Goal: Task Accomplishment & Management: Manage account settings

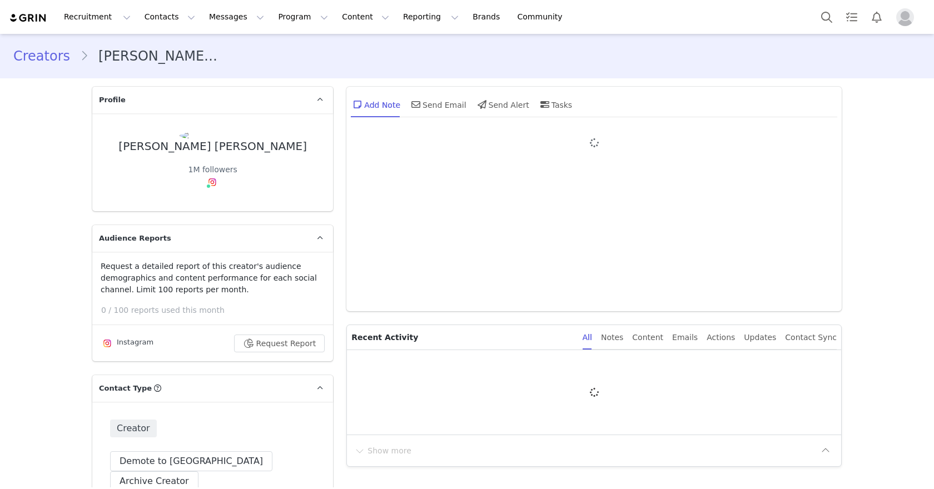
type input "+1 ([GEOGRAPHIC_DATA])"
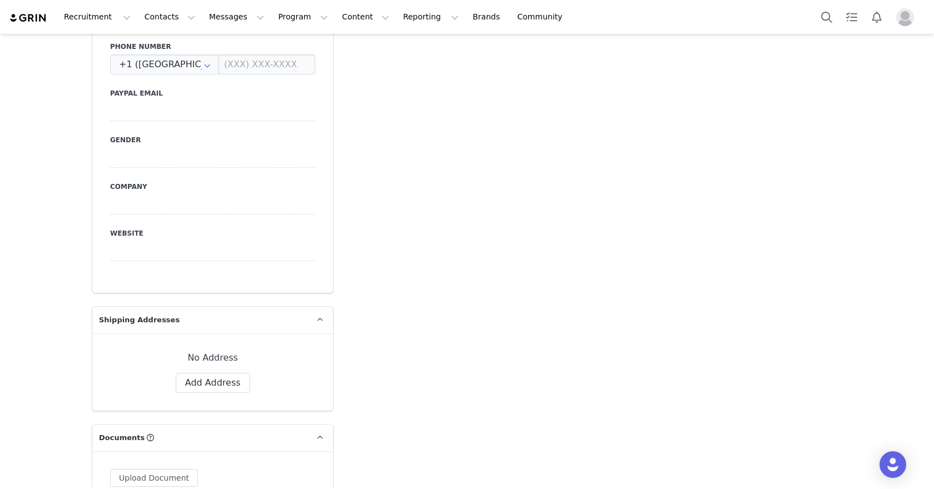
scroll to position [763, 0]
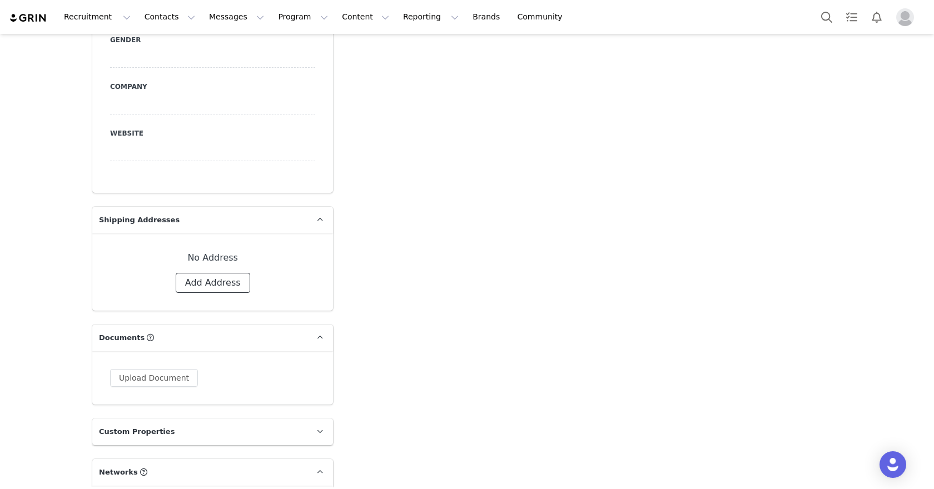
click at [212, 273] on button "Add Address" at bounding box center [213, 283] width 74 height 20
select select
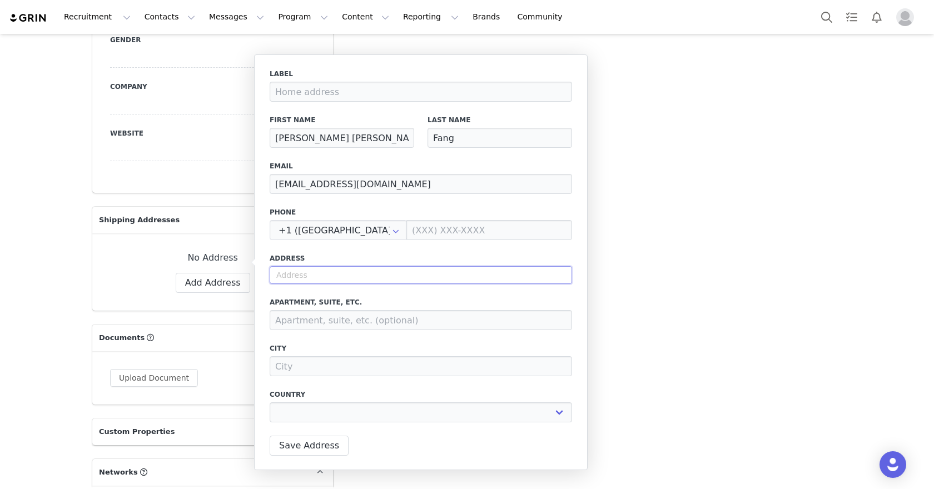
click at [305, 273] on input "text" at bounding box center [421, 275] width 302 height 18
paste input ""73 Sullivan St APT 5S New York, NY 10012""
type input ""73 Sullivan St APT 5S New York, NY 10012""
select select
type input "73 Sullivan St"
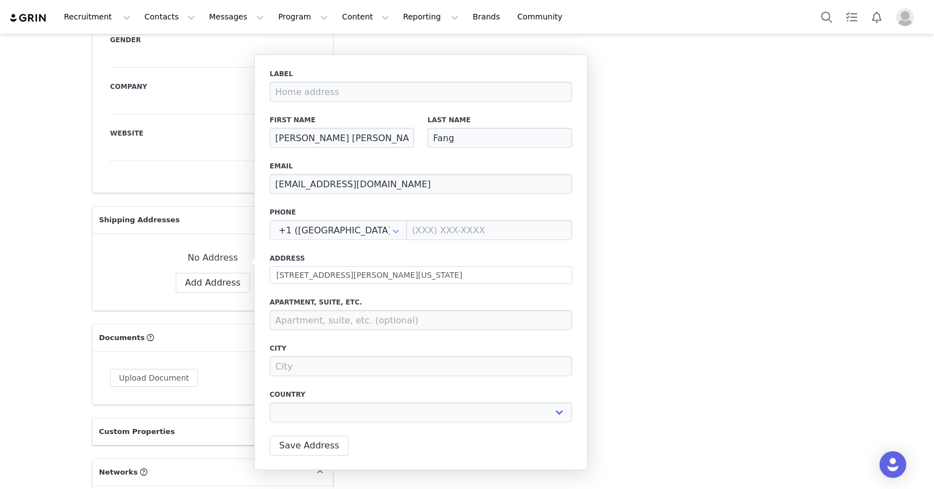
type input "New York"
select select "[object Object]"
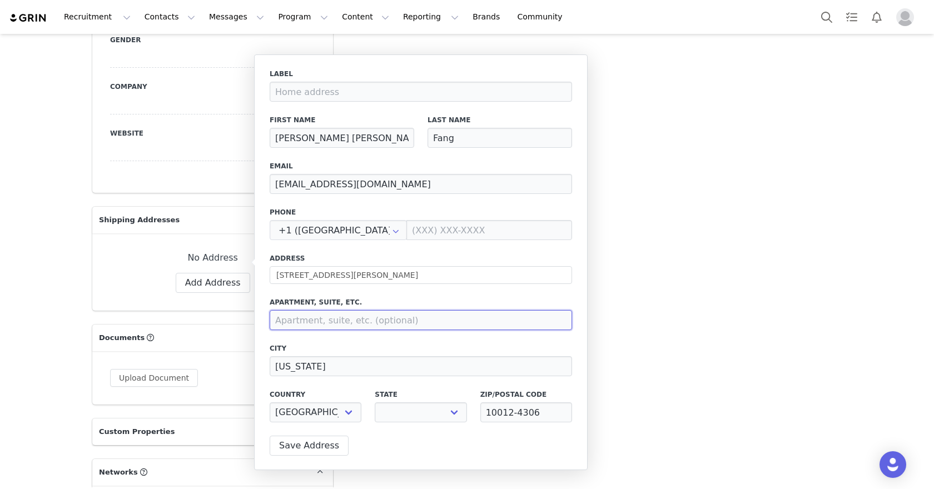
select select "[object Object]"
click at [324, 317] on input at bounding box center [421, 320] width 302 height 20
paste input ""73 Sullivan St APT 5S New York, NY 10012""
click at [331, 321] on input ""73 Sullivan St APT 5S New York, NY 10012"" at bounding box center [421, 320] width 302 height 20
click at [335, 321] on input ""73 Sullivan St APT 5S New York, NY 10012"" at bounding box center [421, 320] width 302 height 20
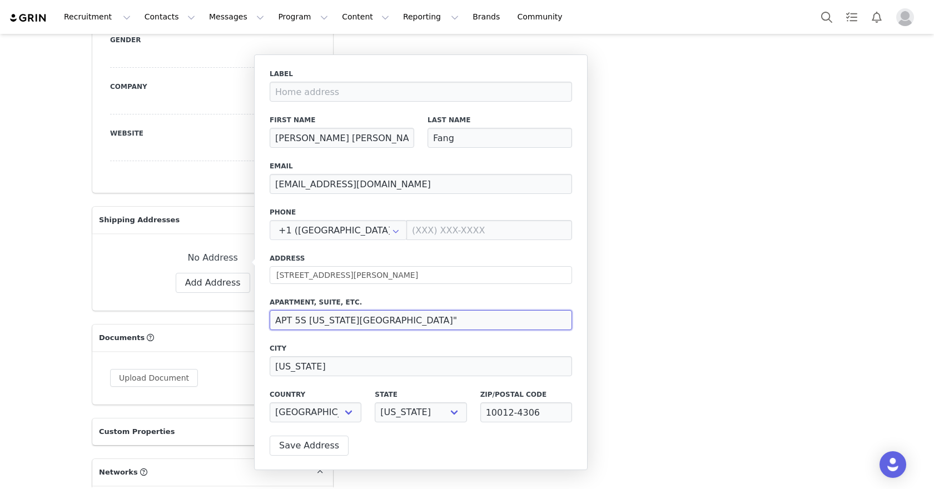
click at [440, 311] on input "APT 5S New York, NY 10012"" at bounding box center [421, 320] width 302 height 20
click at [435, 315] on input "APT 5S New York, NY 10012"" at bounding box center [421, 320] width 302 height 20
type input "APT 5S"
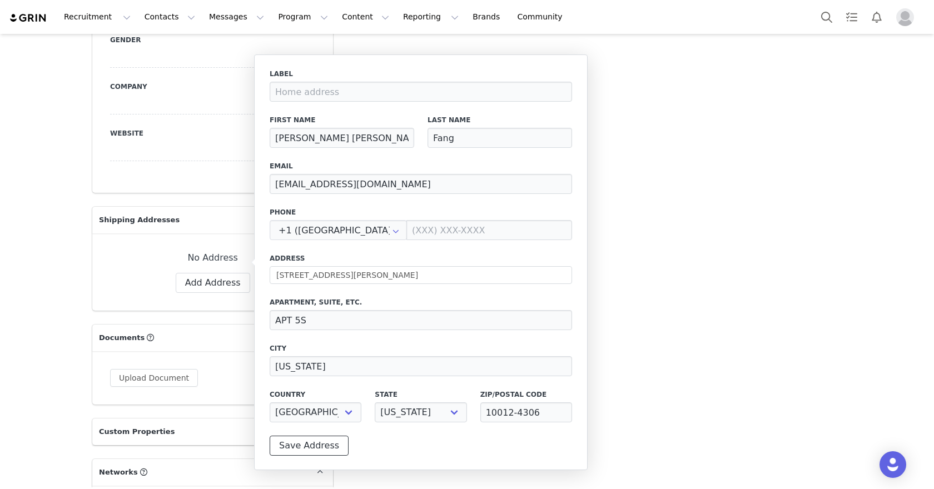
click at [305, 439] on button "Save Address" at bounding box center [309, 446] width 79 height 20
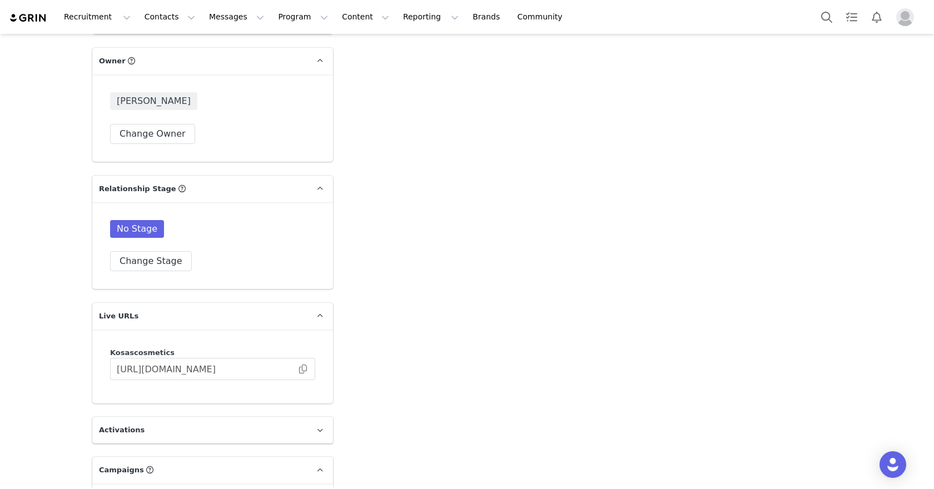
scroll to position [2012, 0]
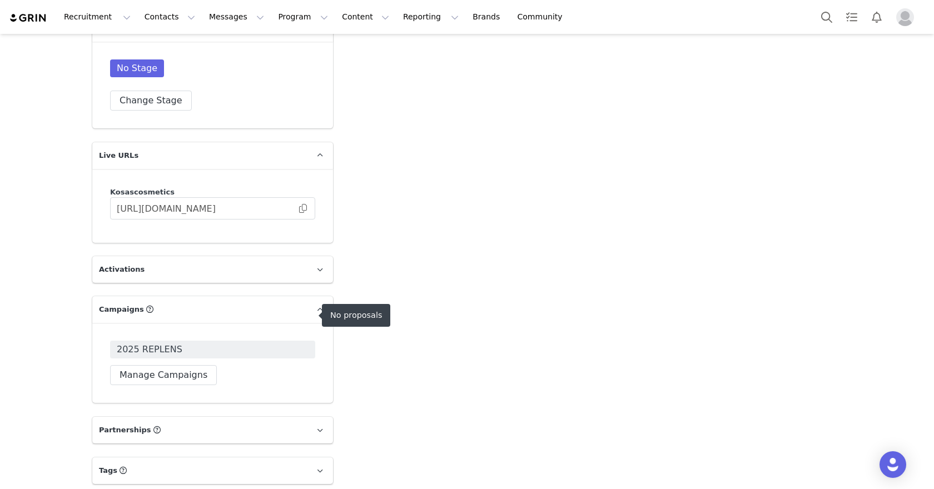
click at [204, 341] on span "2025 REPLENS" at bounding box center [212, 350] width 205 height 18
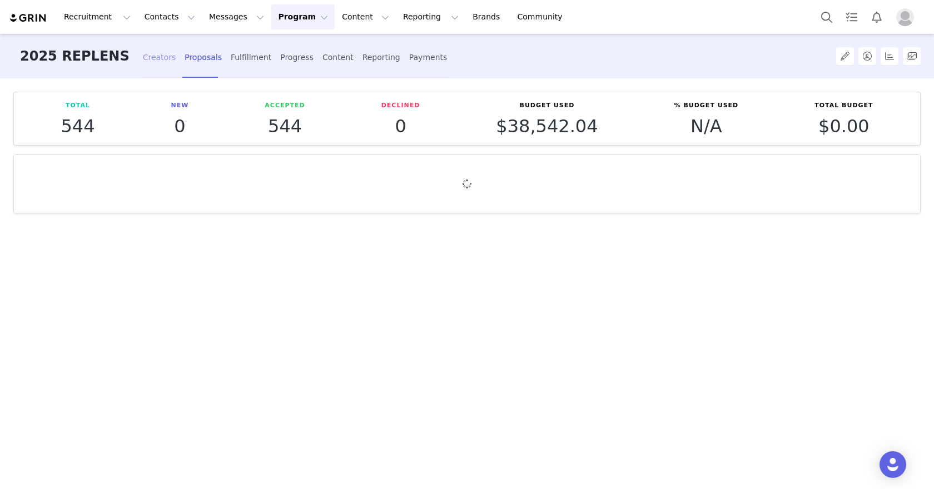
click at [151, 59] on div "Creators" at bounding box center [159, 57] width 33 height 29
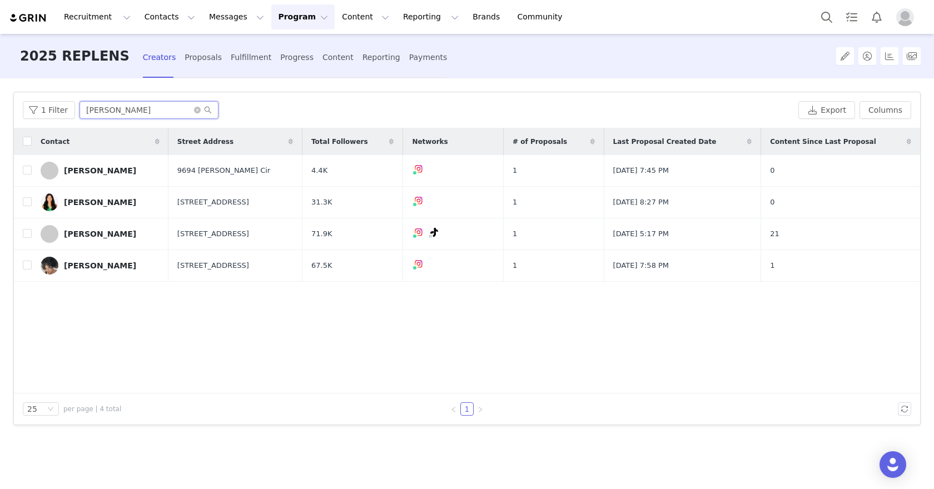
click at [126, 107] on input "allison" at bounding box center [148, 110] width 139 height 18
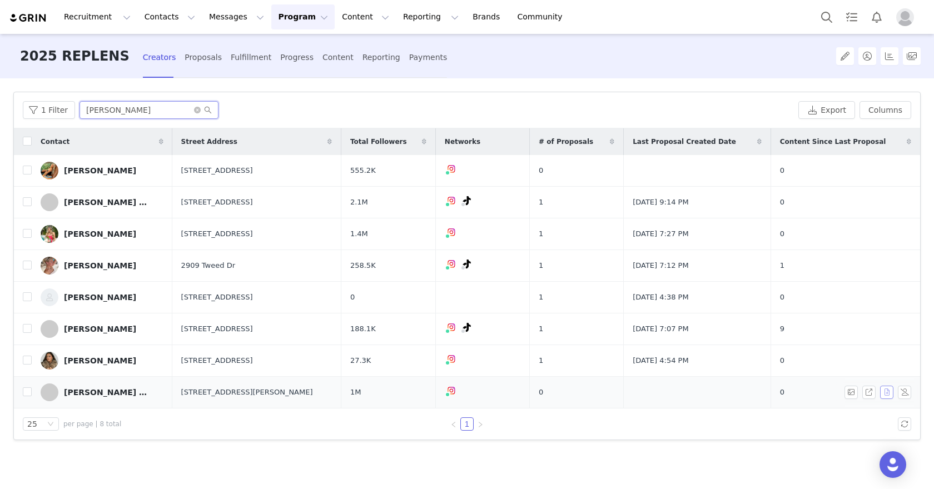
type input "katie"
click at [887, 390] on button "button" at bounding box center [886, 392] width 13 height 13
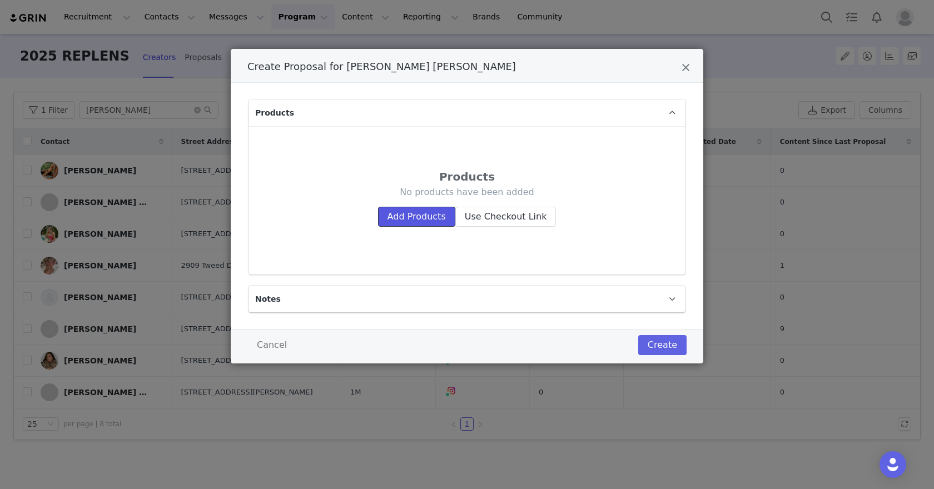
click at [420, 215] on button "Add Products" at bounding box center [416, 217] width 77 height 20
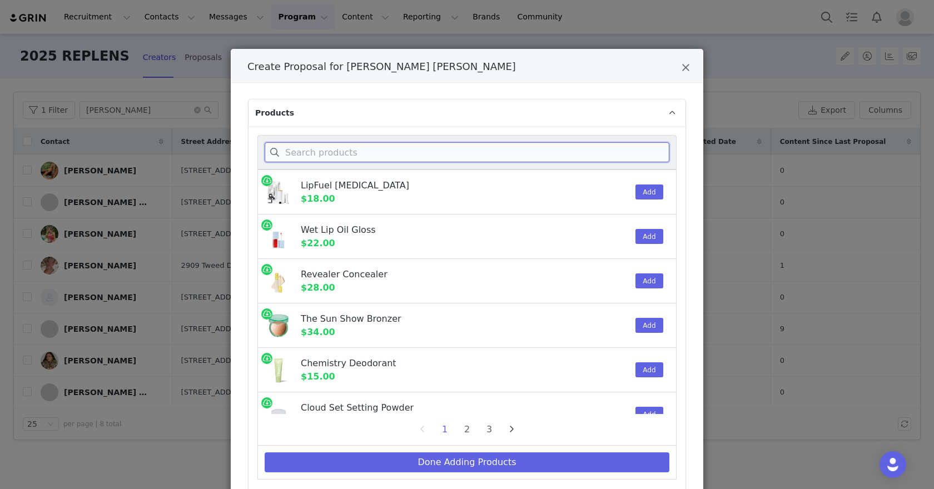
click at [419, 152] on input "Create Proposal for Katie Anne Fang" at bounding box center [467, 152] width 405 height 20
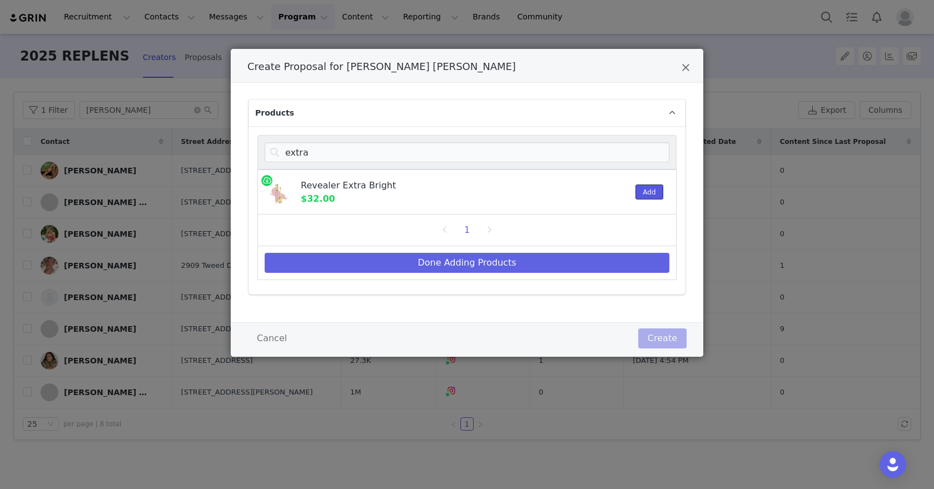
click at [647, 190] on button "Add" at bounding box center [648, 192] width 27 height 15
click at [322, 158] on input "extra" at bounding box center [467, 152] width 405 height 20
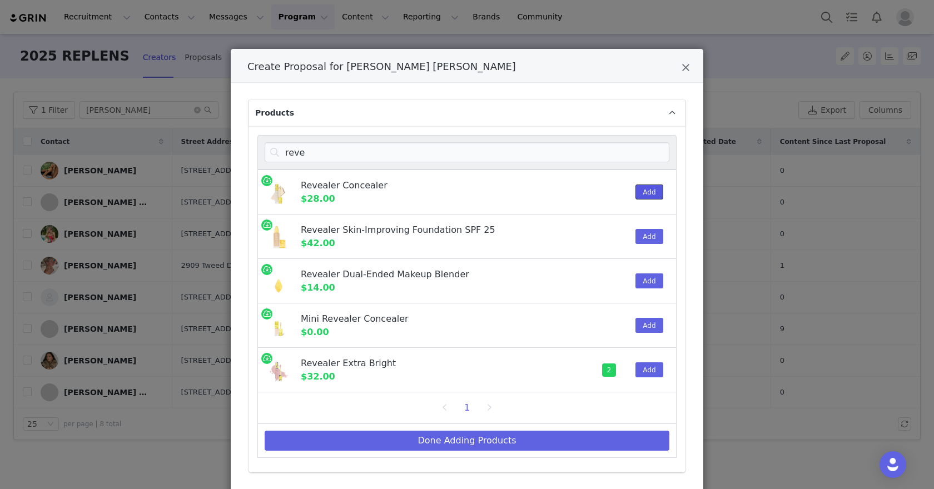
click at [648, 189] on button "Add" at bounding box center [648, 192] width 27 height 15
click at [643, 188] on button "Add" at bounding box center [648, 192] width 27 height 15
click at [340, 152] on input "reve" at bounding box center [467, 152] width 405 height 20
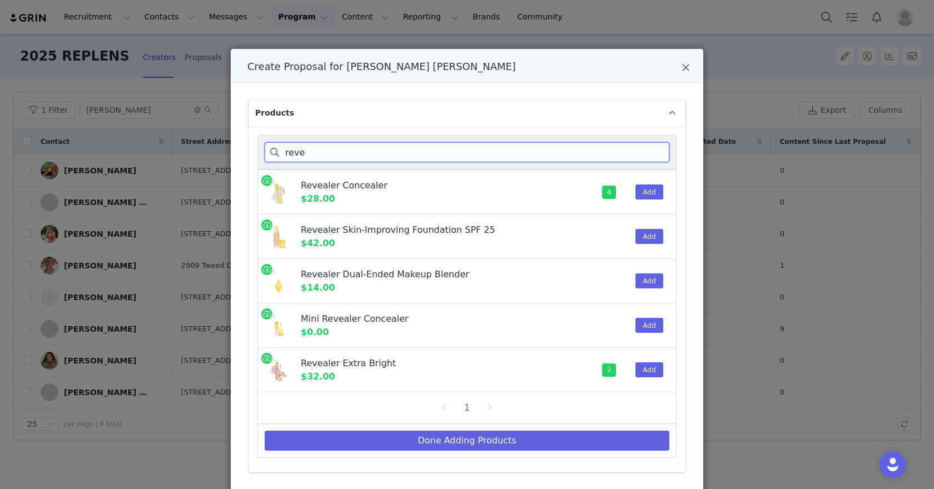
click at [340, 152] on input "reve" at bounding box center [467, 152] width 405 height 20
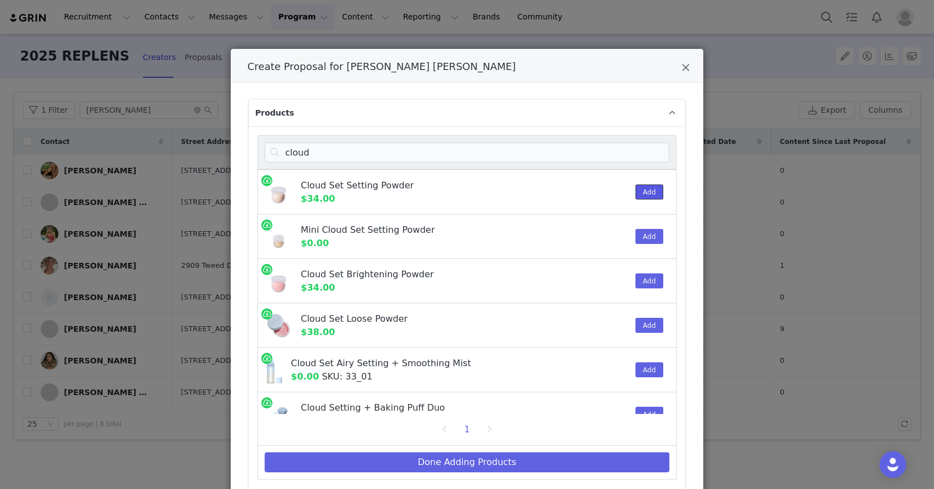
click at [649, 190] on button "Add" at bounding box center [648, 192] width 27 height 15
click at [649, 283] on button "Add" at bounding box center [648, 280] width 27 height 15
click at [649, 322] on button "Add" at bounding box center [648, 325] width 27 height 15
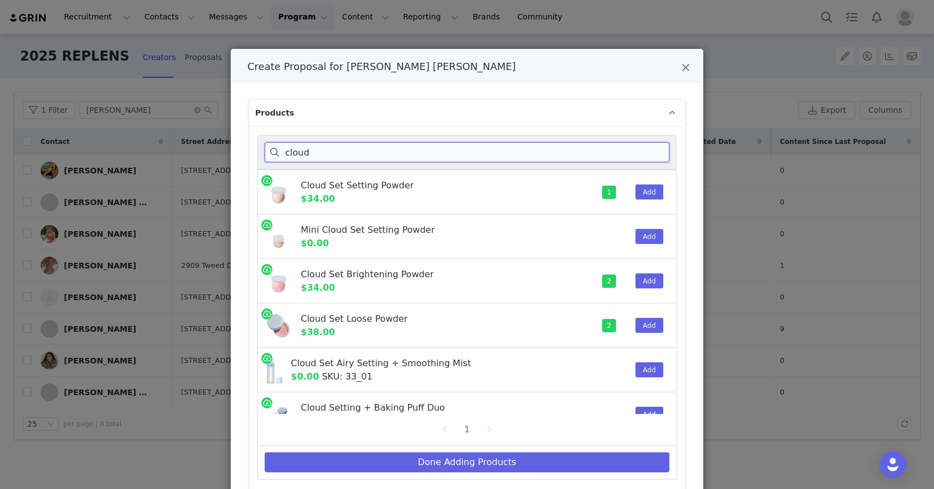
click at [298, 157] on input "cloud" at bounding box center [467, 152] width 405 height 20
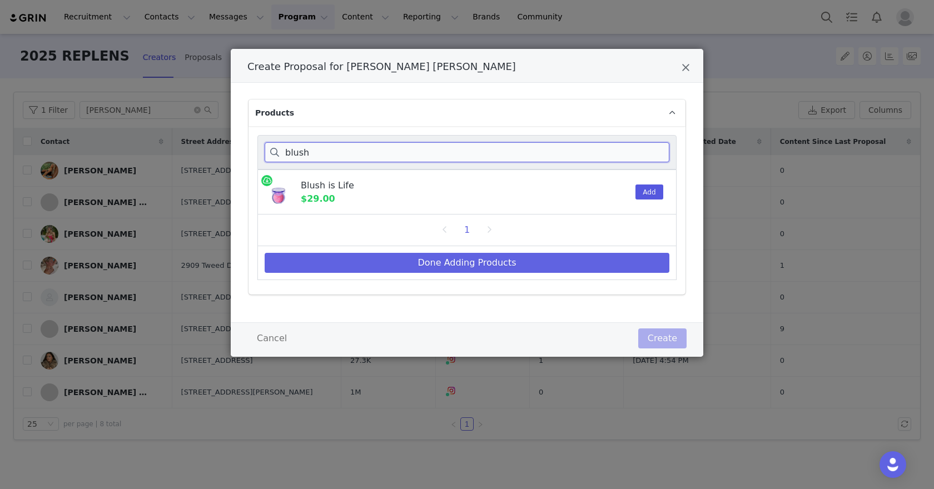
type input "blush"
click at [646, 191] on button "Add" at bounding box center [648, 192] width 27 height 15
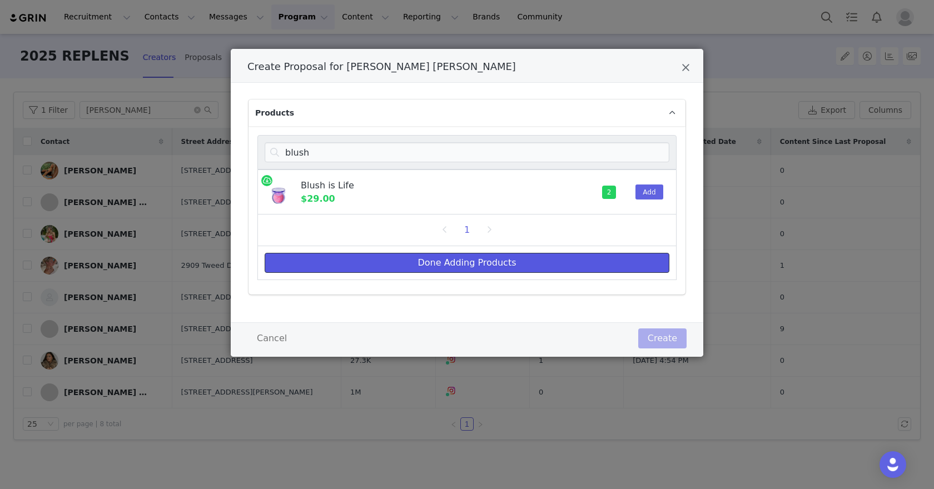
click at [531, 260] on button "Done Adding Products" at bounding box center [467, 263] width 405 height 20
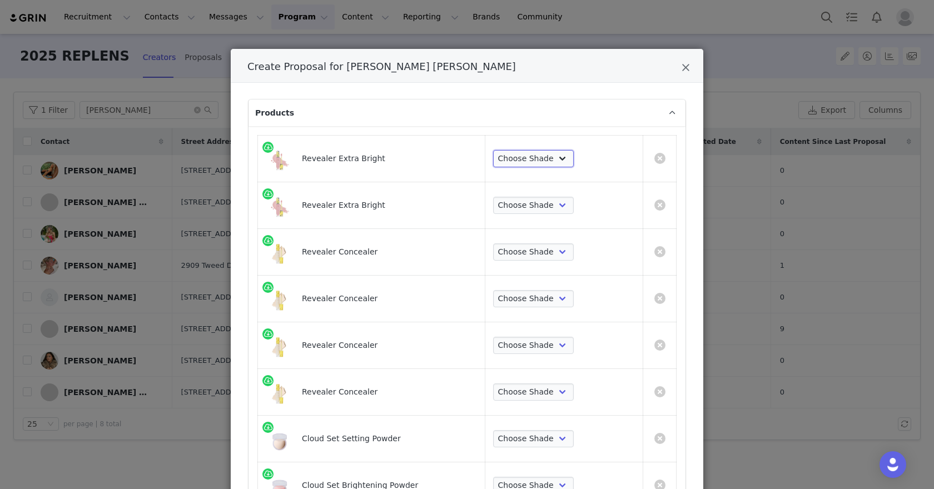
click at [524, 163] on select "Choose Shade Magic Illusion Fantasy Alchemy Supernatural" at bounding box center [533, 159] width 81 height 18
select select "28417508"
click at [524, 198] on select "Choose Shade Magic Illusion Fantasy Alchemy Supernatural" at bounding box center [533, 206] width 81 height 18
select select "28417509"
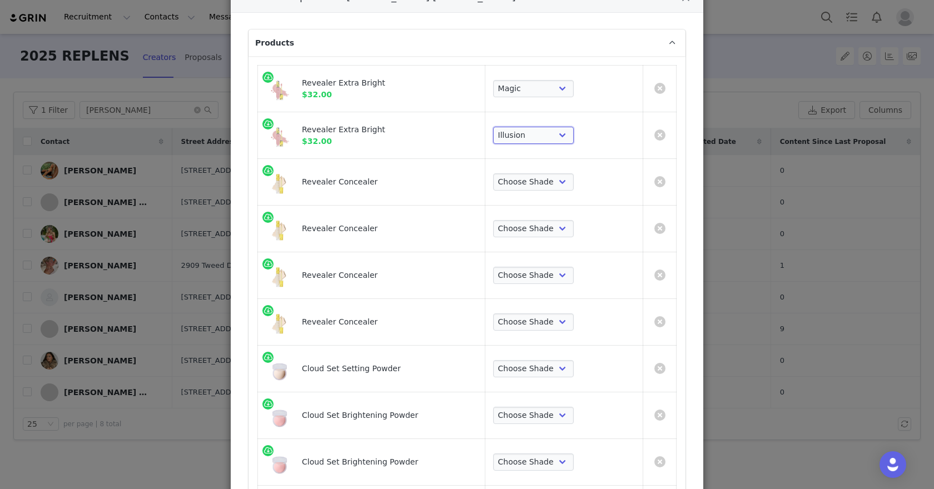
scroll to position [87, 0]
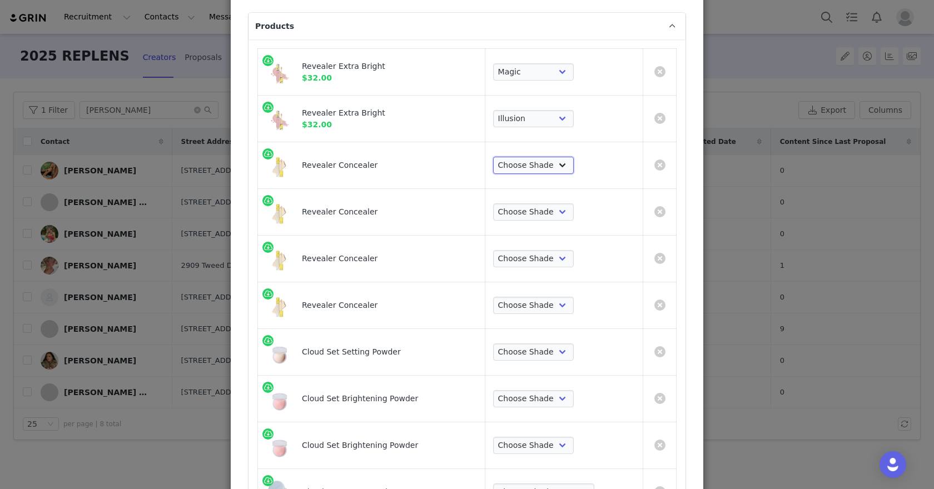
click at [518, 166] on select "Choose Shade Tone 0.5 N Tone 0.7 C Tone 01 N Tone 1.5 C Tone 02 W Tone 2.3 N To…" at bounding box center [533, 166] width 81 height 18
select select "28418361"
click at [540, 217] on select "Choose Shade Tone 0.5 N Tone 0.7 C Tone 01 N Tone 1.5 C Tone 02 W Tone 2.3 N To…" at bounding box center [533, 212] width 81 height 18
select select "28418362"
click at [536, 260] on select "Choose Shade Tone 0.5 N Tone 0.7 C Tone 01 N Tone 1.5 C Tone 02 W Tone 2.3 N To…" at bounding box center [533, 259] width 81 height 18
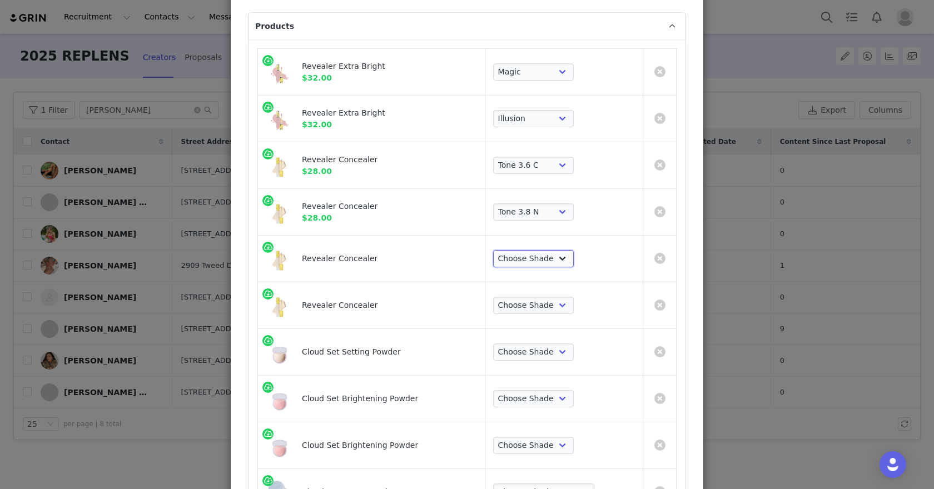
select select "28418363"
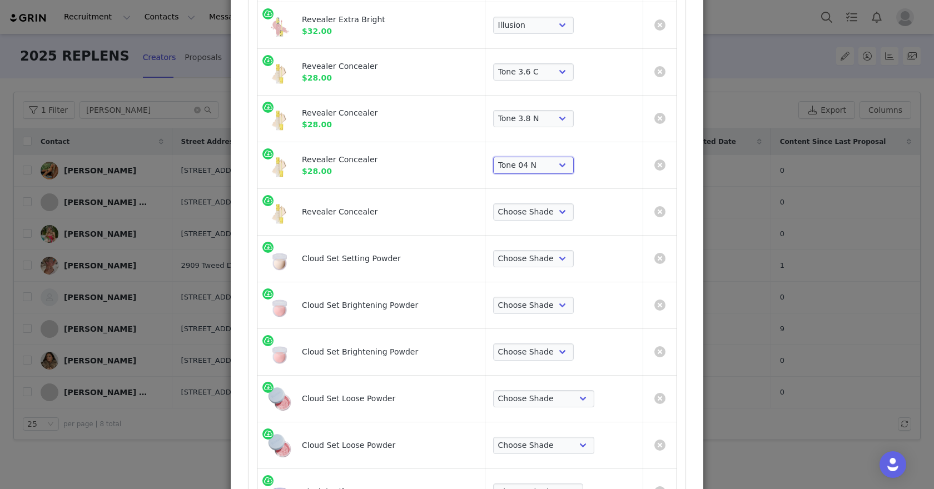
scroll to position [219, 0]
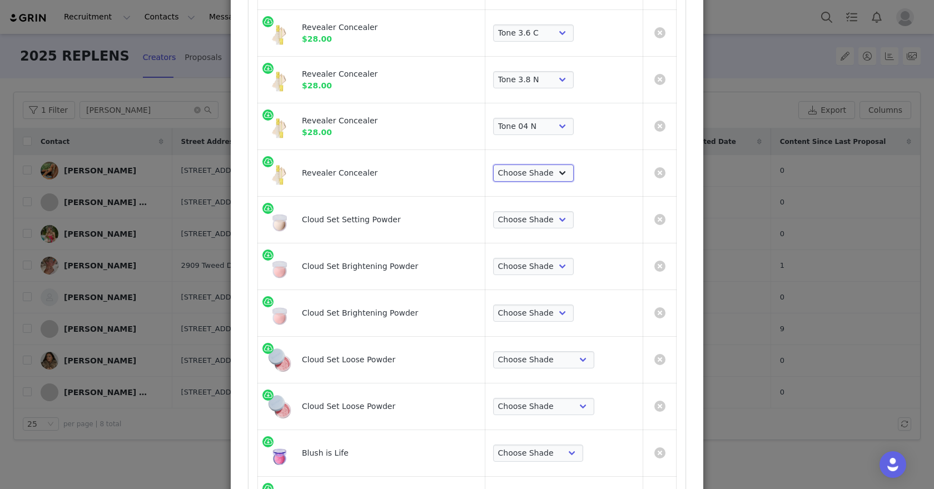
click at [528, 173] on select "Choose Shade Tone 0.5 N Tone 0.7 C Tone 01 N Tone 1.5 C Tone 02 W Tone 2.3 N To…" at bounding box center [533, 174] width 81 height 18
select select "28418364"
click at [532, 216] on select "Choose Shade Airy Breezy Feathery Comfy Cushiony Pillowy Softly Silky Velvety D…" at bounding box center [533, 220] width 81 height 18
select select "7588770"
click at [532, 258] on select "Choose Shade Candy Buttery Peachy" at bounding box center [533, 267] width 81 height 18
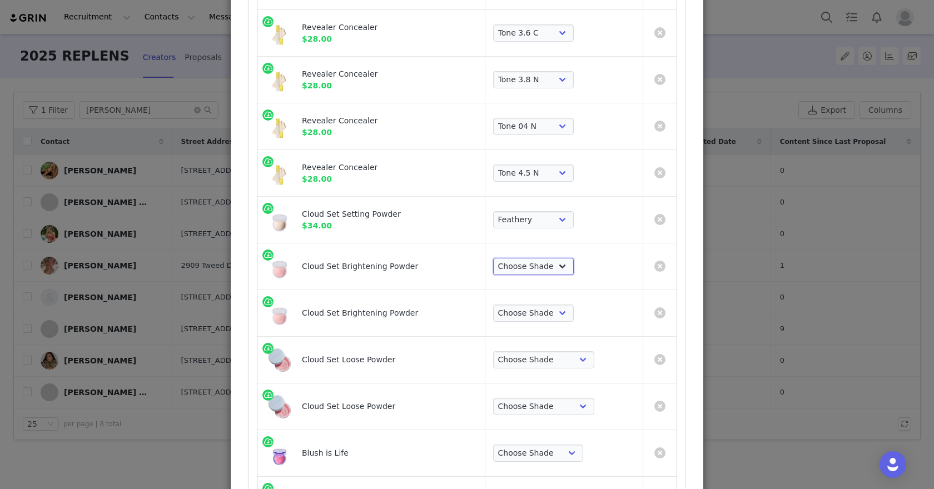
select select "24691456"
click at [531, 306] on select "Choose Shade Candy Buttery Peachy" at bounding box center [533, 314] width 81 height 18
select select "24691457"
click at [536, 359] on select "Choose Shade Translucent Candy Translucent Buttery Translucent Peachy Transluce…" at bounding box center [543, 360] width 101 height 18
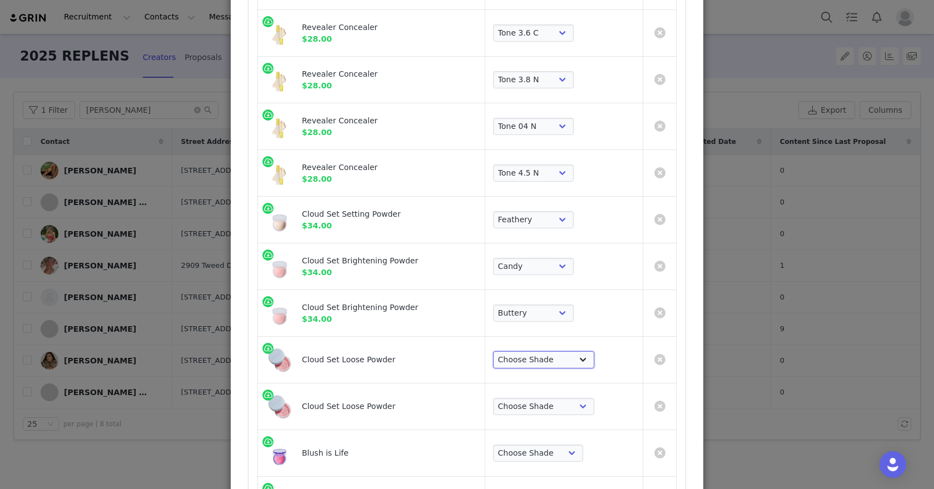
select select "28418131"
click at [535, 407] on select "Choose Shade Translucent Candy Translucent Buttery Translucent Peachy Transluce…" at bounding box center [543, 407] width 101 height 18
select select "28418132"
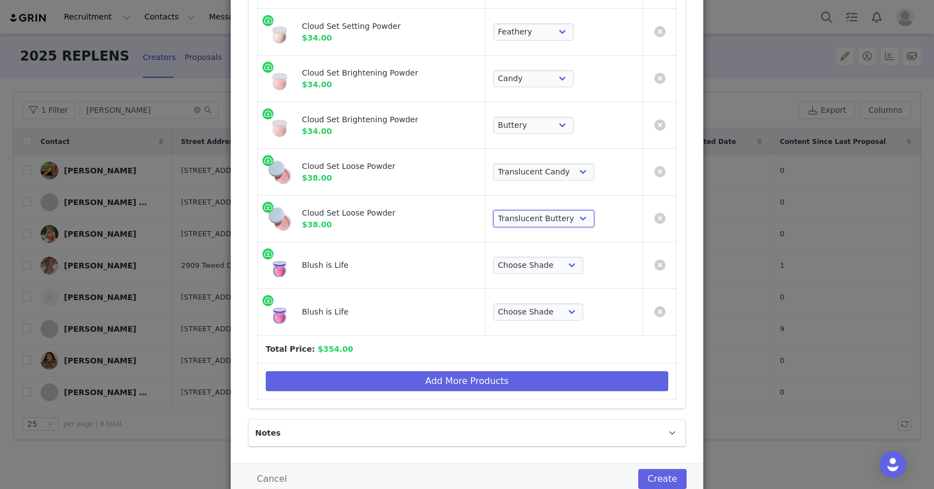
scroll to position [409, 0]
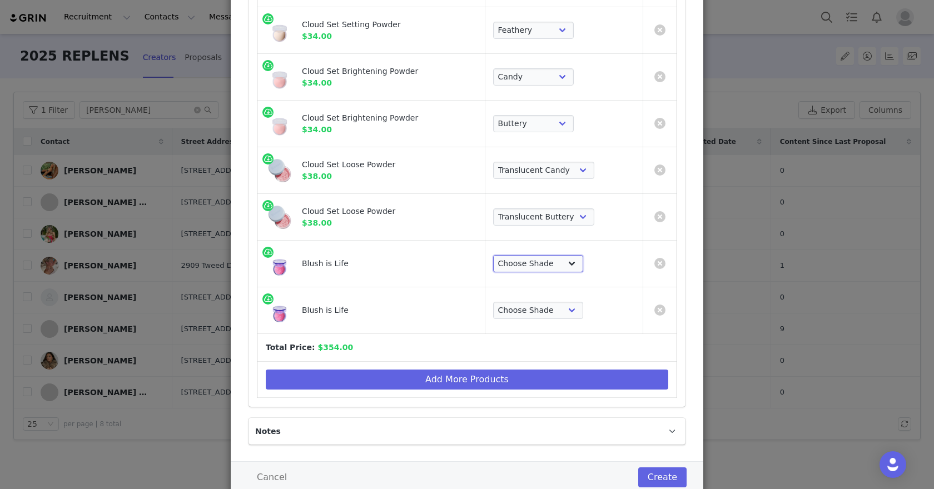
click at [523, 256] on select "Choose Shade Wavelength Chills Heartbeat Blissed Hype Butterflies Adrenaline Th…" at bounding box center [538, 264] width 90 height 18
select select "28415001"
click at [527, 305] on select "Choose Shade Wavelength Chills Heartbeat Blissed Hype Butterflies Adrenaline Th…" at bounding box center [538, 311] width 90 height 18
select select "28415003"
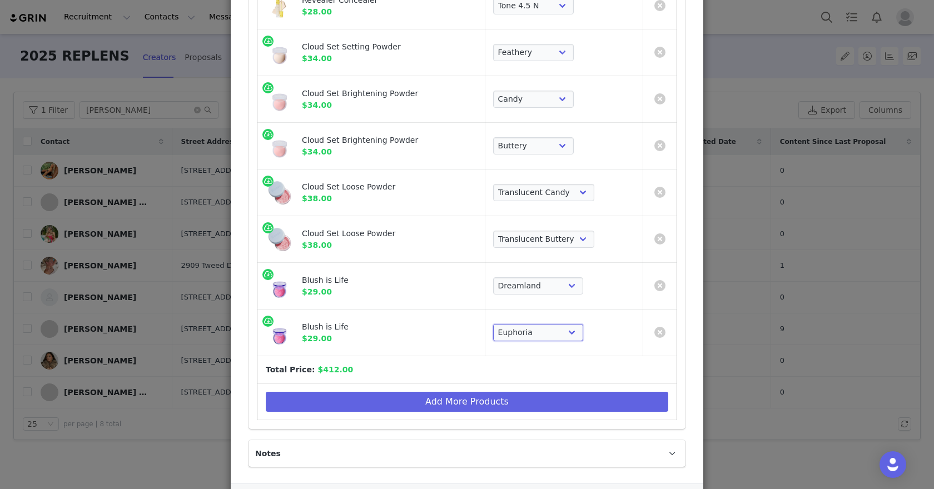
scroll to position [438, 0]
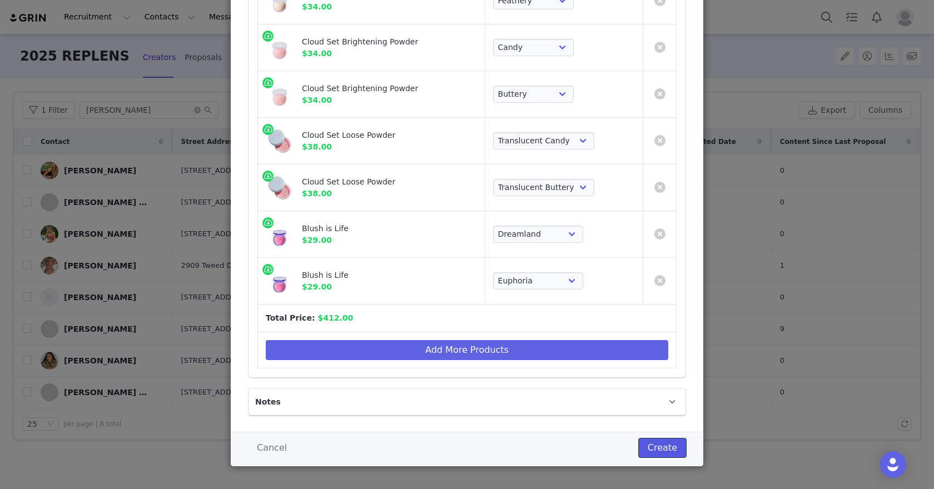
click at [663, 448] on button "Create" at bounding box center [662, 448] width 48 height 20
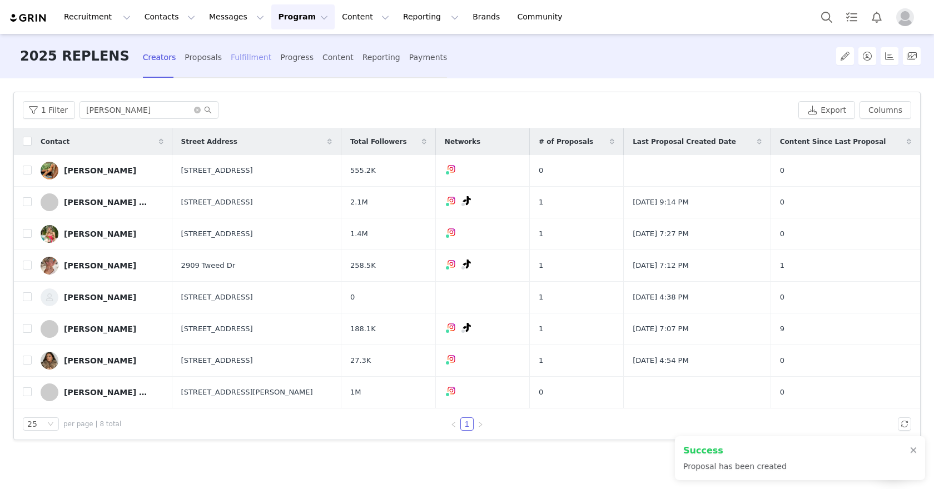
click at [243, 56] on div "Fulfillment" at bounding box center [251, 57] width 41 height 29
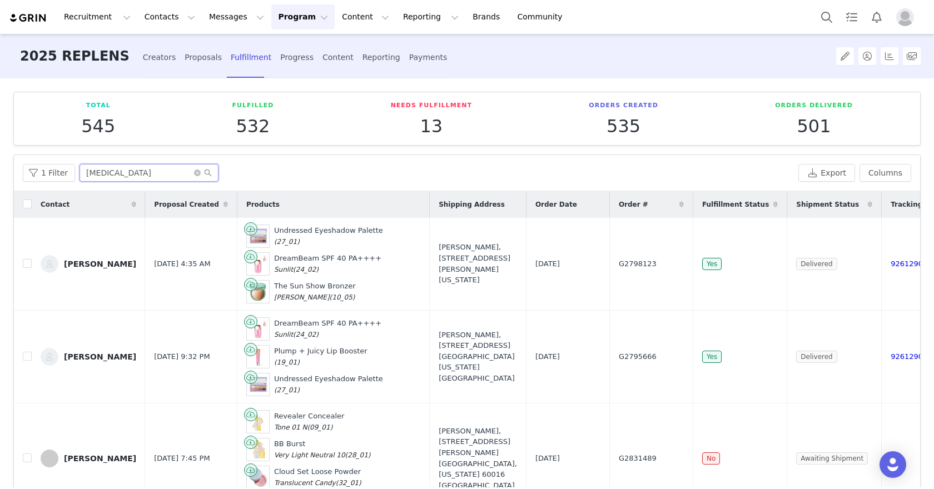
click at [140, 172] on input "alli" at bounding box center [148, 173] width 139 height 18
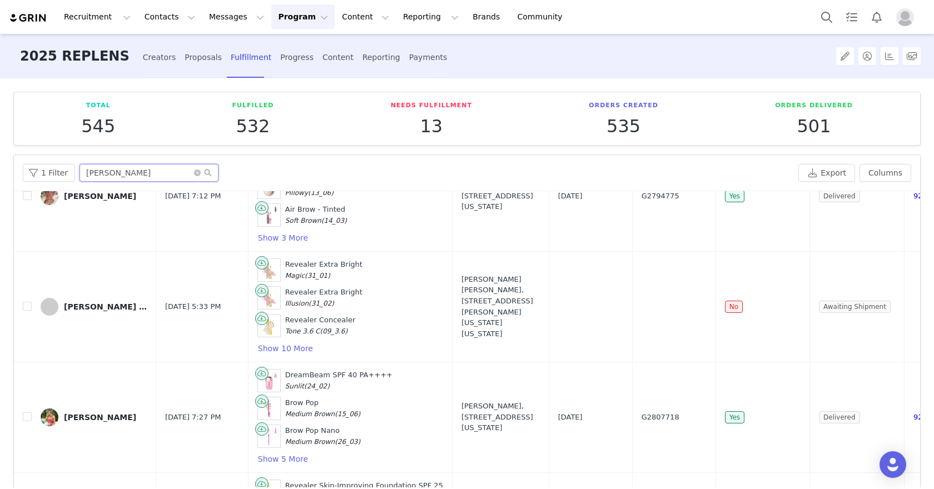
scroll to position [189, 0]
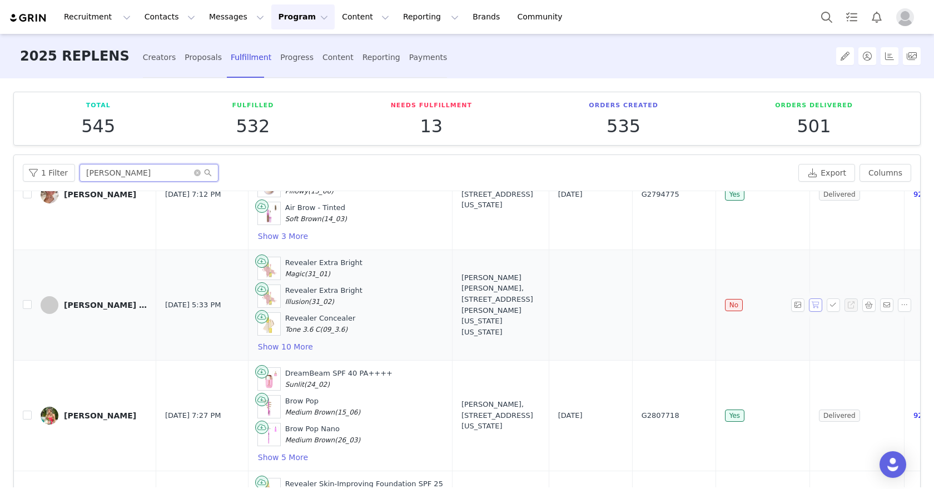
type input "katie"
click at [817, 301] on button "button" at bounding box center [815, 305] width 13 height 13
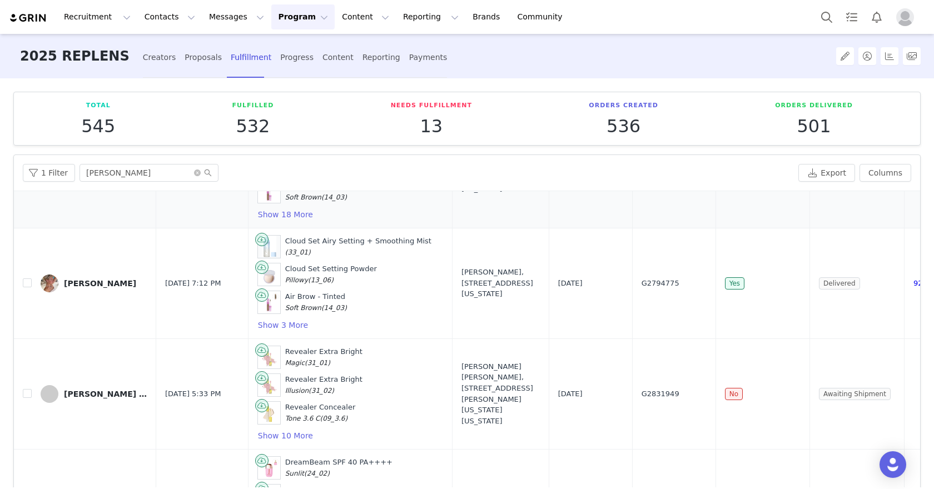
scroll to position [108, 0]
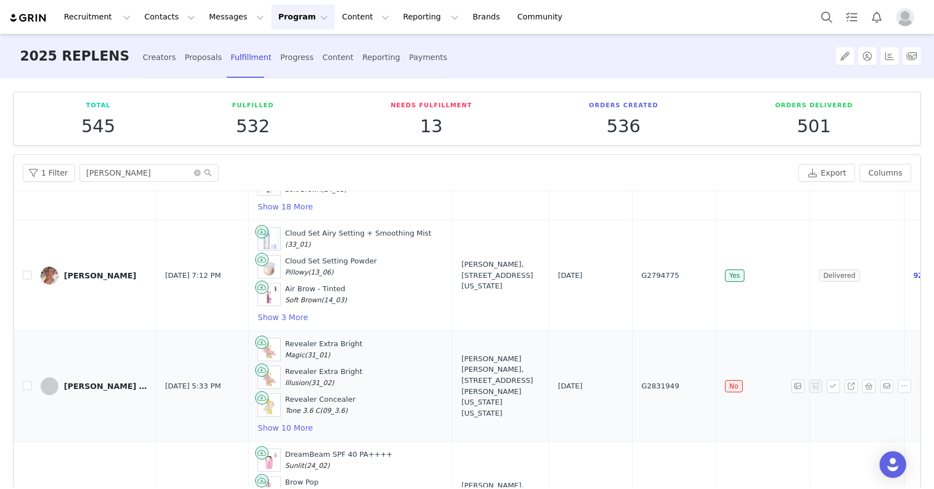
click at [641, 381] on span "G2831949" at bounding box center [660, 386] width 38 height 11
copy span "G2831949"
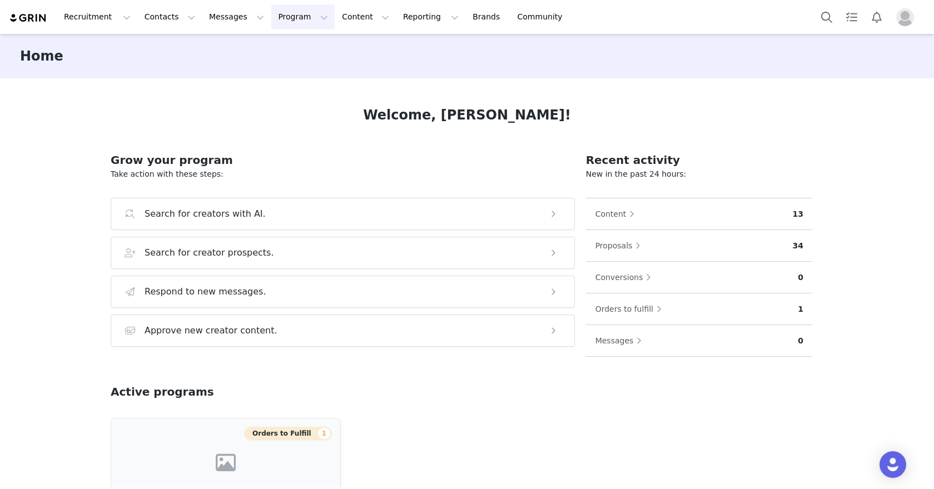
click at [304, 16] on button "Program Program" at bounding box center [302, 16] width 63 height 25
click at [292, 63] on link "Campaigns" at bounding box center [298, 69] width 88 height 21
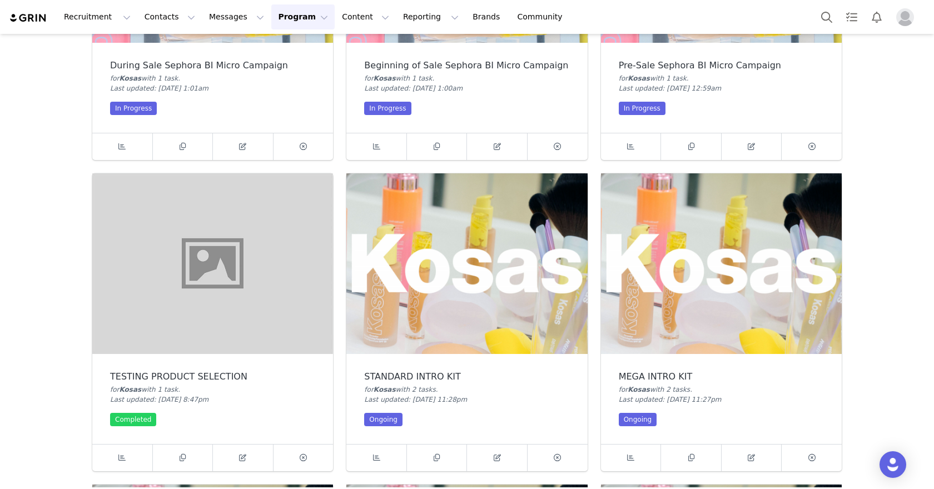
scroll to position [247, 0]
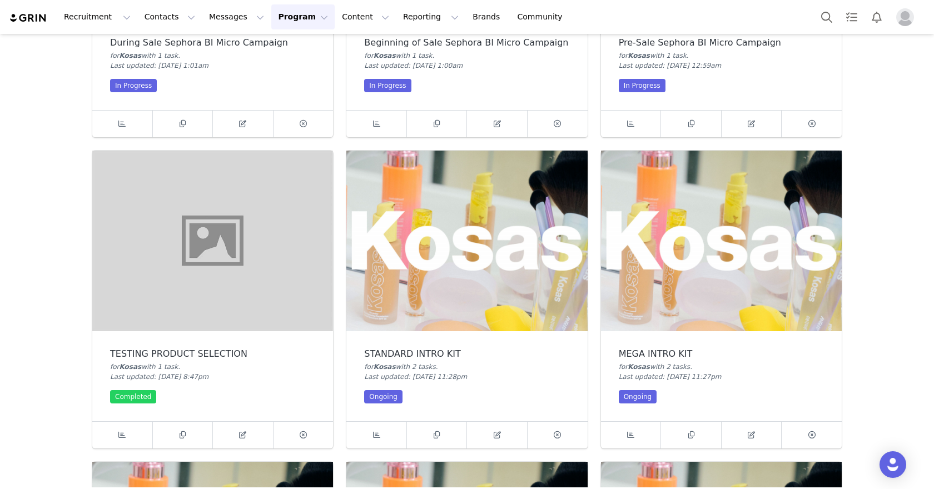
click at [429, 241] on img at bounding box center [466, 241] width 241 height 181
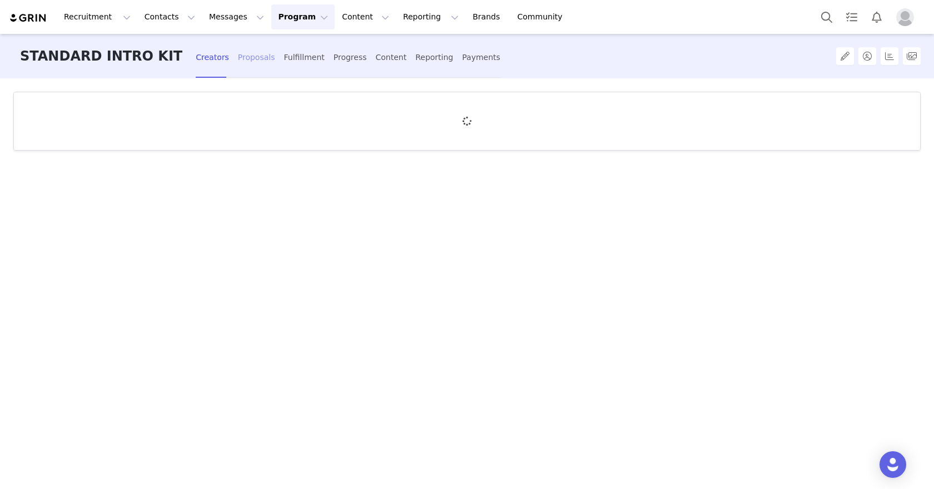
click at [239, 61] on div "Proposals" at bounding box center [256, 57] width 37 height 29
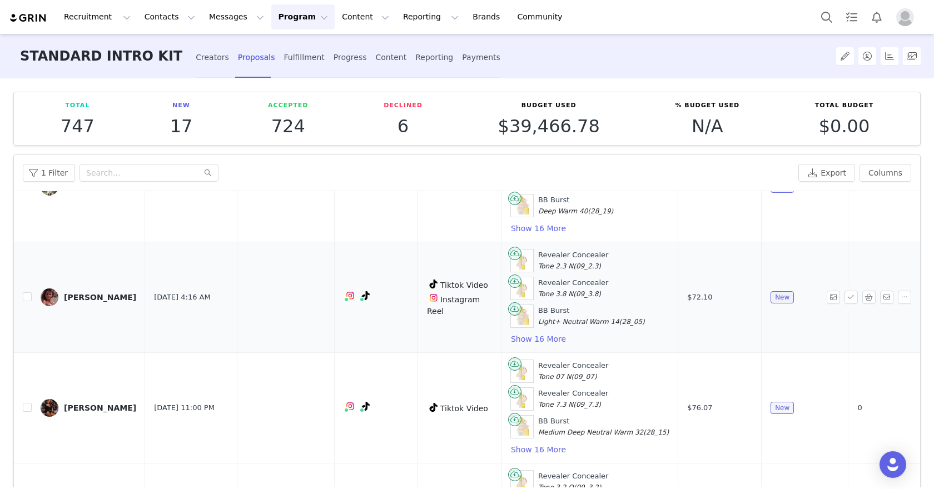
scroll to position [98, 0]
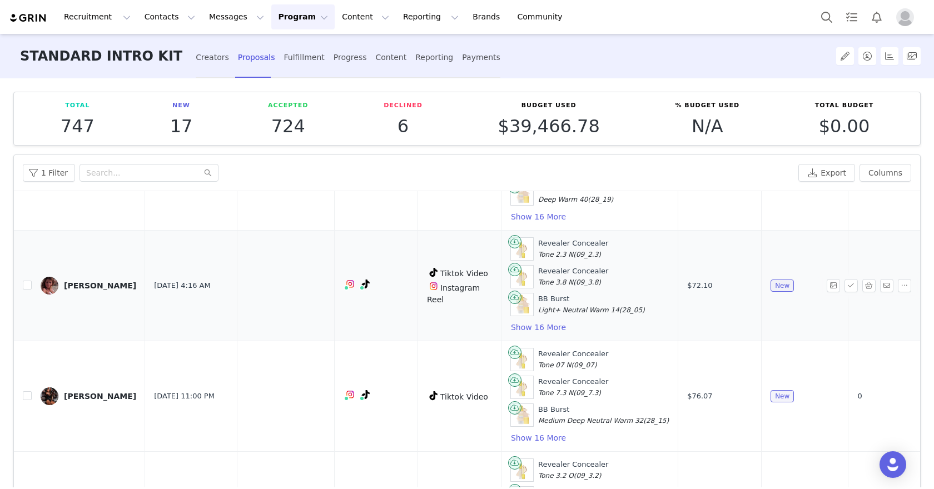
click at [98, 281] on div "Lydia ellis" at bounding box center [100, 285] width 72 height 9
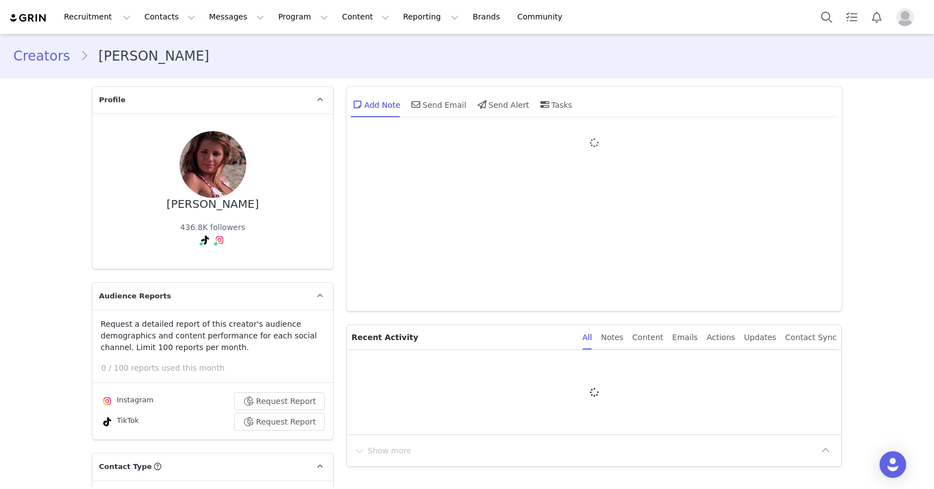
type input "+1 ([GEOGRAPHIC_DATA])"
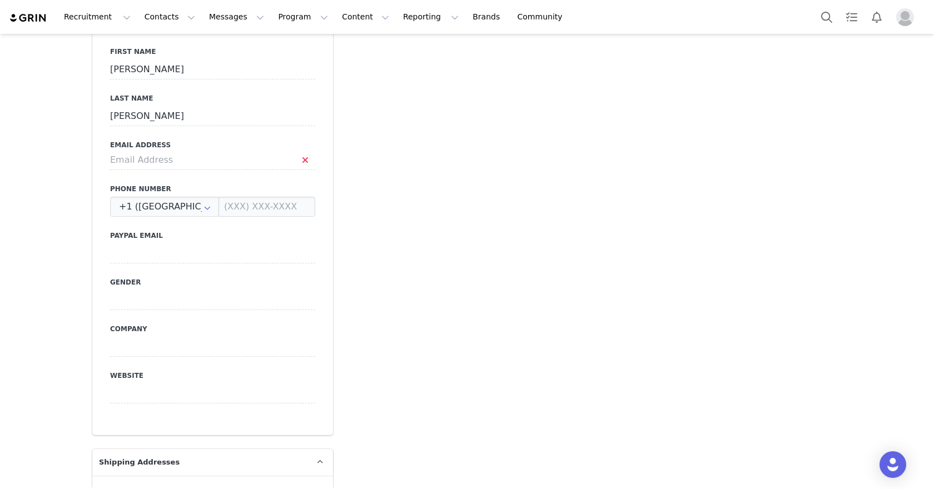
scroll to position [553, 0]
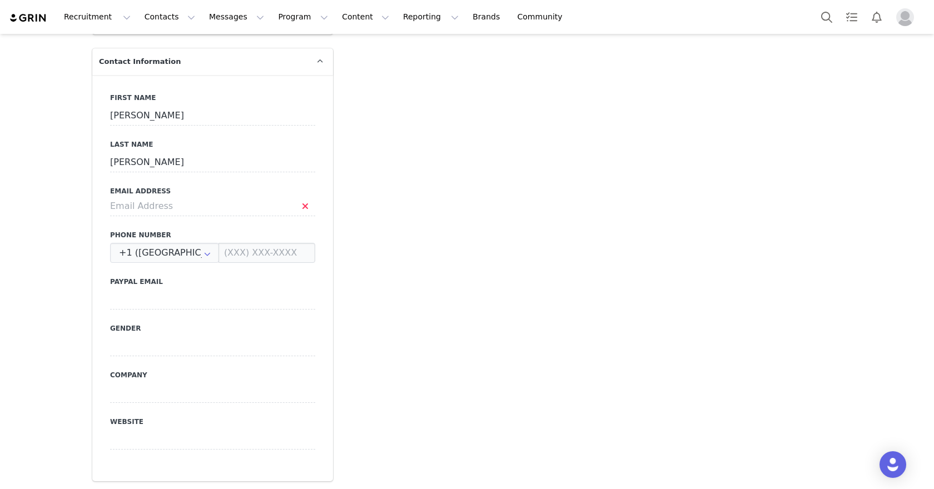
click at [248, 197] on div "First Name Lydia Last Name ellis Email Address Phone Number +1 (United States) …" at bounding box center [212, 278] width 241 height 406
click at [248, 196] on input at bounding box center [212, 206] width 205 height 20
type input "lydiaellis@kosas.com"
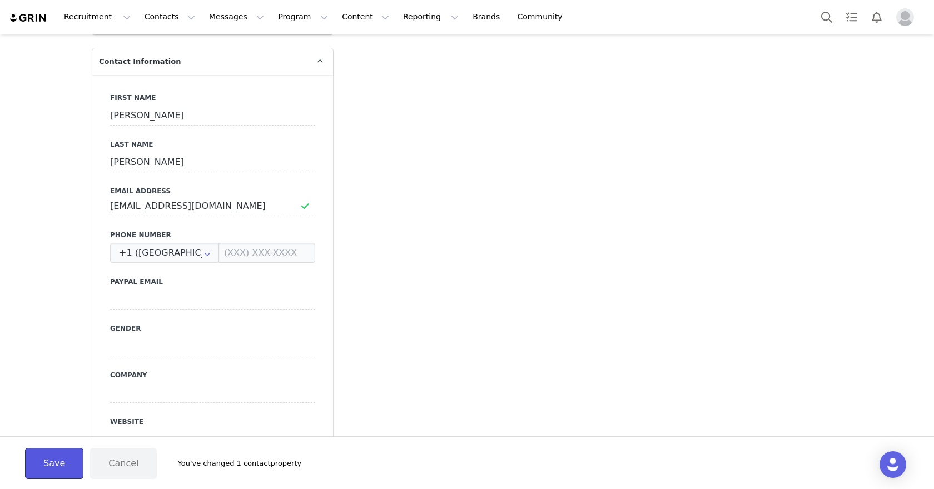
click at [74, 453] on button "Save" at bounding box center [54, 463] width 58 height 31
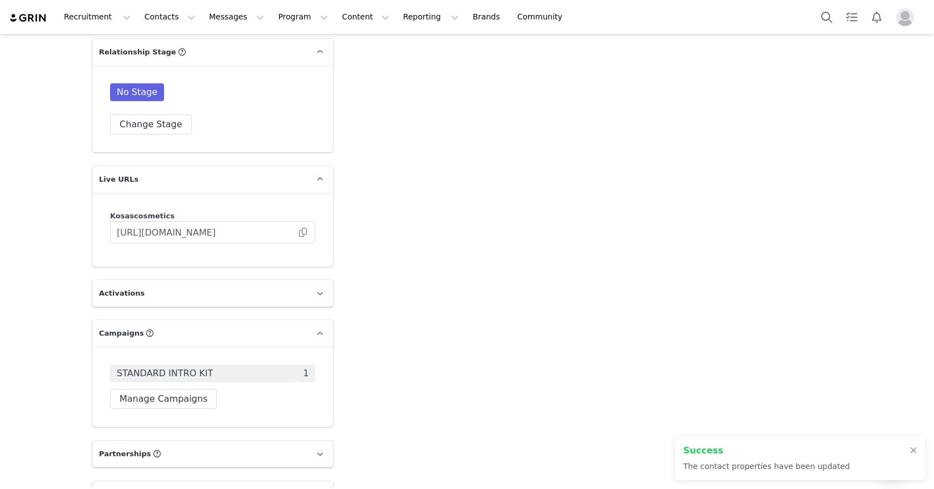
scroll to position [2107, 0]
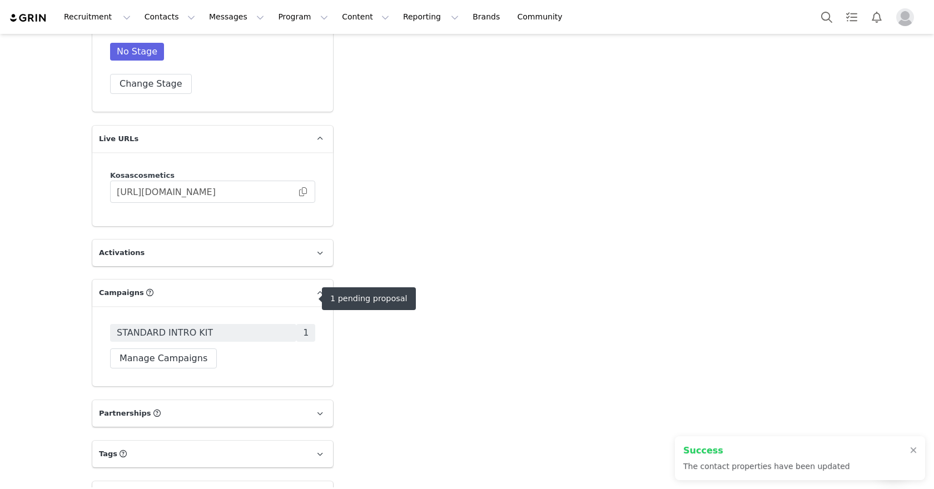
click at [306, 324] on span "1" at bounding box center [305, 333] width 19 height 18
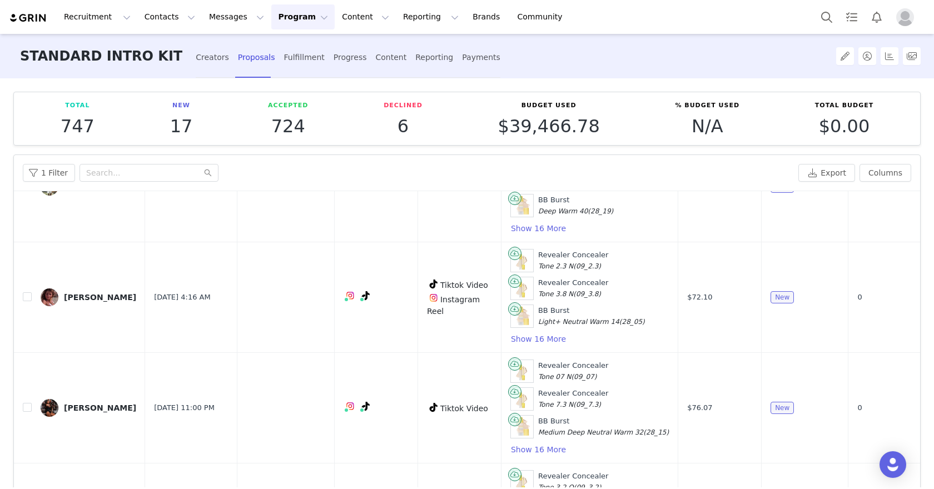
scroll to position [100, 0]
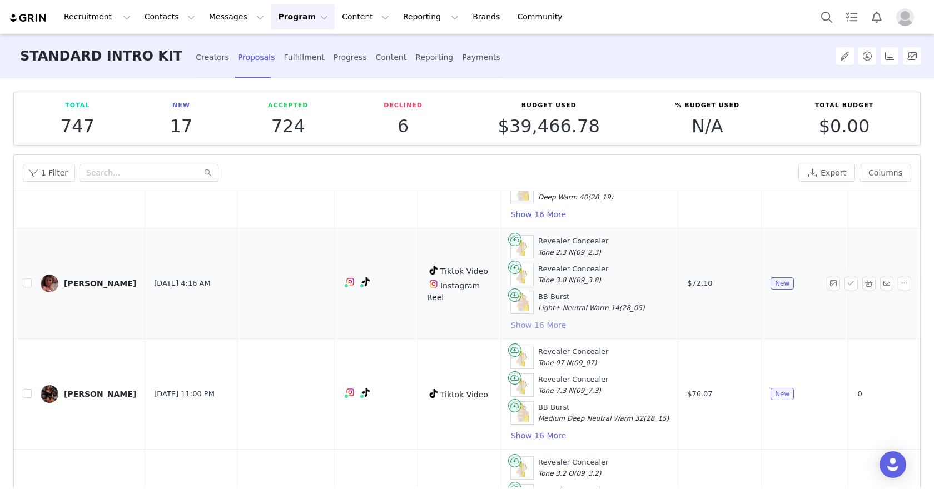
click at [510, 319] on button "Show 16 More" at bounding box center [538, 325] width 56 height 13
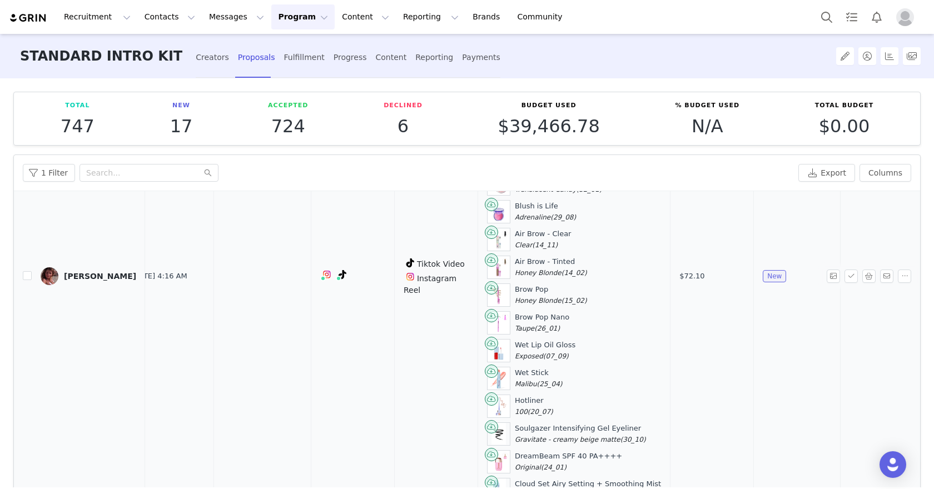
scroll to position [330, 22]
click at [857, 270] on button "button" at bounding box center [850, 276] width 13 height 13
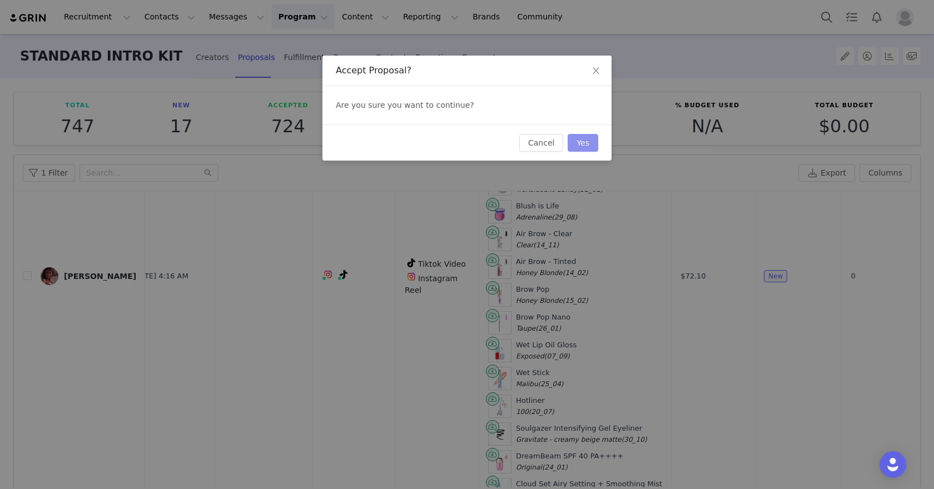
click at [592, 145] on button "Yes" at bounding box center [583, 143] width 31 height 18
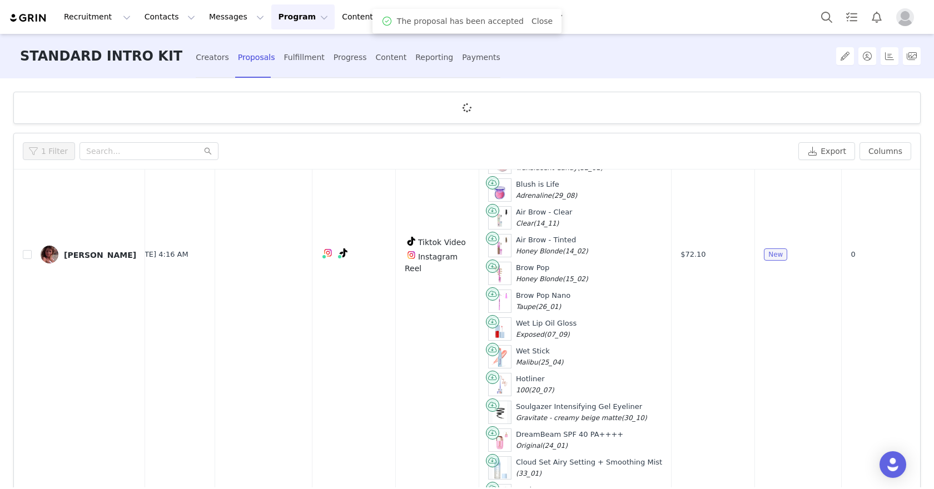
scroll to position [0, 0]
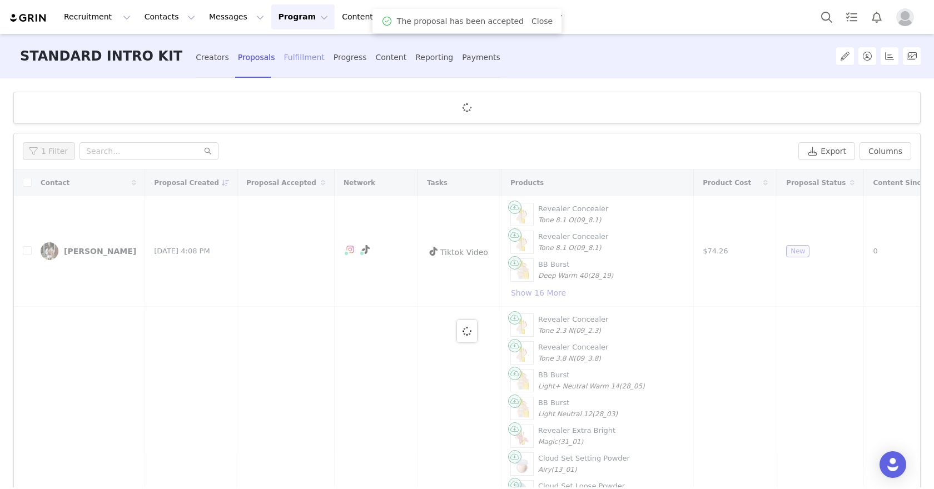
click at [284, 61] on div "Fulfillment" at bounding box center [304, 57] width 41 height 29
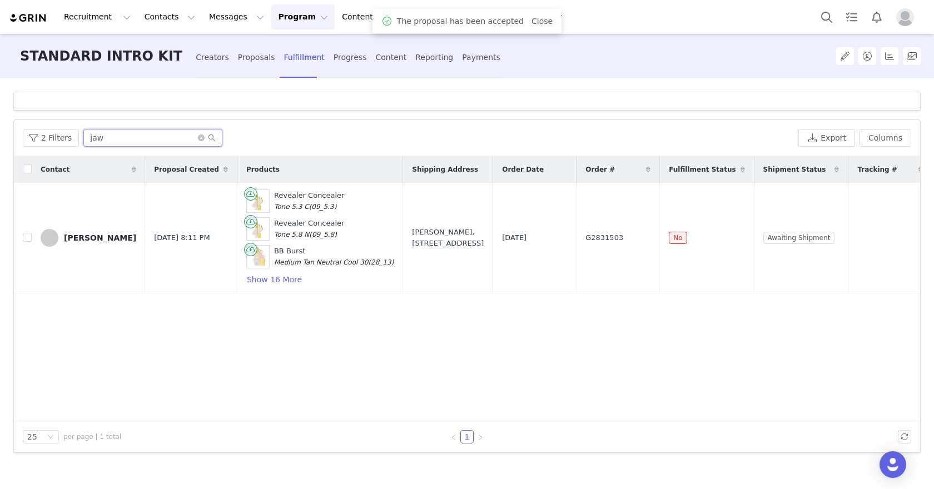
click at [175, 140] on input "jaw" at bounding box center [152, 138] width 139 height 18
type input "[PERSON_NAME]"
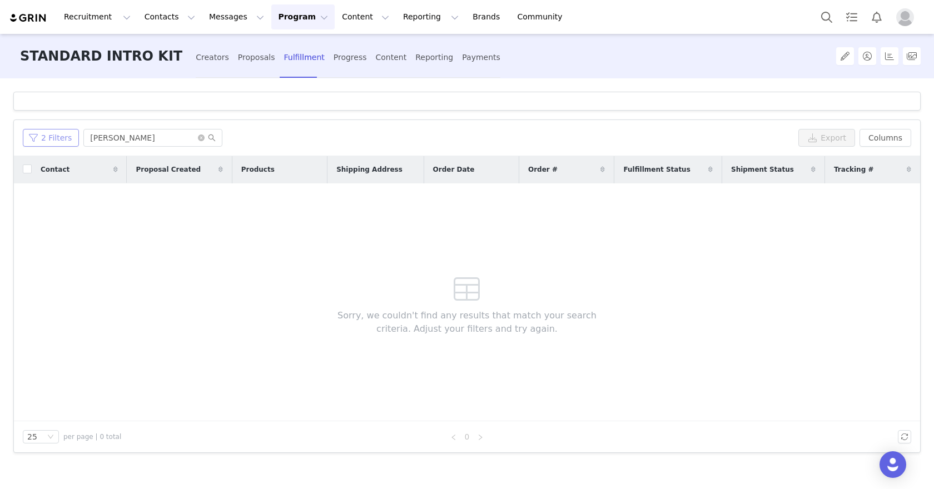
click at [58, 142] on button "2 Filters" at bounding box center [51, 138] width 56 height 18
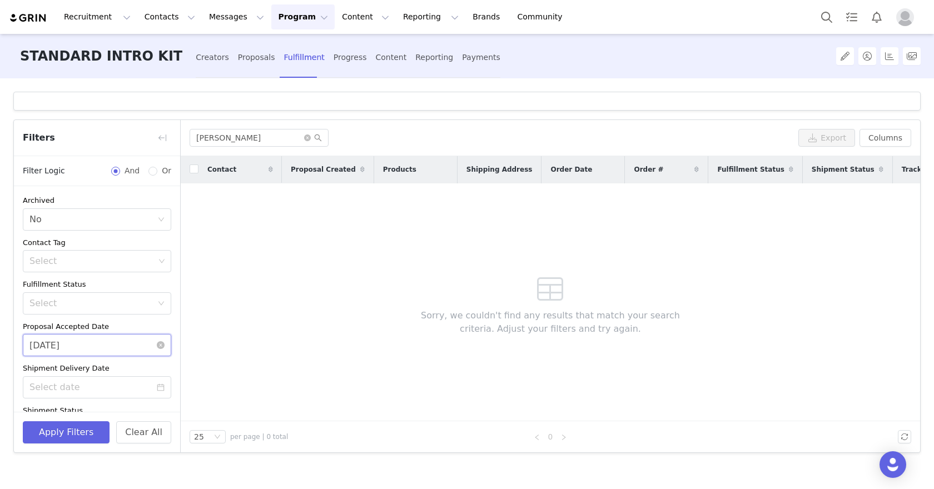
click at [78, 341] on input "09/29/2025" at bounding box center [97, 345] width 148 height 22
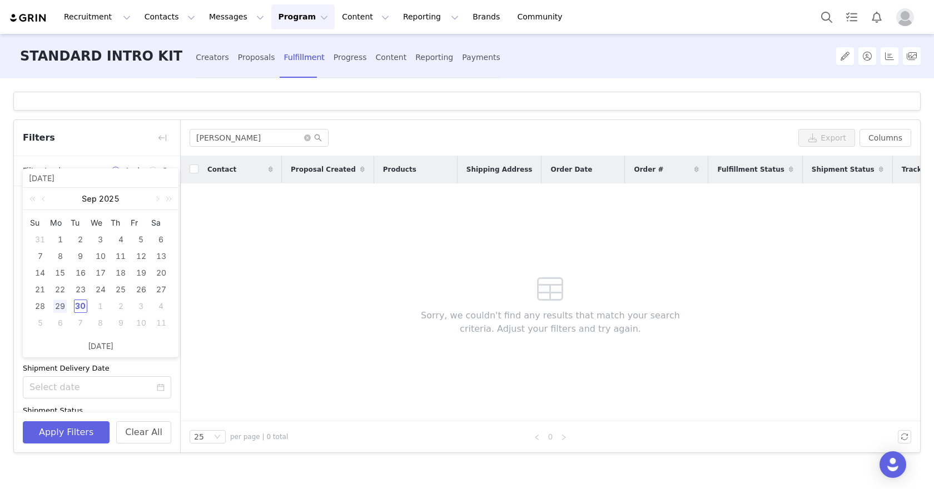
click at [84, 302] on div "30" at bounding box center [80, 306] width 13 height 13
type input "[DATE]"
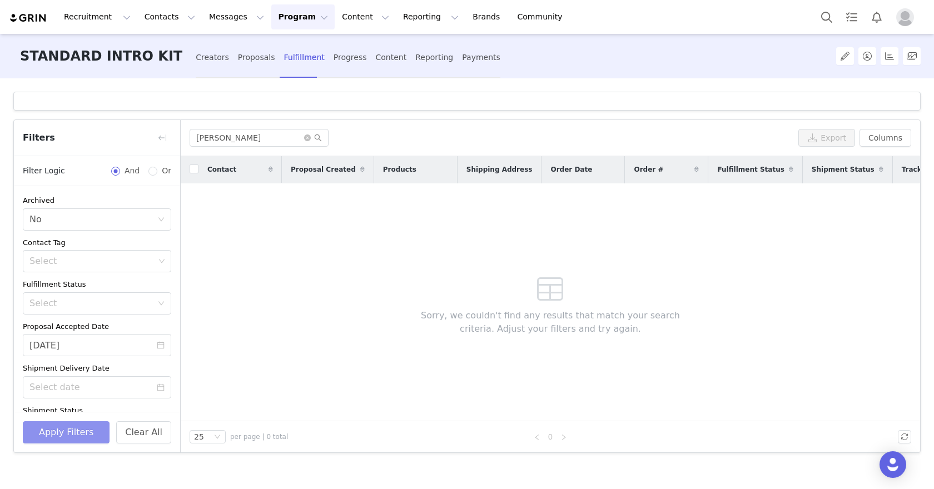
click at [72, 430] on button "Apply Filters" at bounding box center [66, 432] width 87 height 22
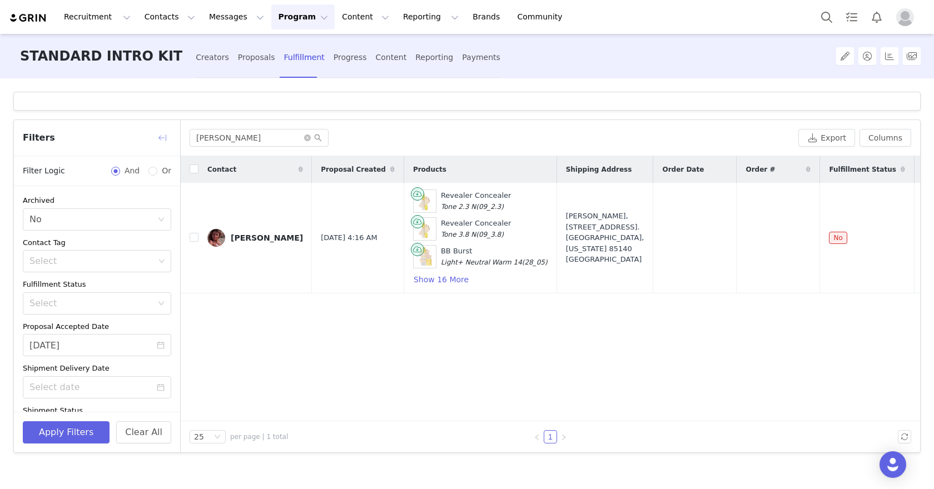
click at [167, 133] on button "button" at bounding box center [162, 138] width 18 height 18
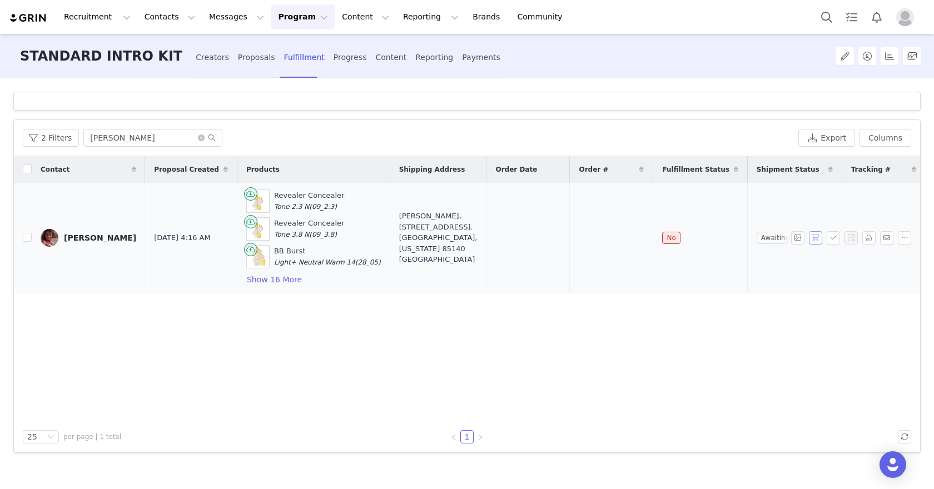
click at [813, 236] on button "button" at bounding box center [815, 237] width 13 height 13
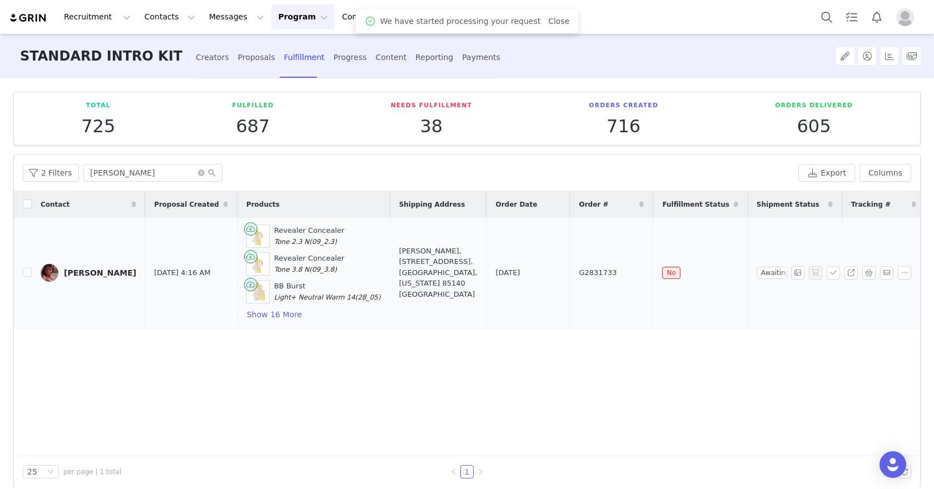
click at [597, 251] on td "G2831733" at bounding box center [611, 273] width 83 height 111
click at [599, 268] on span "G2831733" at bounding box center [598, 272] width 38 height 11
copy span "G2831733"
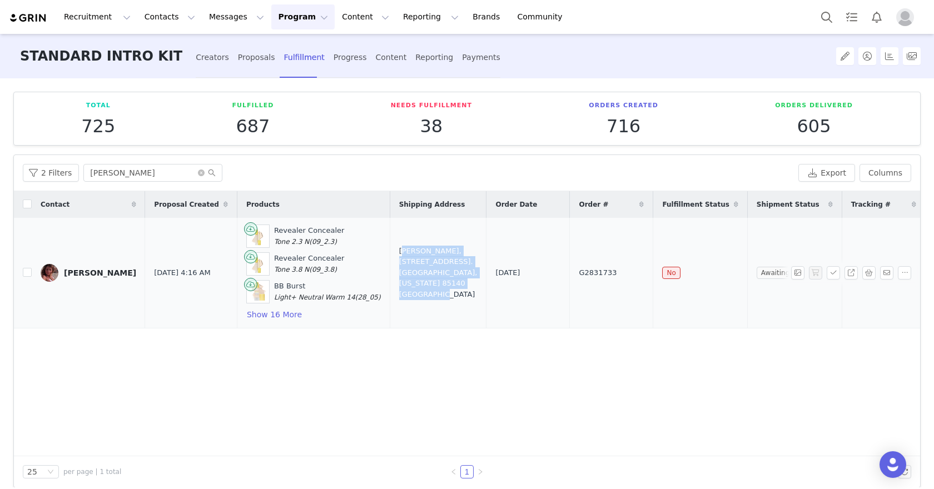
drag, startPoint x: 357, startPoint y: 258, endPoint x: 419, endPoint y: 285, distance: 67.0
click at [419, 285] on td "[PERSON_NAME], [STREET_ADDRESS]. [GEOGRAPHIC_DATA], [US_STATE] 85140 [GEOGRAPHI…" at bounding box center [438, 273] width 97 height 111
copy div "[PERSON_NAME], [STREET_ADDRESS]. [GEOGRAPHIC_DATA], [US_STATE] 85140 [GEOGRAPHI…"
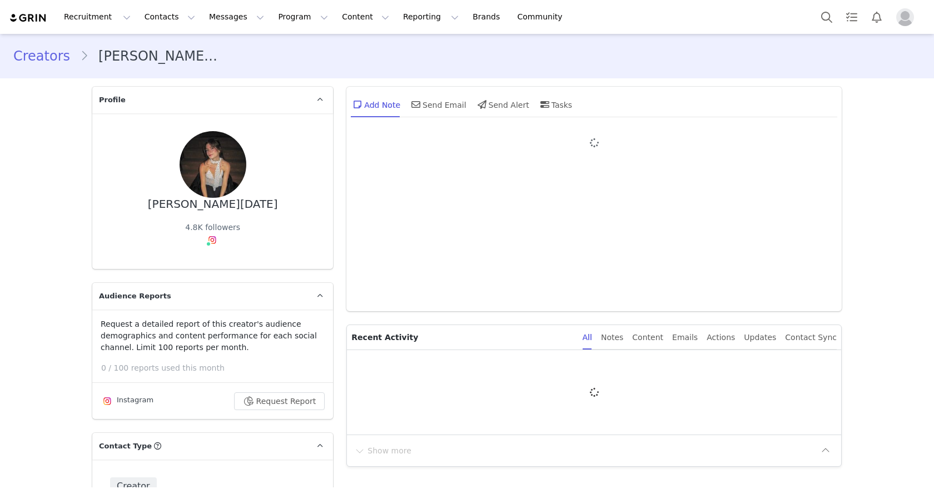
type input "+1 ([GEOGRAPHIC_DATA])"
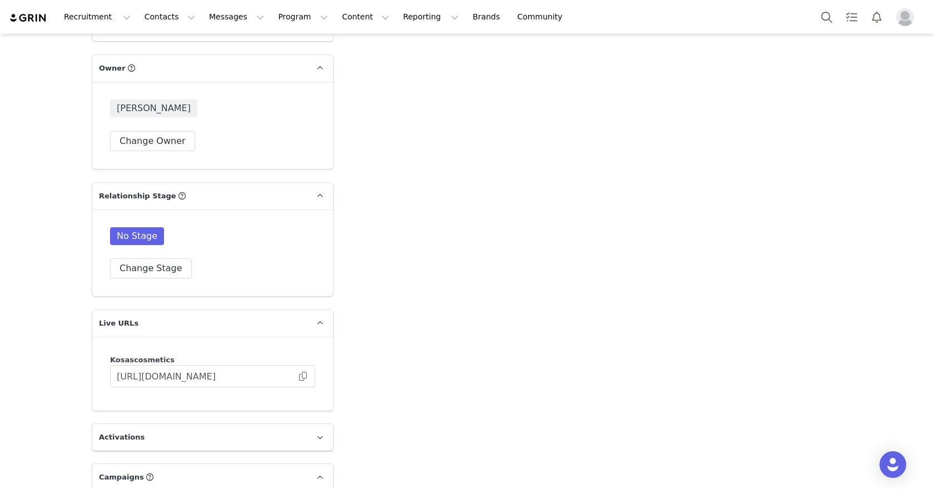
scroll to position [1869, 0]
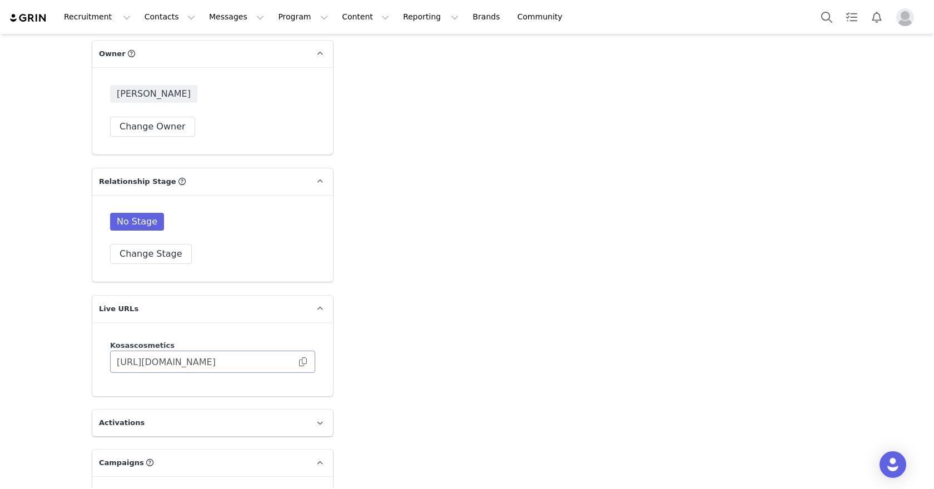
click at [304, 362] on span at bounding box center [302, 362] width 11 height 0
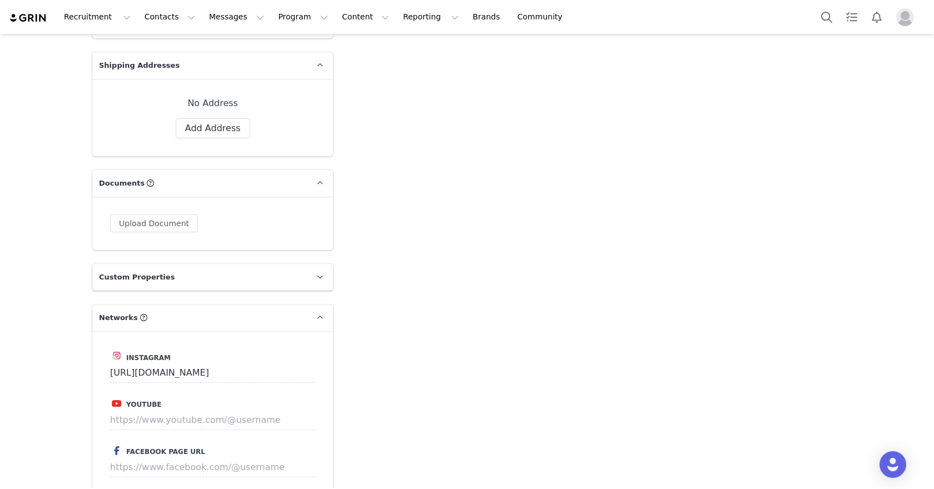
click at [35, 19] on img at bounding box center [28, 18] width 39 height 11
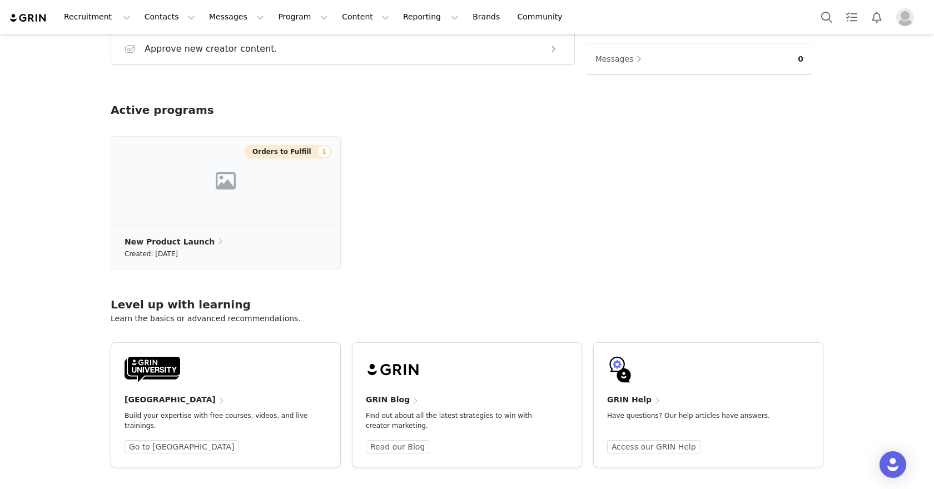
scroll to position [286, 0]
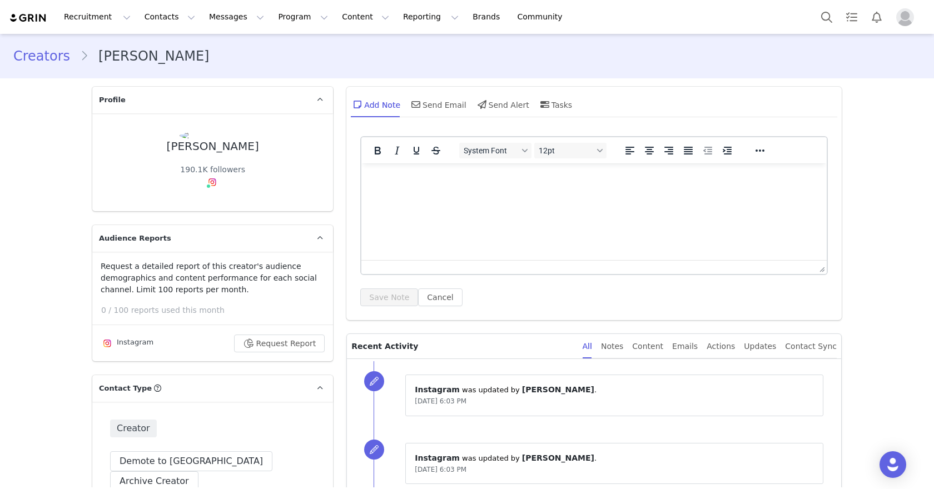
type input "+1 ([GEOGRAPHIC_DATA])"
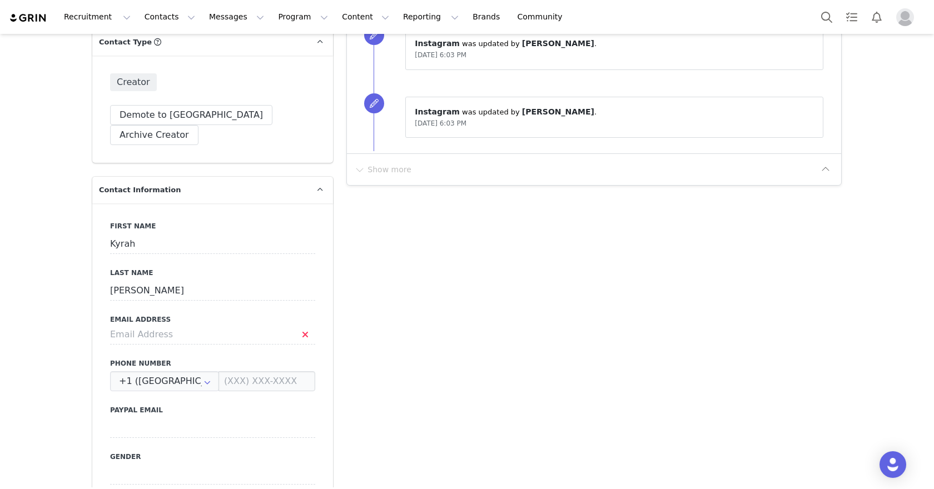
scroll to position [429, 0]
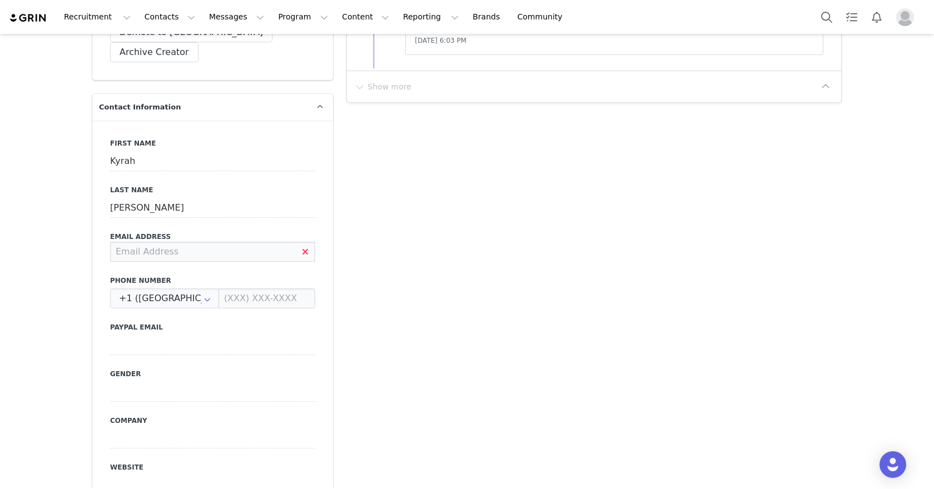
click at [225, 242] on input at bounding box center [212, 252] width 205 height 20
paste input "[EMAIL_ADDRESS][DOMAIN_NAME]"
type input "[EMAIL_ADDRESS][DOMAIN_NAME]"
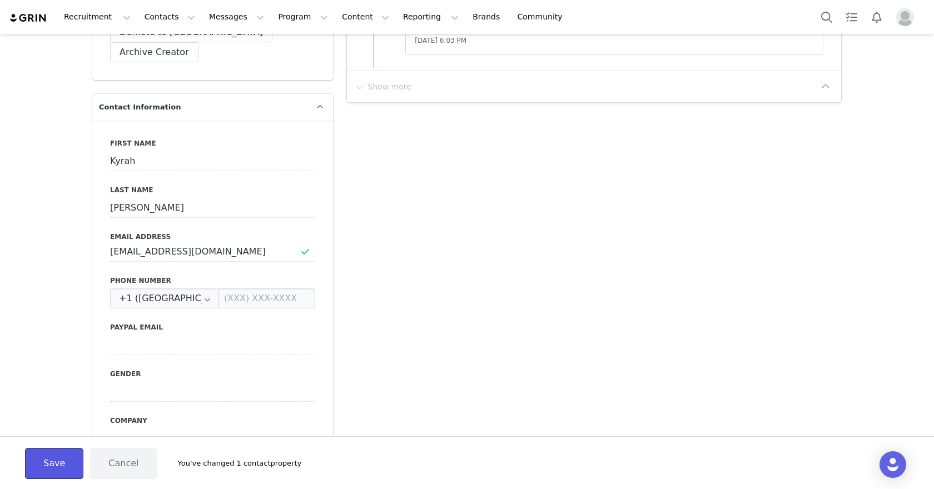
click at [49, 460] on button "Save" at bounding box center [54, 463] width 58 height 31
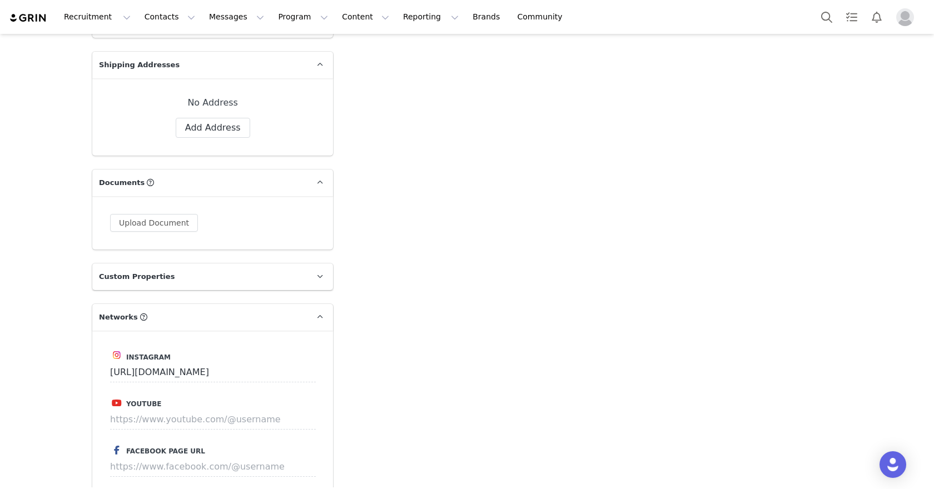
scroll to position [914, 0]
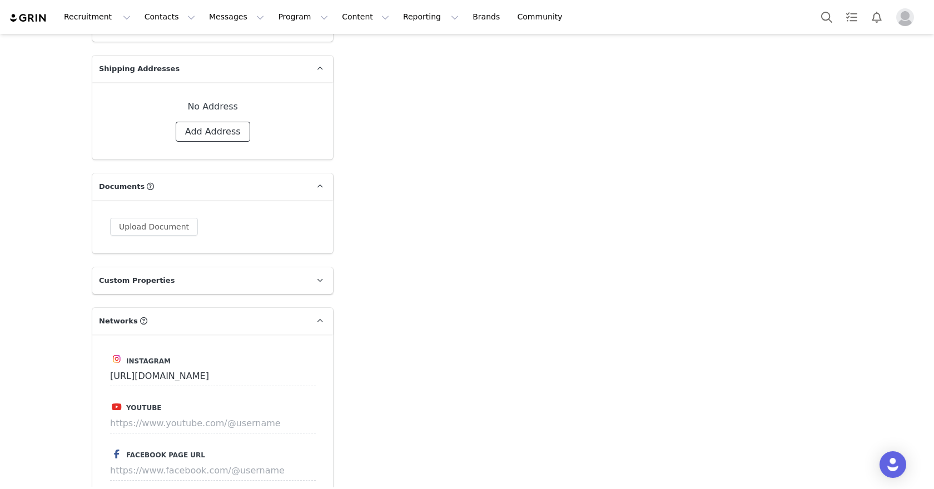
click at [192, 122] on button "Add Address" at bounding box center [213, 132] width 74 height 20
select select
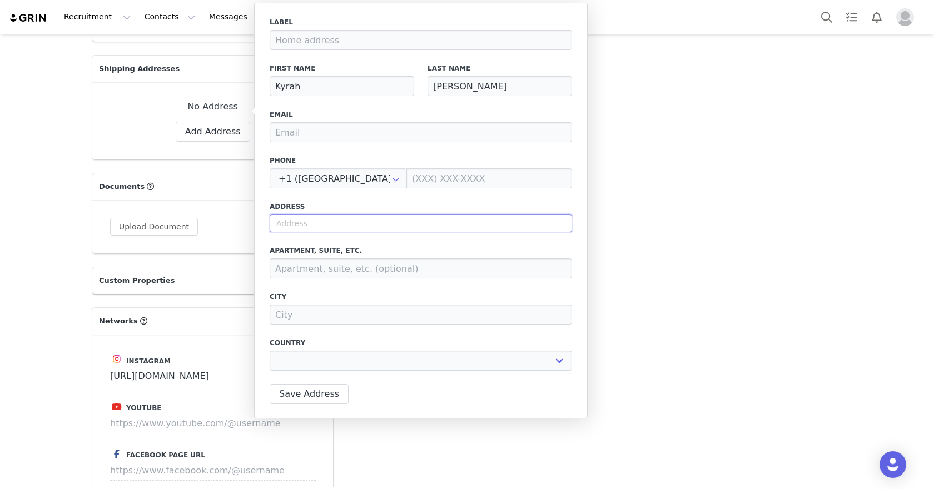
click at [316, 226] on input "text" at bounding box center [421, 224] width 302 height 18
paste input "5141 Carnegie Dr. Frisco, TX 75034"
type input "5141 Carnegie Dr. Frisco, TX 75034"
select select
type input "5141 Carnegie Dr"
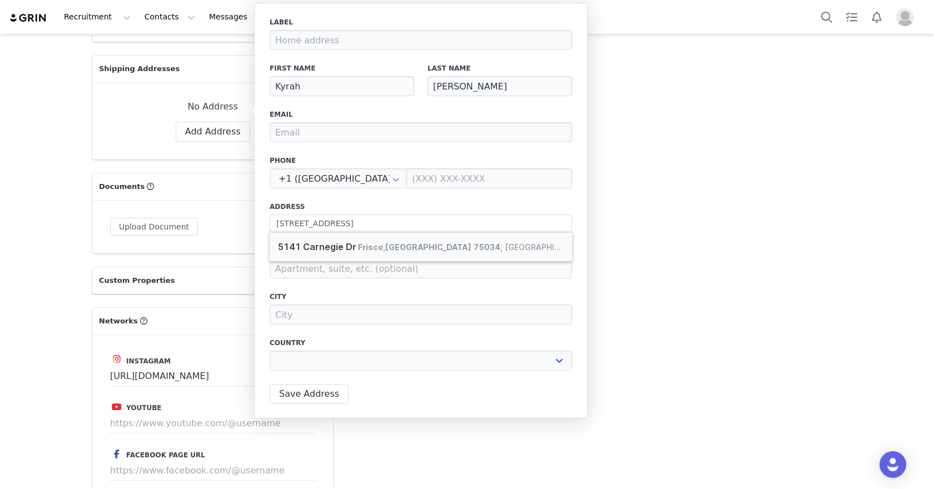
type input "Frisco"
select select "[object Object]"
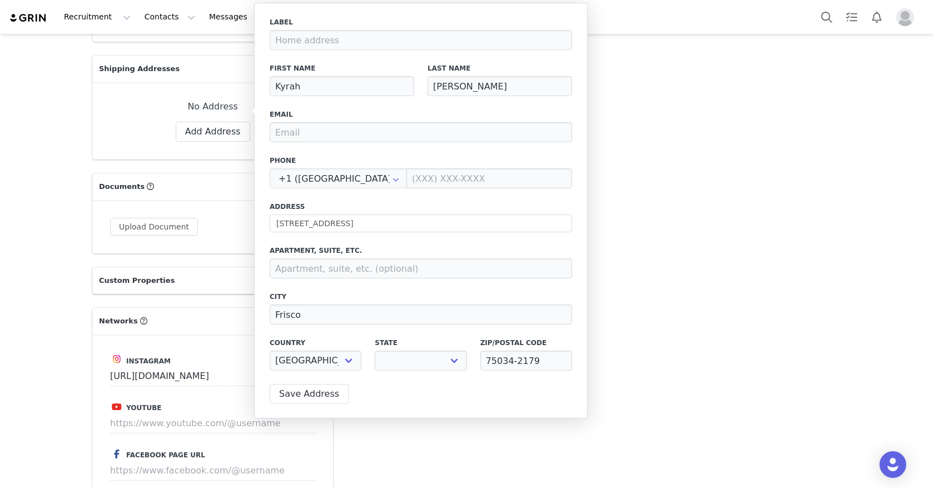
select select "[object Object]"
click at [291, 395] on button "Save Address" at bounding box center [309, 394] width 79 height 20
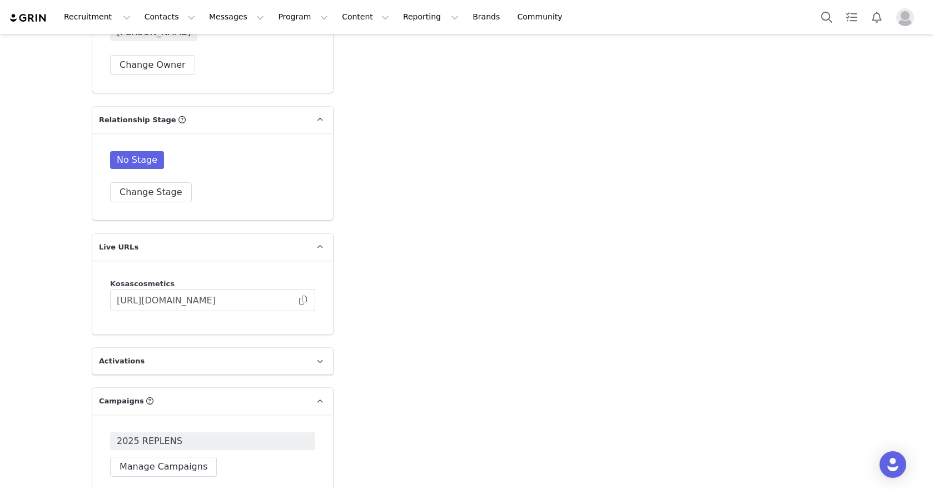
scroll to position [1982, 0]
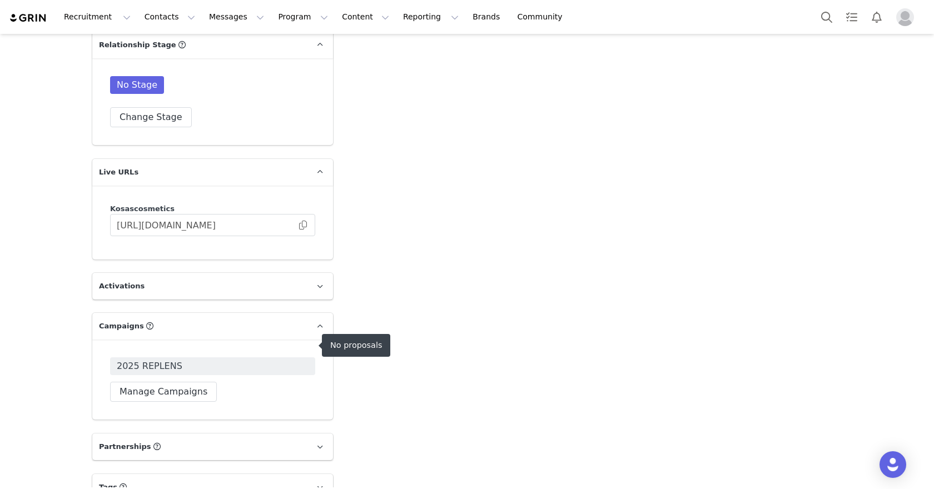
click at [231, 357] on span "2025 REPLENS" at bounding box center [212, 366] width 205 height 18
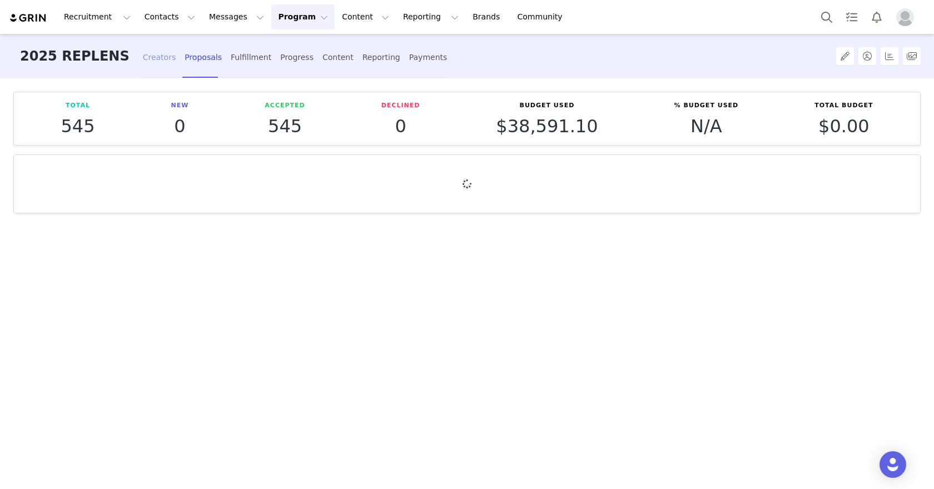
click at [151, 54] on div "Creators" at bounding box center [159, 57] width 33 height 29
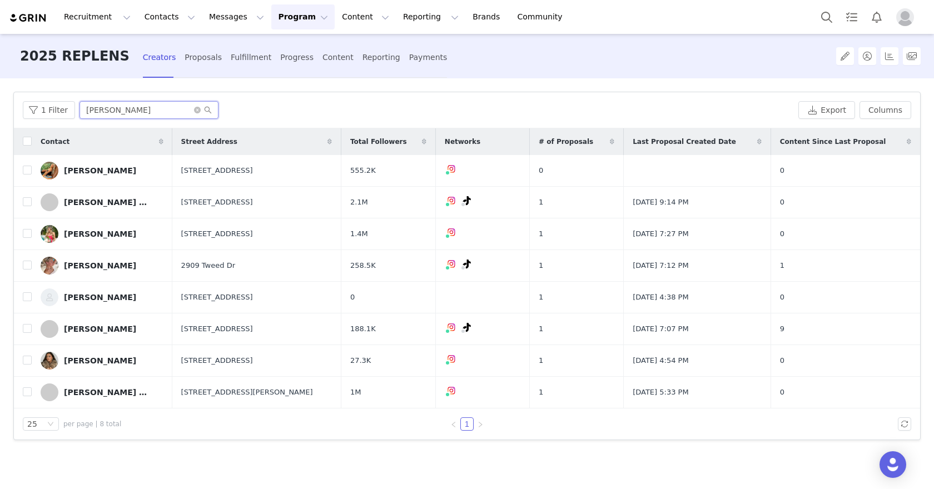
click at [135, 106] on input "[PERSON_NAME]" at bounding box center [148, 110] width 139 height 18
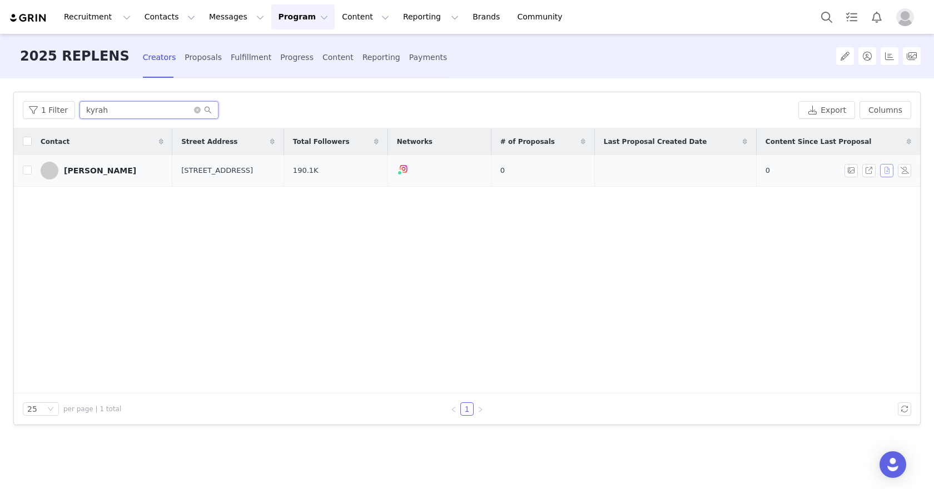
type input "kyrah"
click at [888, 169] on button "button" at bounding box center [886, 170] width 13 height 13
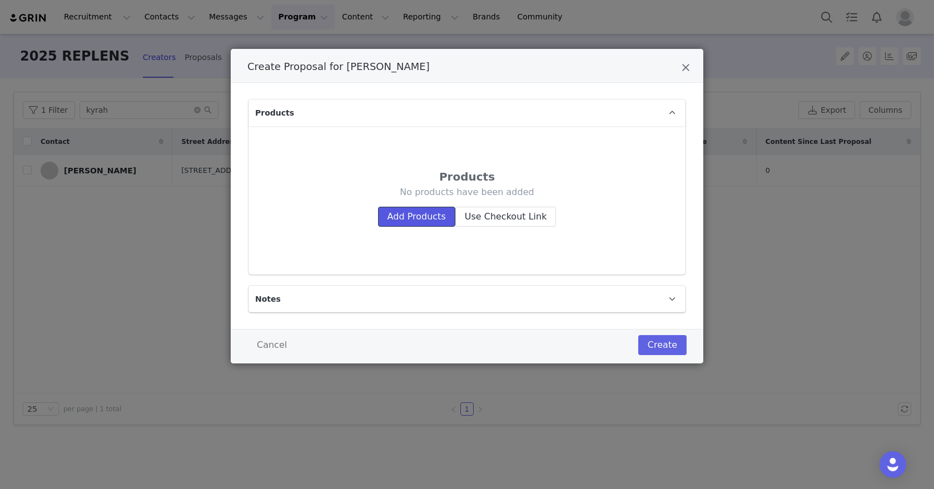
click at [446, 208] on button "Add Products" at bounding box center [416, 217] width 77 height 20
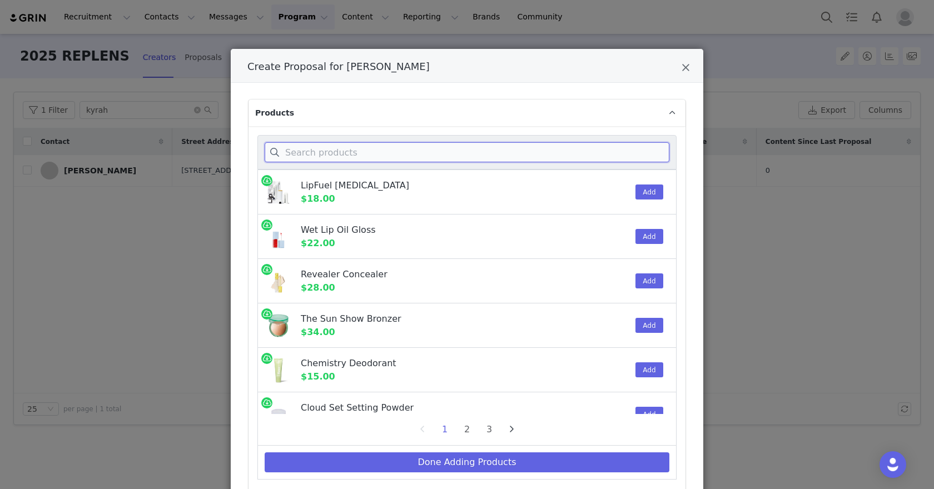
click at [447, 145] on input "Create Proposal for Kyrah Edwards" at bounding box center [467, 152] width 405 height 20
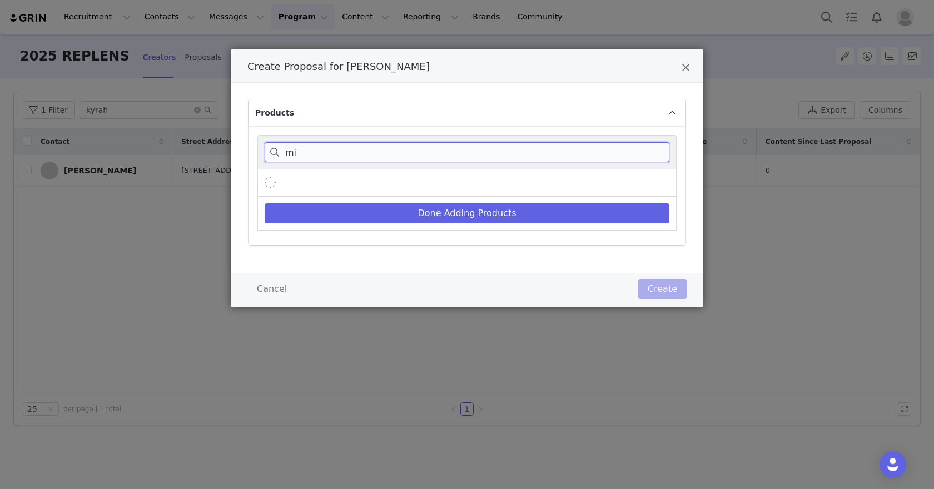
type input "m"
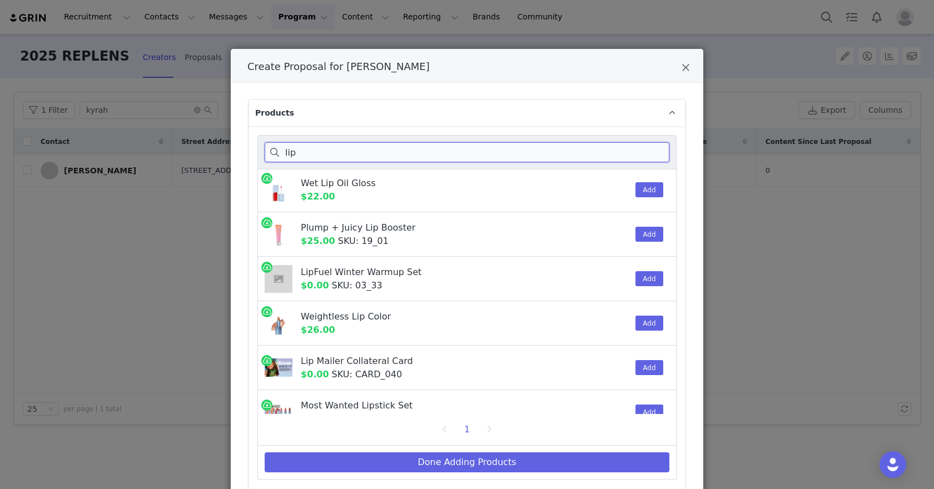
scroll to position [65, 0]
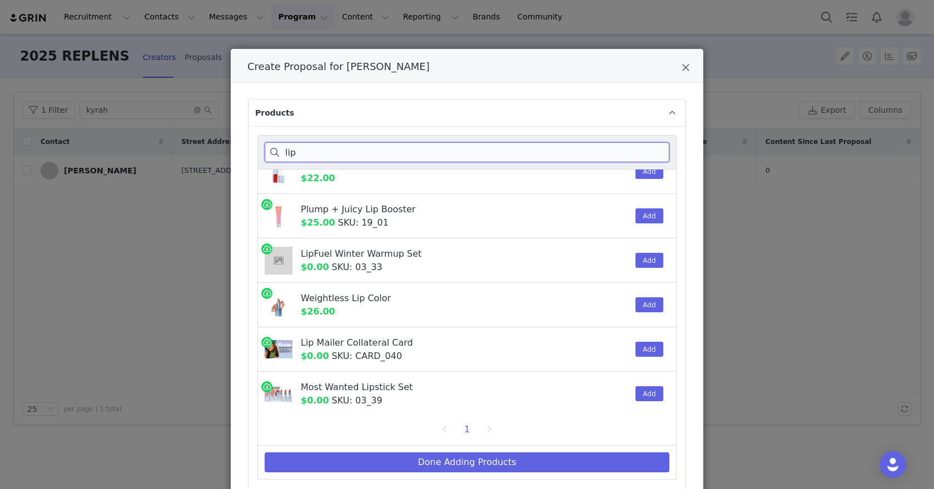
type input "lip"
click at [682, 73] on icon "Close" at bounding box center [686, 67] width 8 height 11
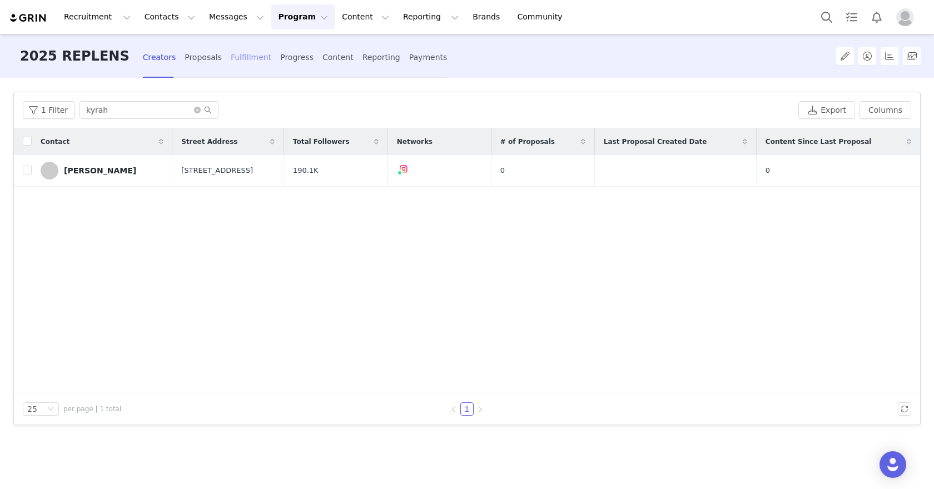
click at [231, 56] on div "Fulfillment" at bounding box center [251, 57] width 41 height 29
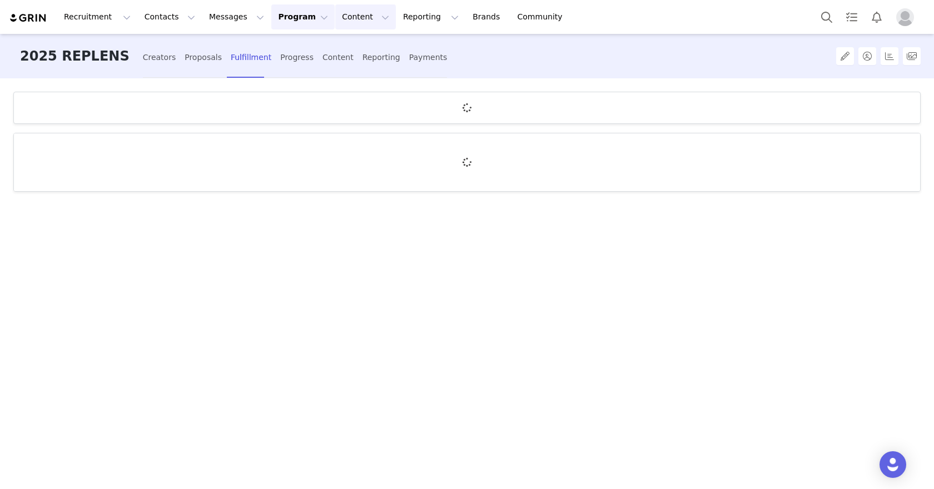
click at [335, 6] on button "Content Content" at bounding box center [365, 16] width 61 height 25
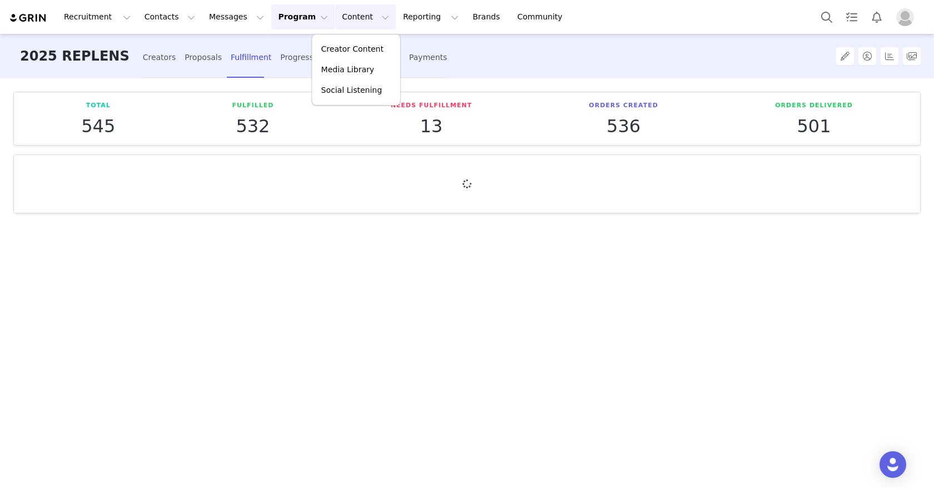
click at [291, 12] on button "Program Program" at bounding box center [302, 16] width 63 height 25
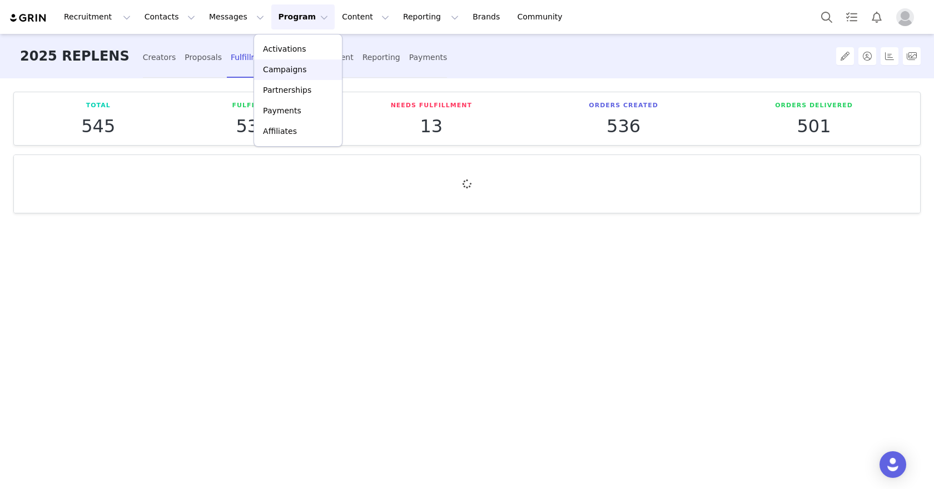
click at [287, 66] on p "Campaigns" at bounding box center [284, 70] width 43 height 12
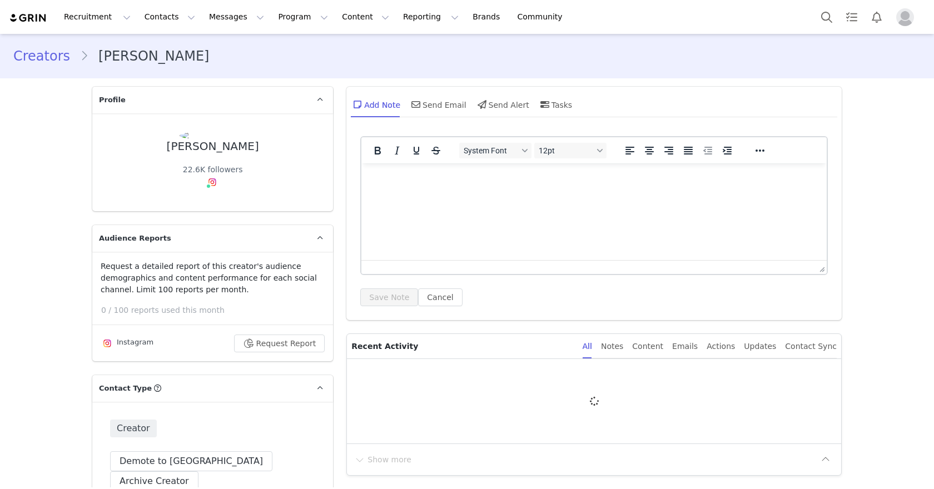
type input "+1 ([GEOGRAPHIC_DATA])"
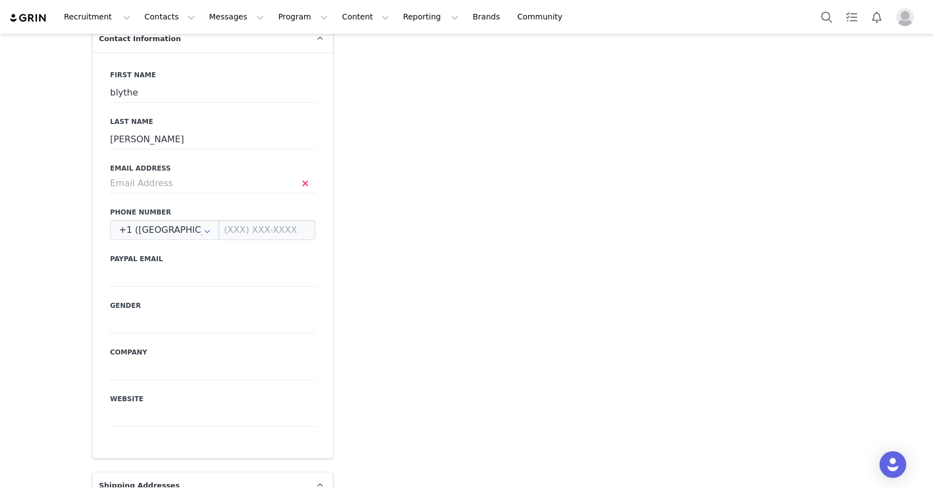
scroll to position [453, 0]
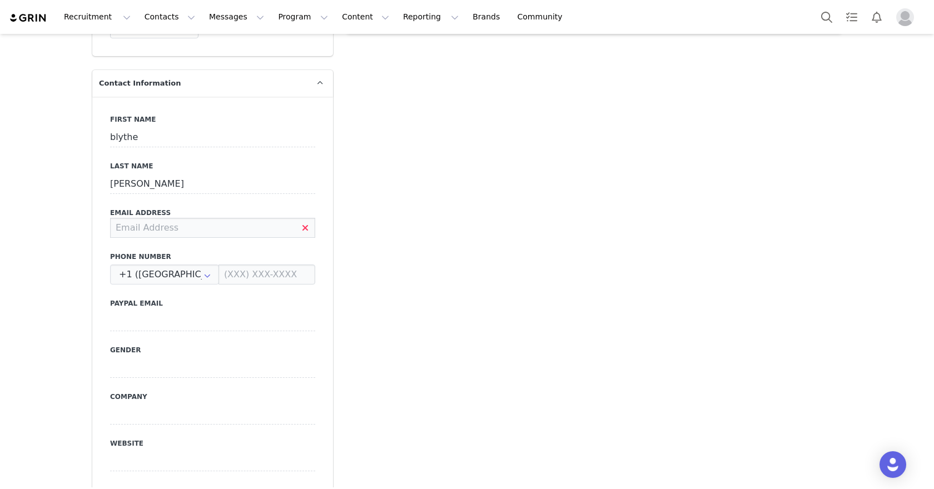
click at [250, 218] on input at bounding box center [212, 228] width 205 height 20
paste input "[EMAIL_ADDRESS][DOMAIN_NAME]"
type input "[EMAIL_ADDRESS][DOMAIN_NAME]"
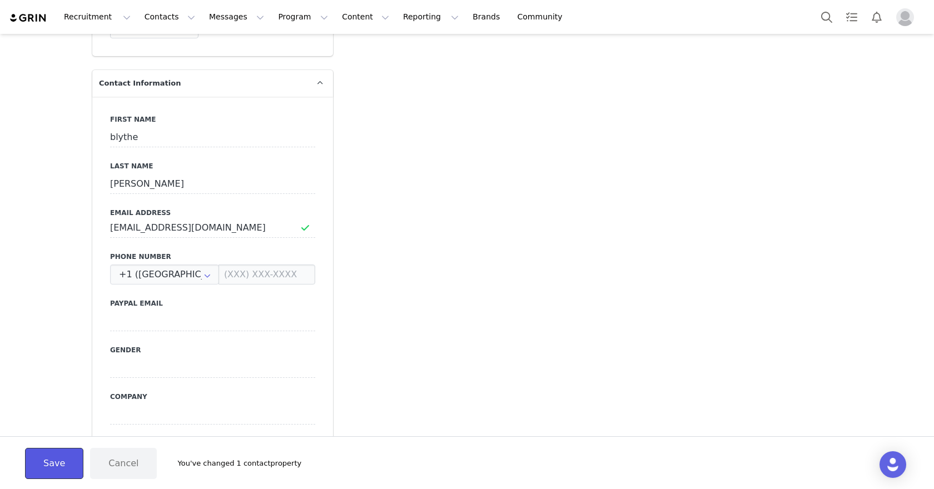
click at [52, 457] on button "Save" at bounding box center [54, 463] width 58 height 31
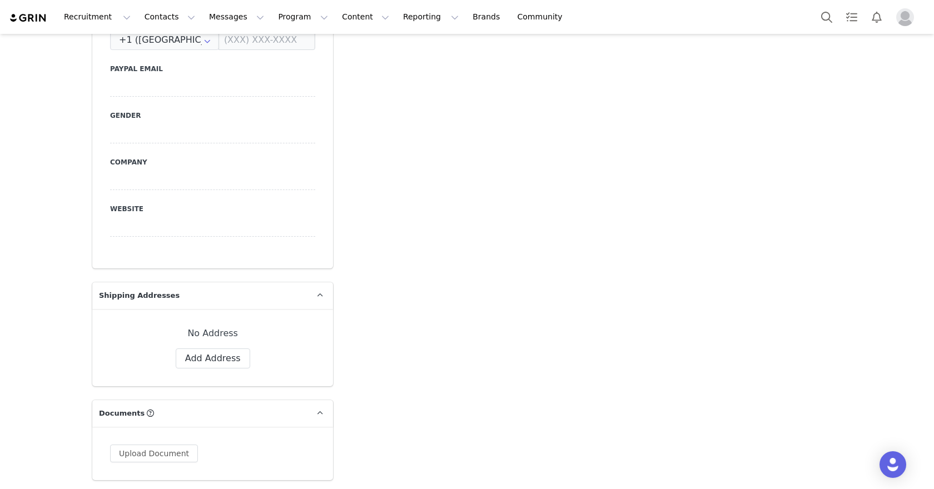
scroll to position [849, 0]
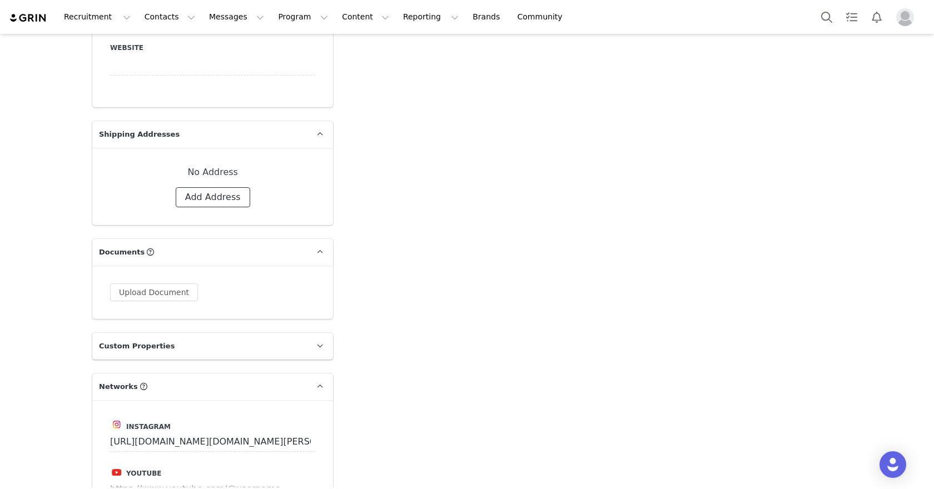
click at [231, 187] on button "Add Address" at bounding box center [213, 197] width 74 height 20
select select
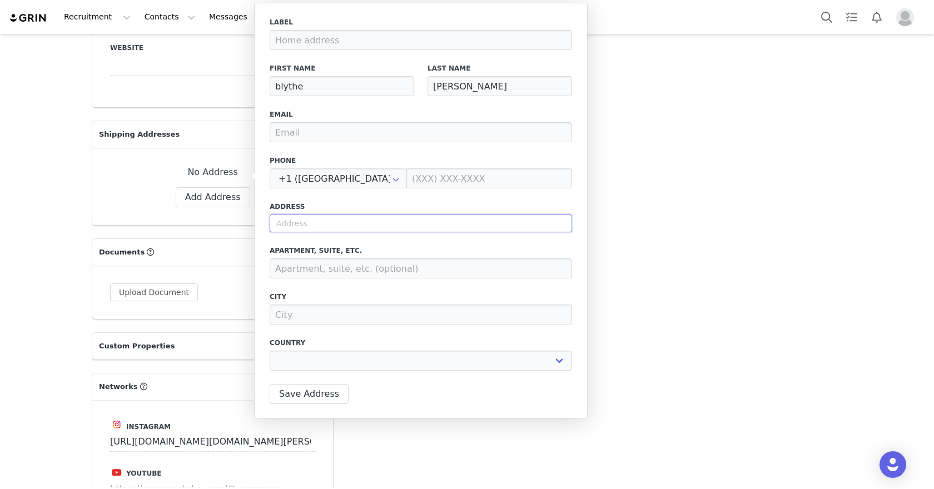
click at [322, 220] on input "text" at bounding box center [421, 224] width 302 height 18
paste input "[STREET_ADDRESS]"
type input "[STREET_ADDRESS]"
select select
type input "[STREET_ADDRESS]"
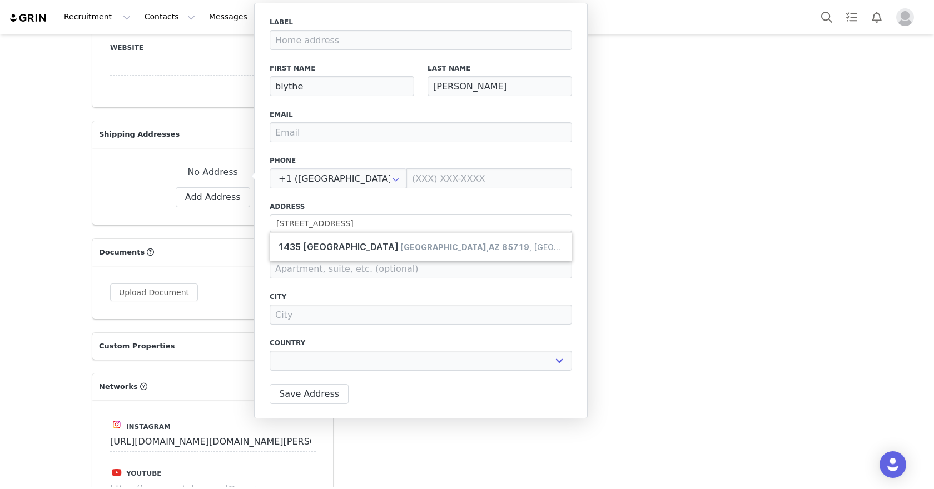
type input "[GEOGRAPHIC_DATA]"
select select "[object Object]"
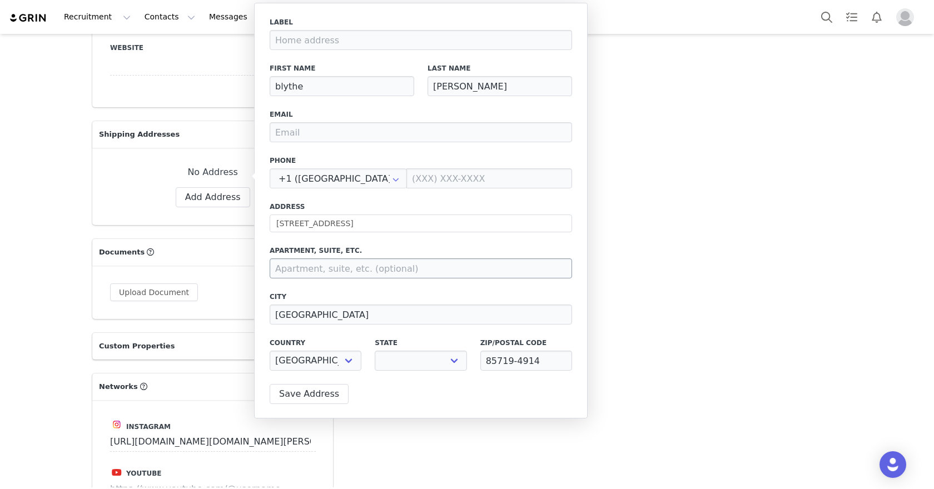
select select "[object Object]"
click at [348, 265] on input at bounding box center [421, 268] width 302 height 20
paste input "[STREET_ADDRESS]"
type input "[STREET_ADDRESS]"
click at [321, 396] on button "Save Address" at bounding box center [309, 394] width 79 height 20
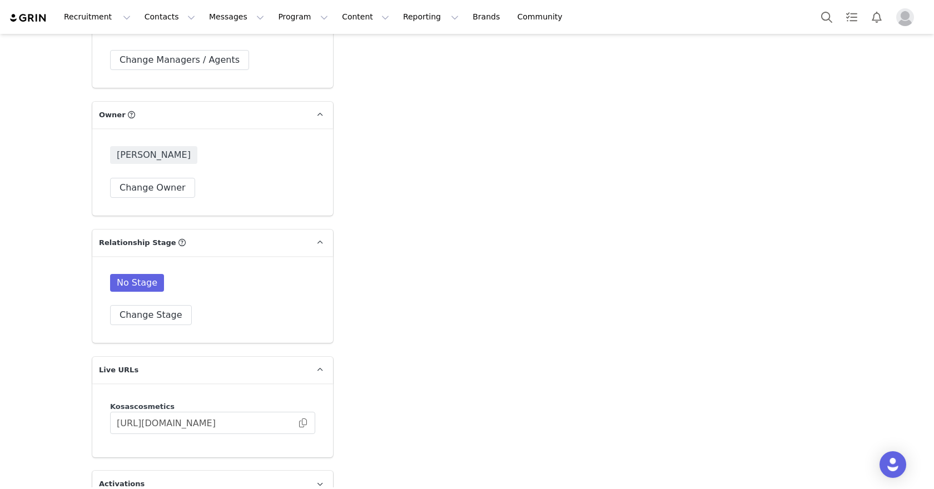
scroll to position [1876, 0]
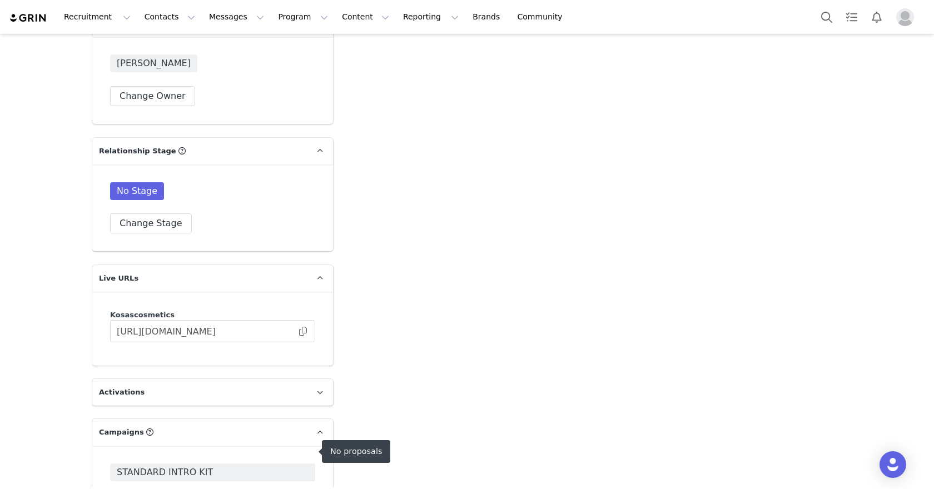
click at [254, 464] on span "STANDARD INTRO KIT" at bounding box center [212, 473] width 205 height 18
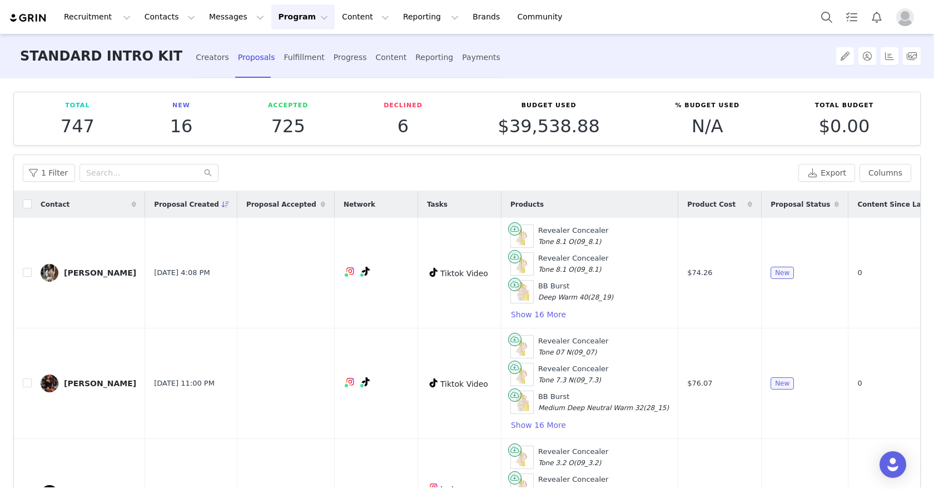
click at [200, 54] on div "Creators Proposals Fulfillment Progress Content Reporting Payments" at bounding box center [348, 57] width 305 height 29
click at [196, 56] on div "Creators" at bounding box center [212, 57] width 33 height 29
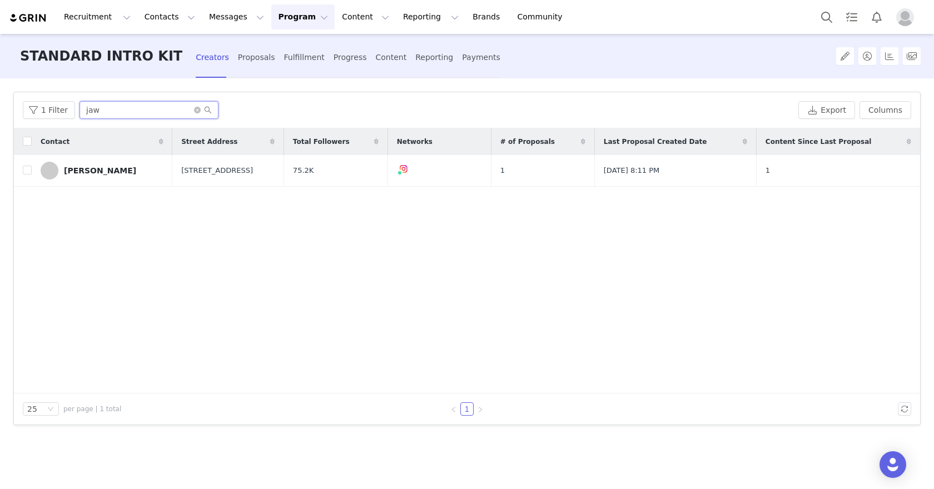
click at [155, 111] on input "jaw" at bounding box center [148, 110] width 139 height 18
type input "blyth"
click at [888, 170] on button "button" at bounding box center [886, 170] width 13 height 13
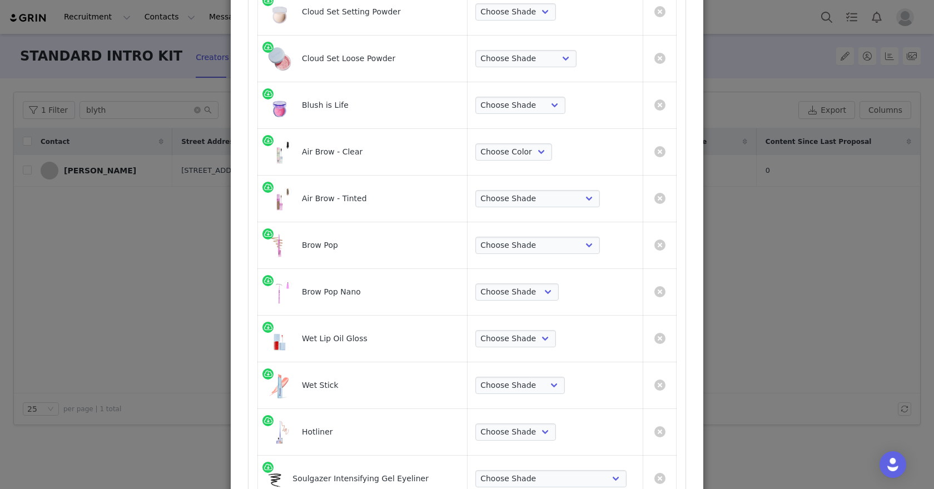
scroll to position [568, 0]
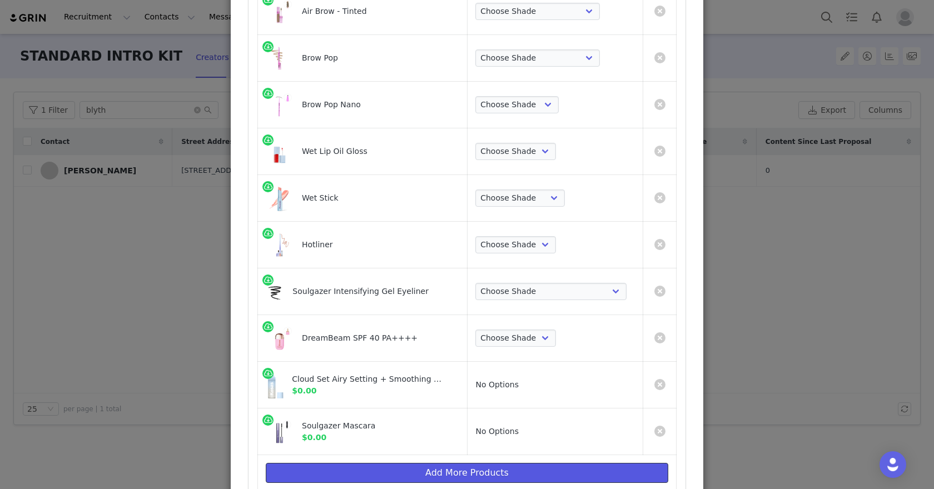
click at [465, 469] on button "Add More Products" at bounding box center [467, 473] width 402 height 20
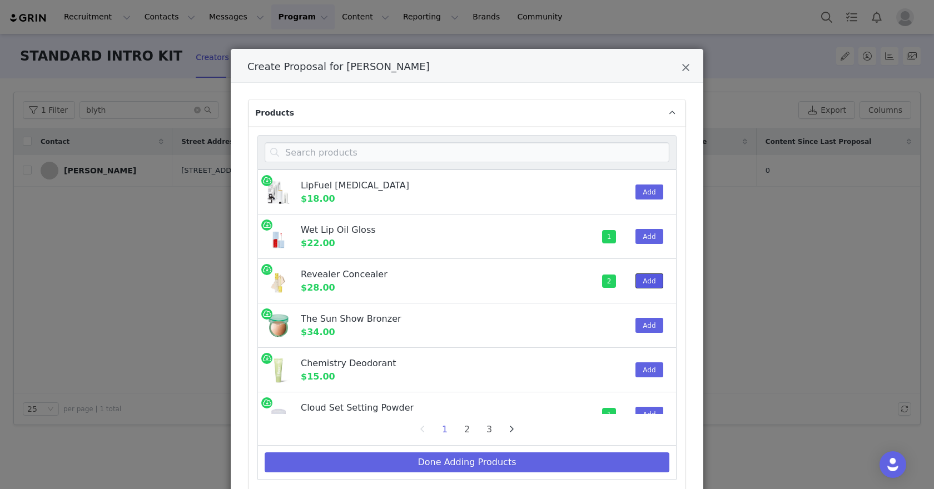
click at [657, 282] on button "Add" at bounding box center [648, 280] width 27 height 15
click at [657, 322] on button "Add" at bounding box center [648, 325] width 27 height 15
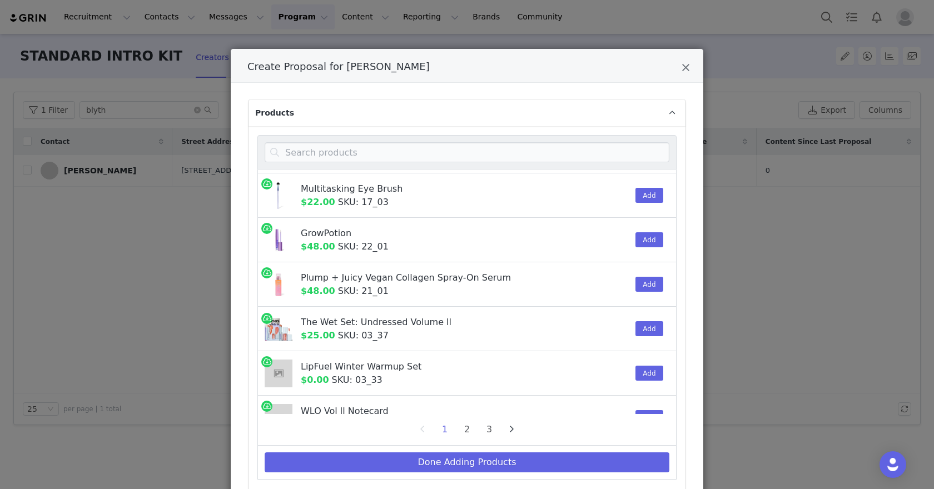
scroll to position [861, 0]
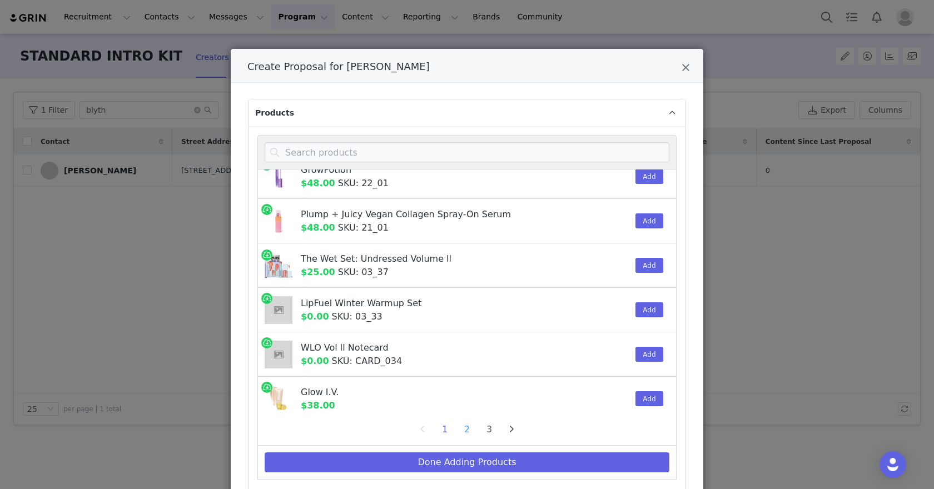
click at [465, 432] on li "2" at bounding box center [467, 430] width 17 height 16
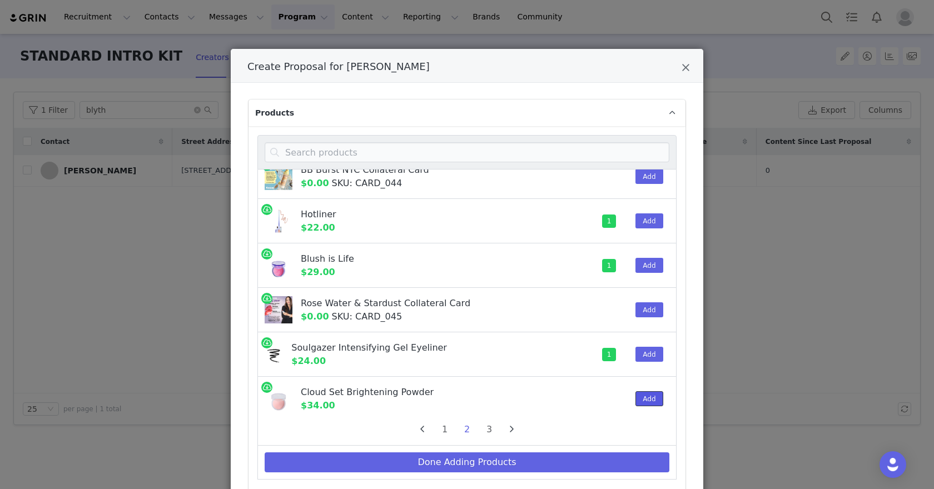
click at [660, 392] on button "Add" at bounding box center [648, 398] width 27 height 15
click at [642, 258] on button "Add" at bounding box center [648, 265] width 27 height 15
click at [649, 218] on button "Add" at bounding box center [648, 220] width 27 height 15
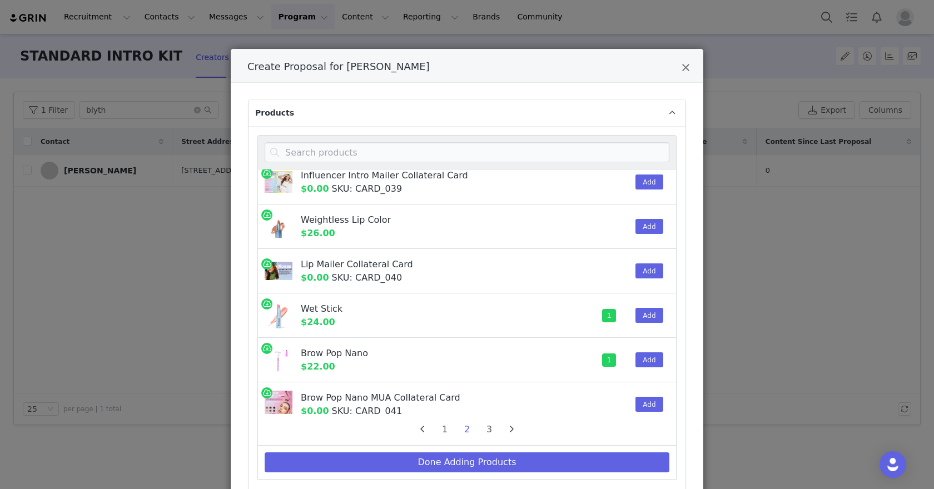
scroll to position [182, 0]
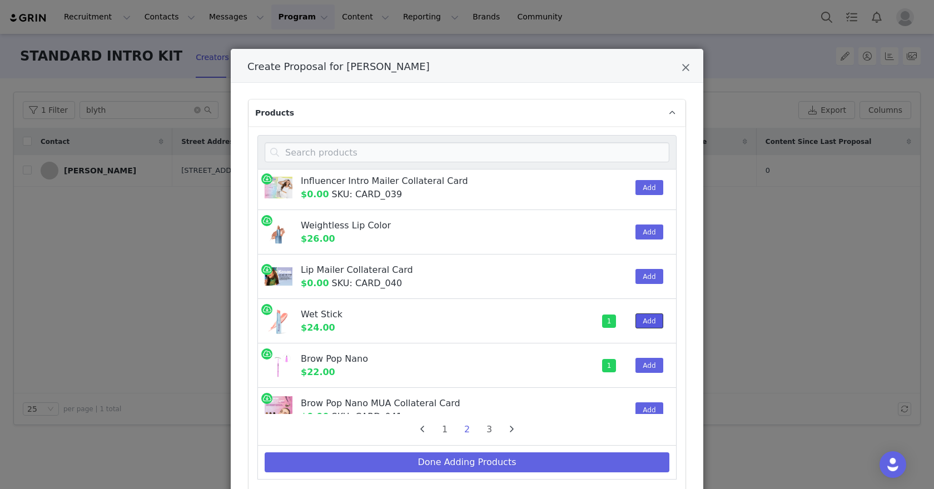
click at [653, 317] on button "Add" at bounding box center [648, 321] width 27 height 15
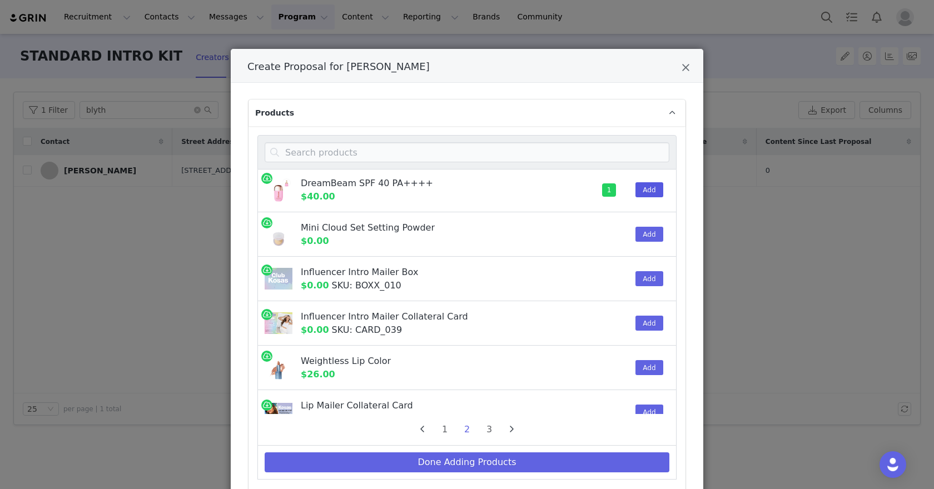
scroll to position [43, 0]
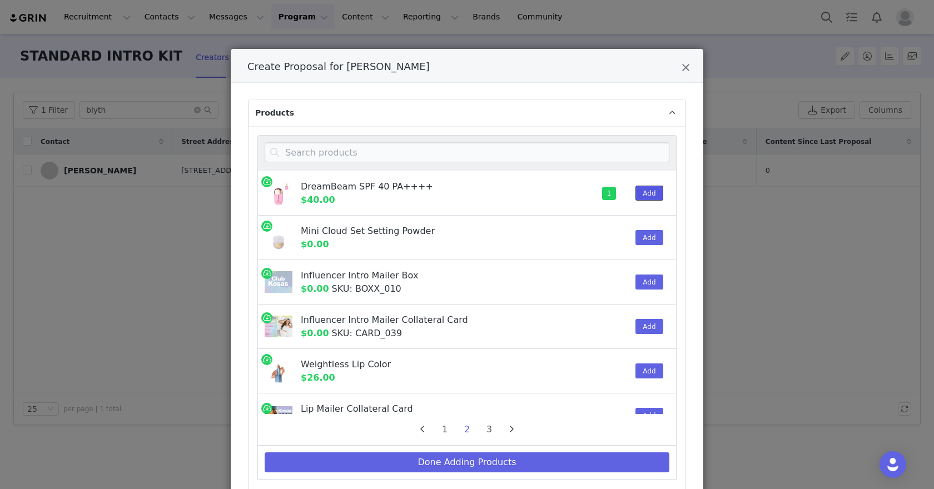
click at [647, 195] on button "Add" at bounding box center [648, 193] width 27 height 15
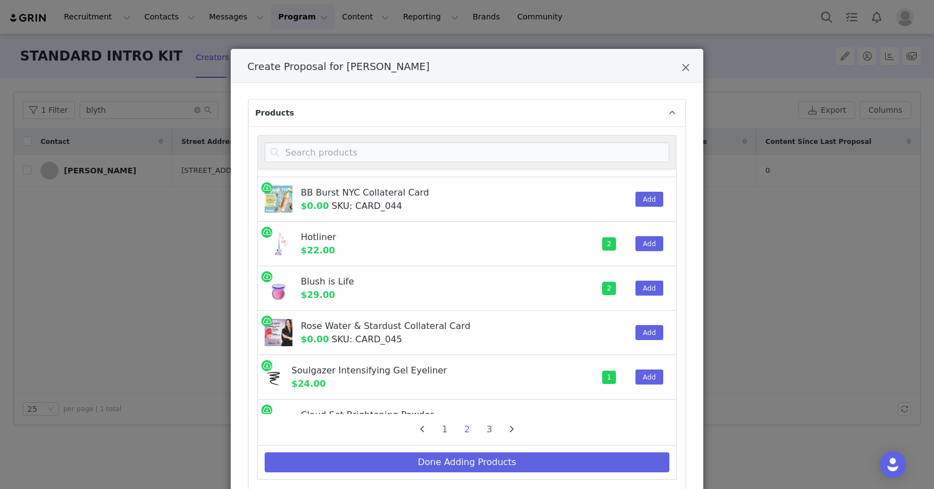
scroll to position [861, 0]
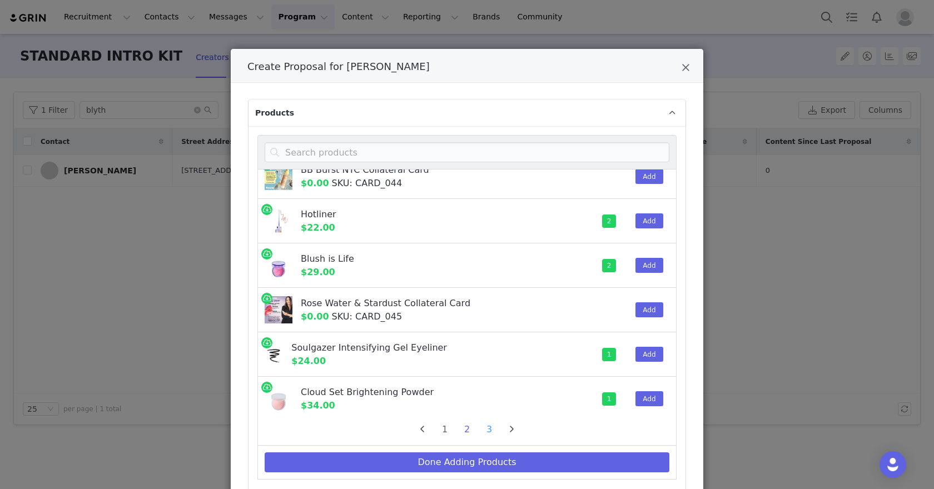
click at [490, 431] on li "3" at bounding box center [489, 430] width 17 height 16
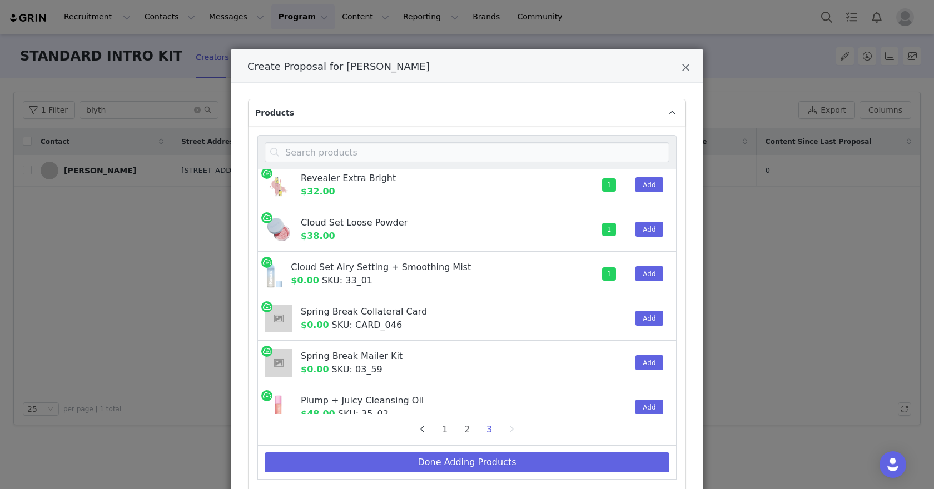
scroll to position [0, 0]
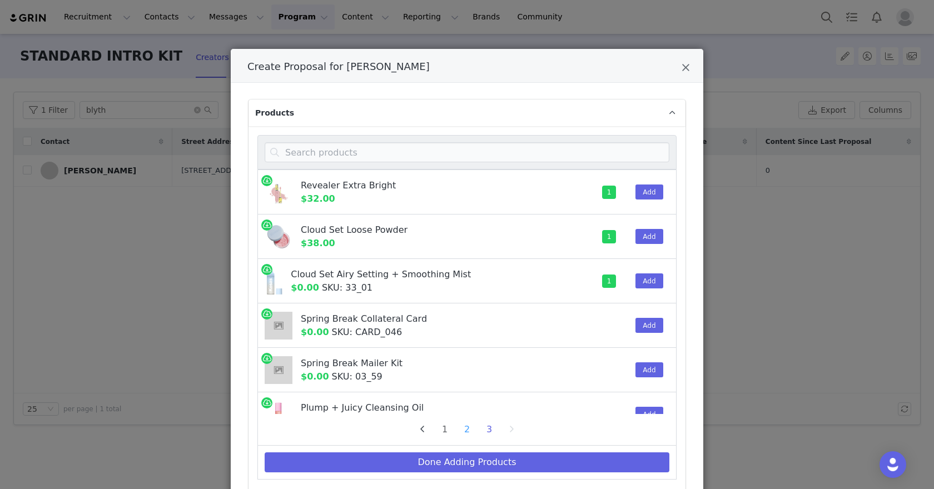
click at [464, 427] on li "2" at bounding box center [467, 430] width 17 height 16
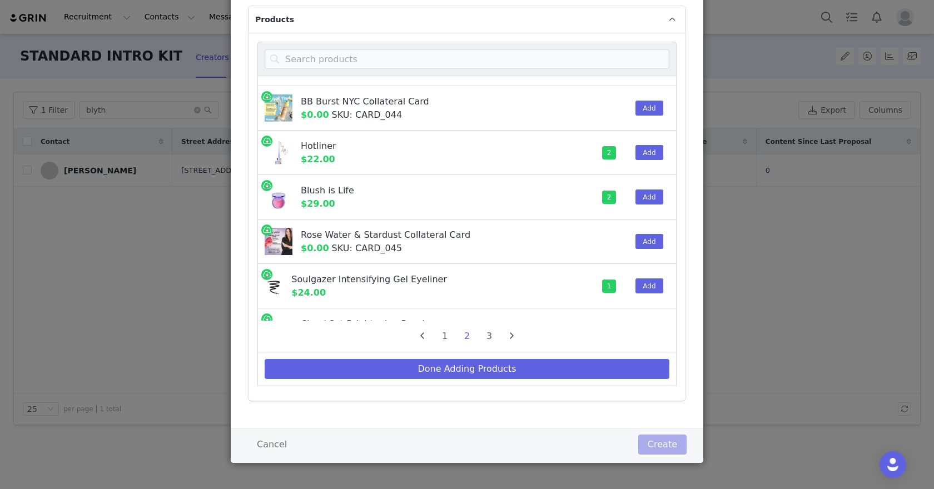
scroll to position [861, 0]
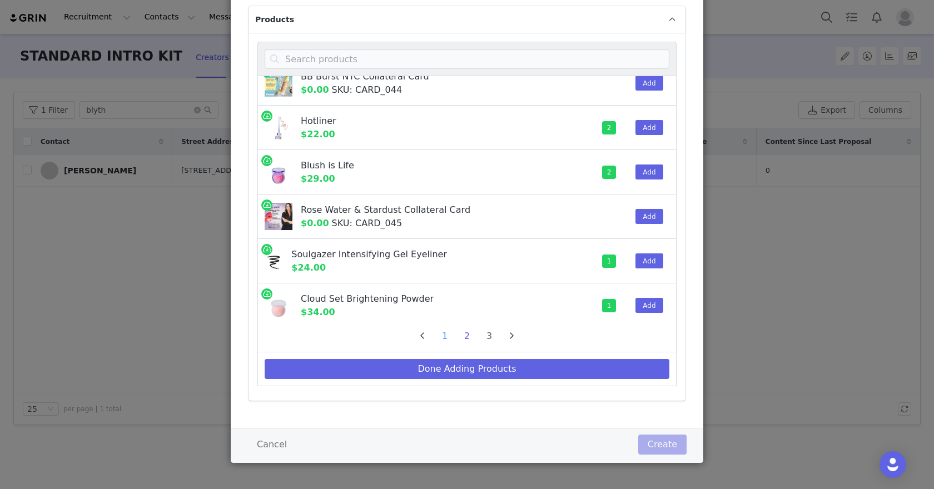
click at [446, 337] on li "1" at bounding box center [444, 337] width 17 height 16
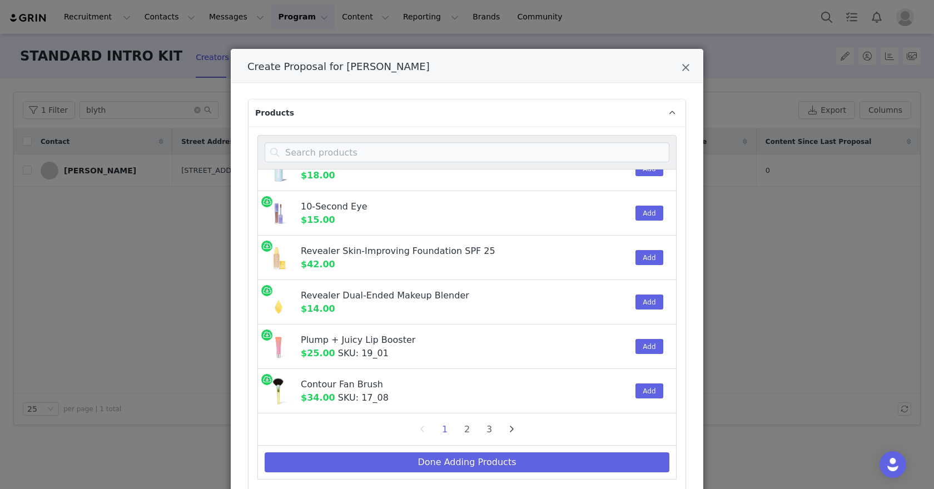
scroll to position [419, 0]
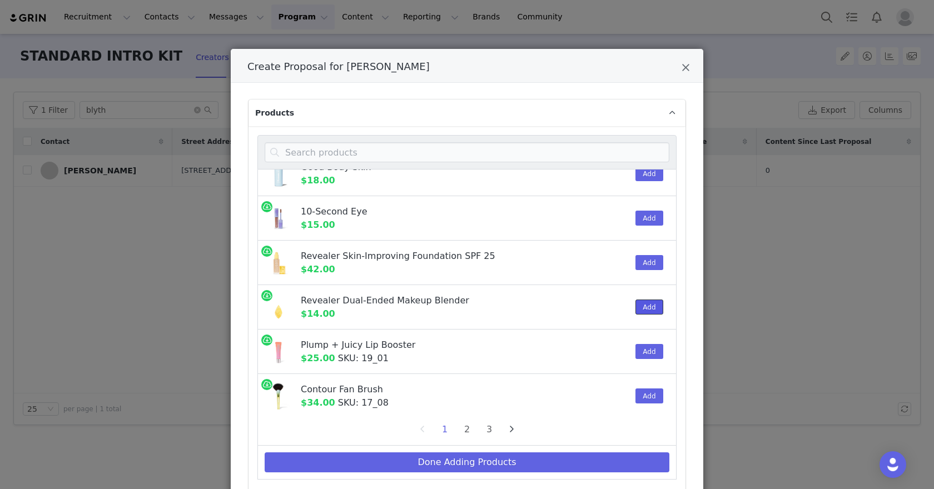
click at [641, 303] on button "Add" at bounding box center [648, 307] width 27 height 15
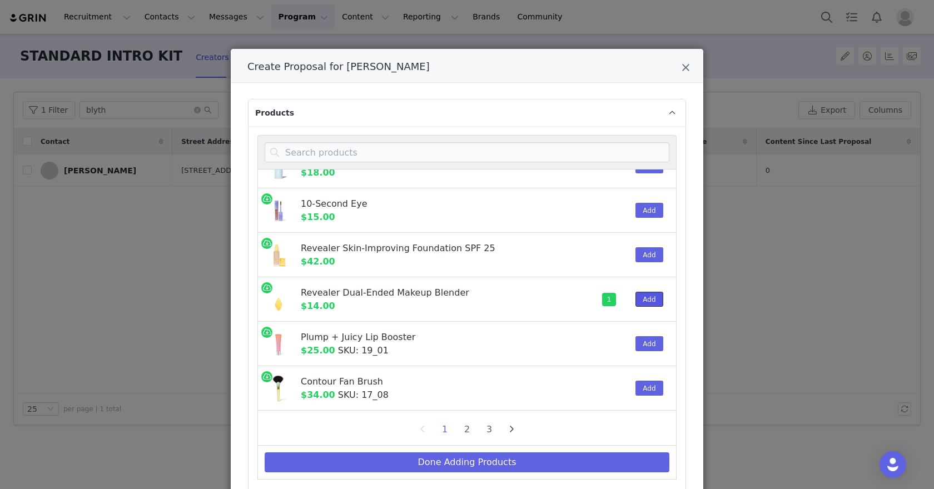
scroll to position [436, 0]
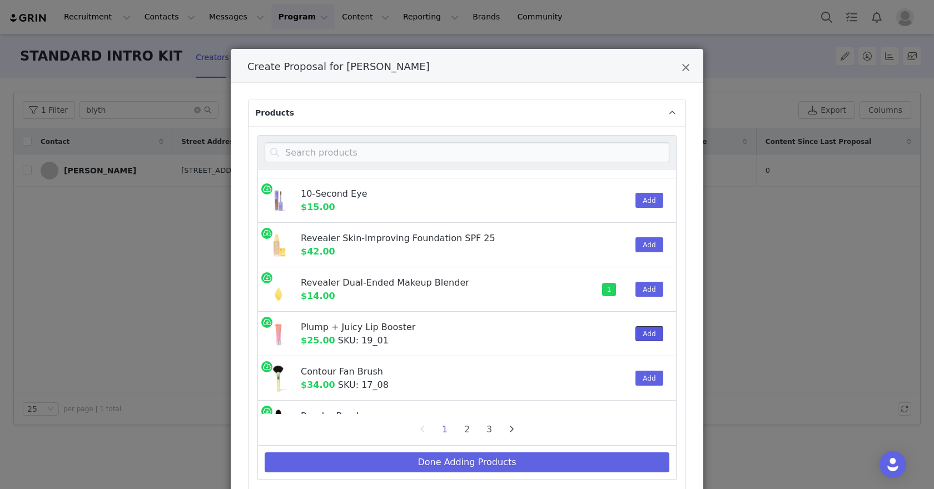
click at [647, 327] on button "Add" at bounding box center [648, 333] width 27 height 15
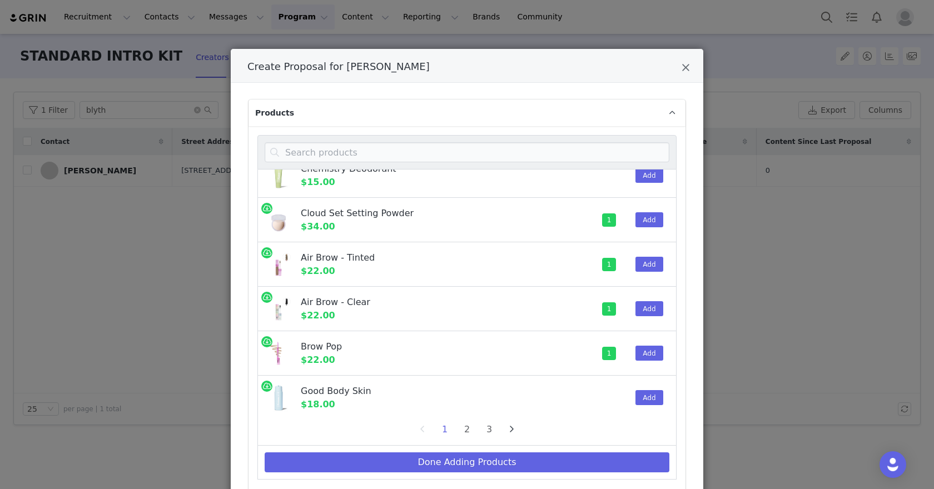
scroll to position [0, 0]
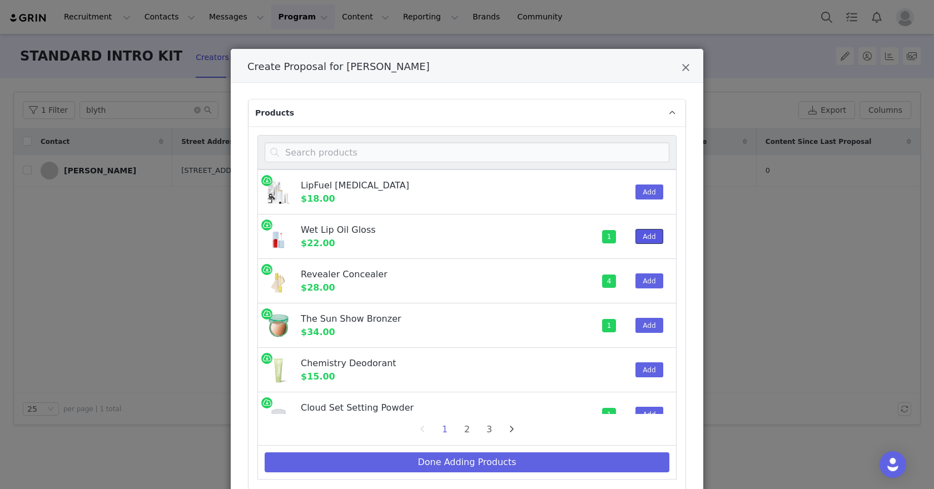
click at [653, 231] on button "Add" at bounding box center [648, 236] width 27 height 15
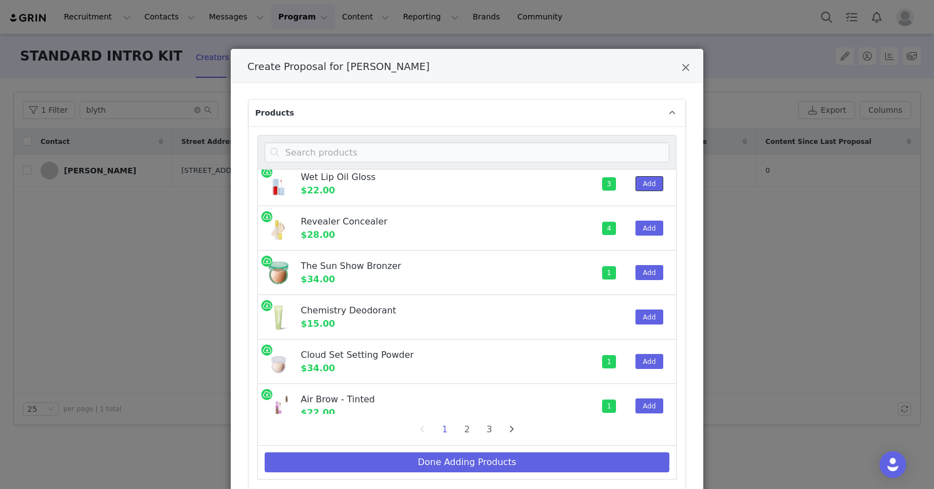
scroll to position [63, 0]
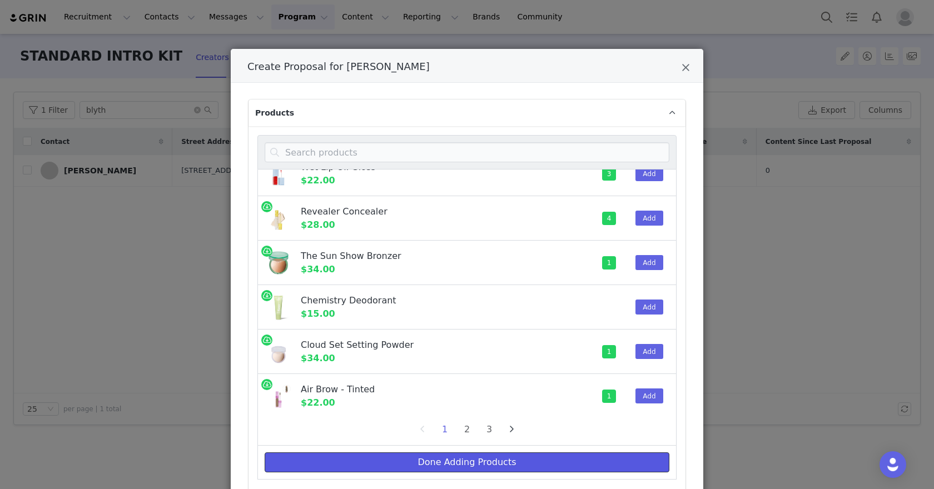
click at [558, 457] on button "Done Adding Products" at bounding box center [467, 462] width 405 height 20
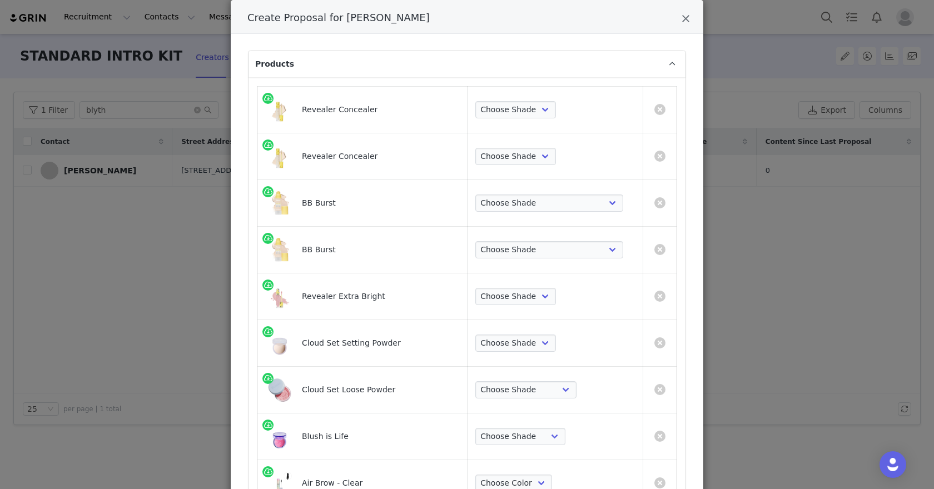
scroll to position [47, 0]
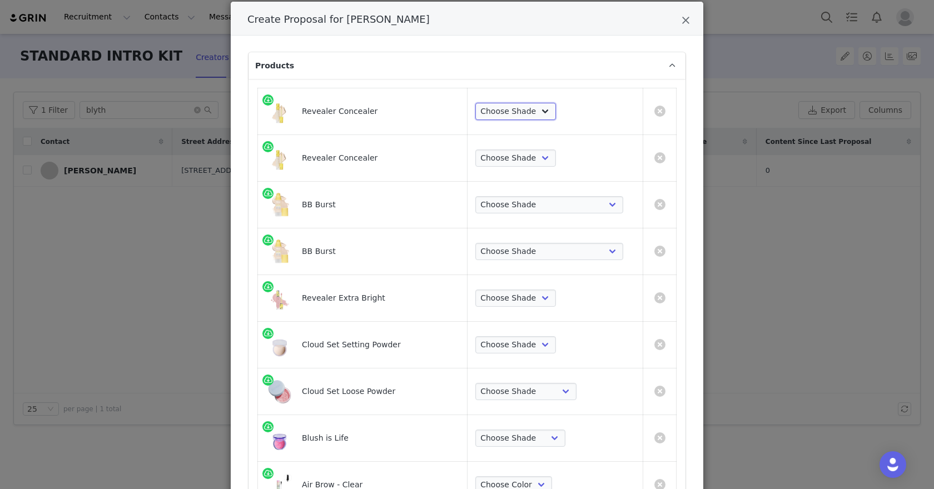
click at [533, 111] on select "Choose Shade Tone 0.5 N Tone 0.7 C Tone 01 N Tone 1.5 C Tone 02 W Tone 2.3 N To…" at bounding box center [515, 112] width 81 height 18
select select "28418369"
click at [510, 160] on select "Choose Shade Tone 0.5 N Tone 0.7 C Tone 01 N Tone 1.5 C Tone 02 W Tone 2.3 N To…" at bounding box center [515, 159] width 81 height 18
select select "28418363"
click at [500, 196] on select "Choose Shade Very Light Neutral 10 Very Light Cool 11 Light Neutral 12 Light Co…" at bounding box center [549, 205] width 148 height 18
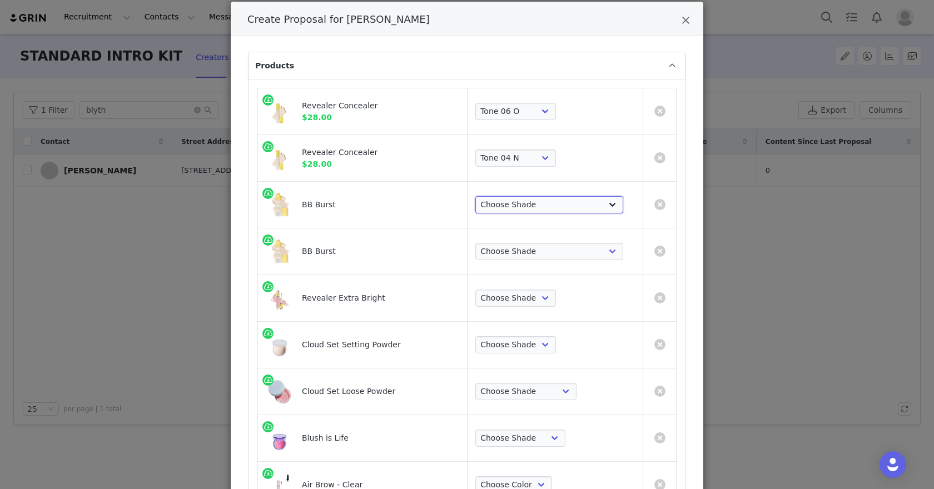
select select "28417727"
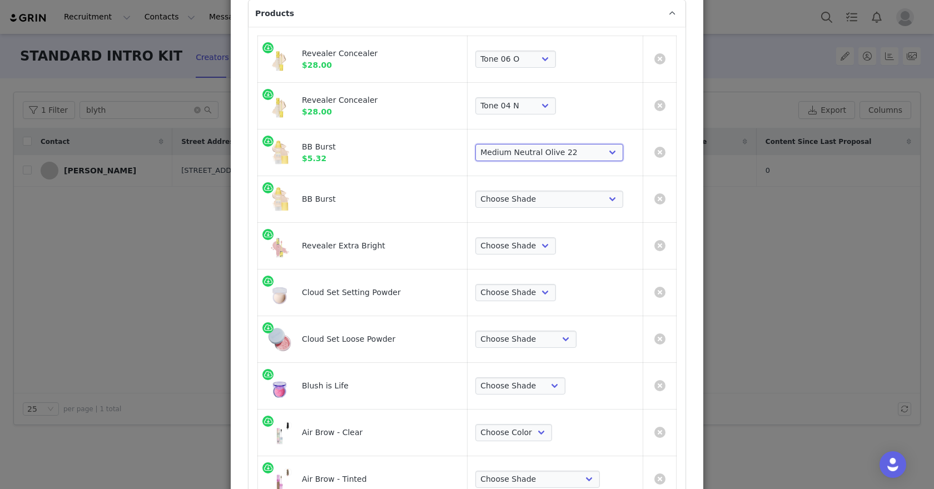
scroll to position [106, 0]
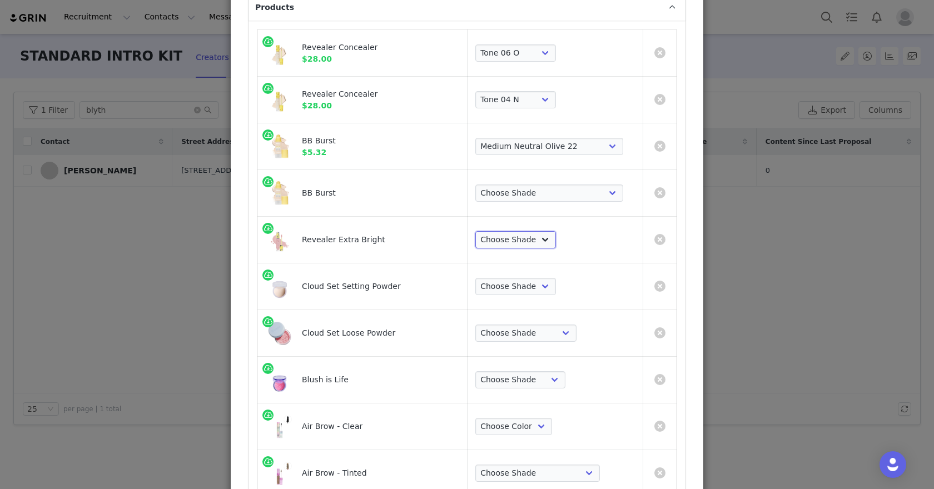
click at [517, 241] on select "Choose Shade Magic Illusion Fantasy Alchemy Supernatural" at bounding box center [515, 240] width 81 height 18
select select "28417509"
click at [531, 188] on select "Choose Shade Very Light Neutral 10 Very Light Cool 11 Light Neutral 12 Light Co…" at bounding box center [549, 194] width 148 height 18
click at [559, 185] on select "Choose Shade Very Light Neutral 10 Very Light Cool 11 Light Neutral 12 Light Co…" at bounding box center [549, 194] width 148 height 18
select select "28417728"
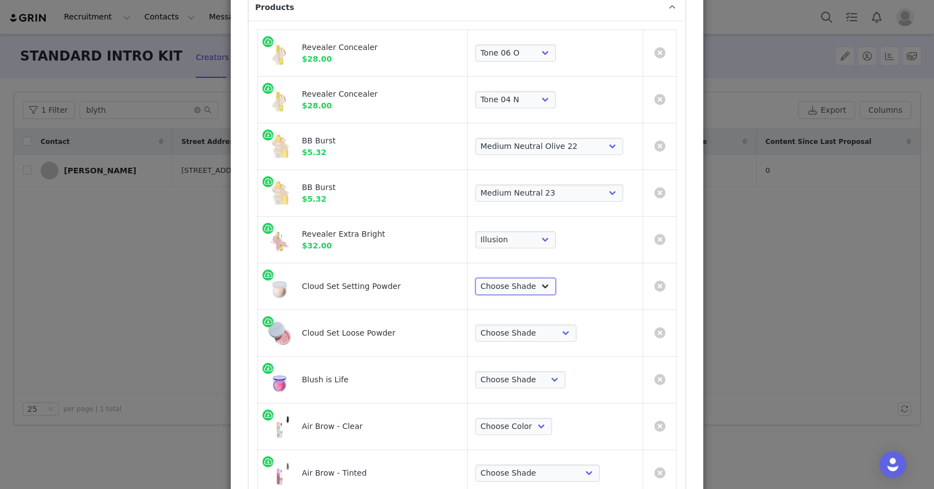
click at [523, 289] on select "Choose Shade Airy Breezy Feathery Comfy Cushiony Pillowy Softly Silky Velvety D…" at bounding box center [515, 287] width 81 height 18
click at [521, 291] on select "Choose Shade Airy Breezy Feathery Comfy Cushiony Pillowy Softly Silky Velvety D…" at bounding box center [515, 287] width 81 height 18
select select "7588771"
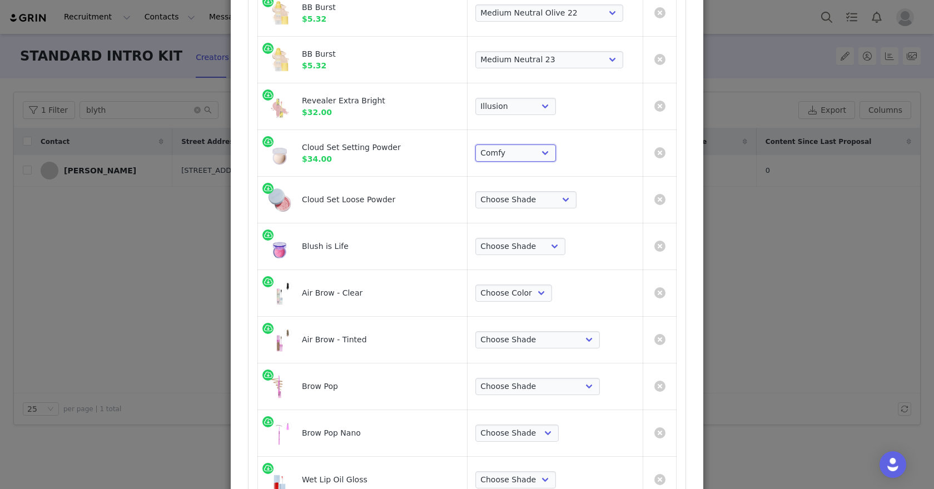
scroll to position [245, 0]
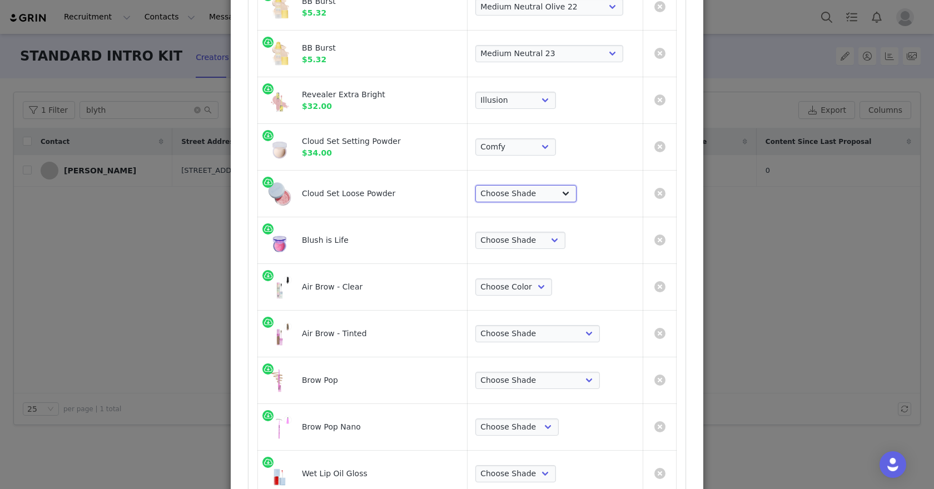
click at [499, 197] on select "Choose Shade Translucent Candy Translucent Buttery Translucent Peachy Transluce…" at bounding box center [525, 194] width 101 height 18
select select "28418132"
click at [498, 240] on select "Choose Shade Wavelength Chills Heartbeat Blissed Hype Butterflies Adrenaline Th…" at bounding box center [520, 241] width 90 height 18
select select "28414999"
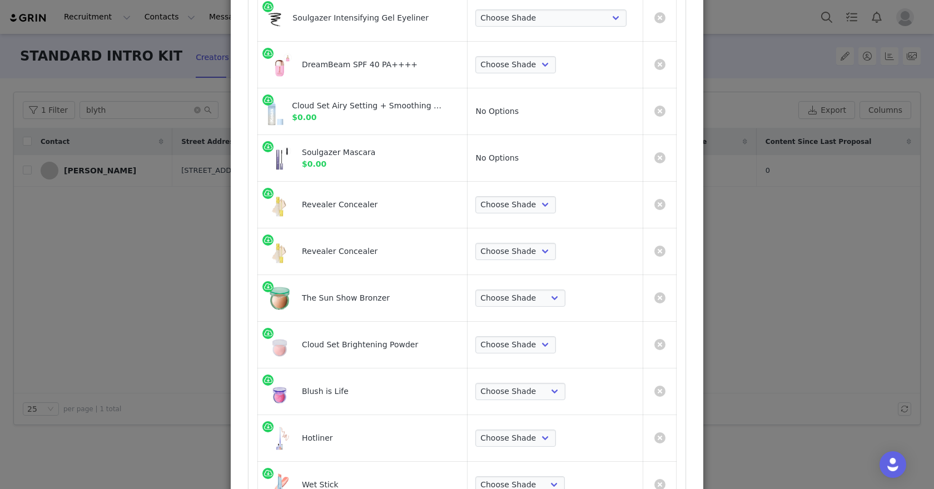
scroll to position [898, 0]
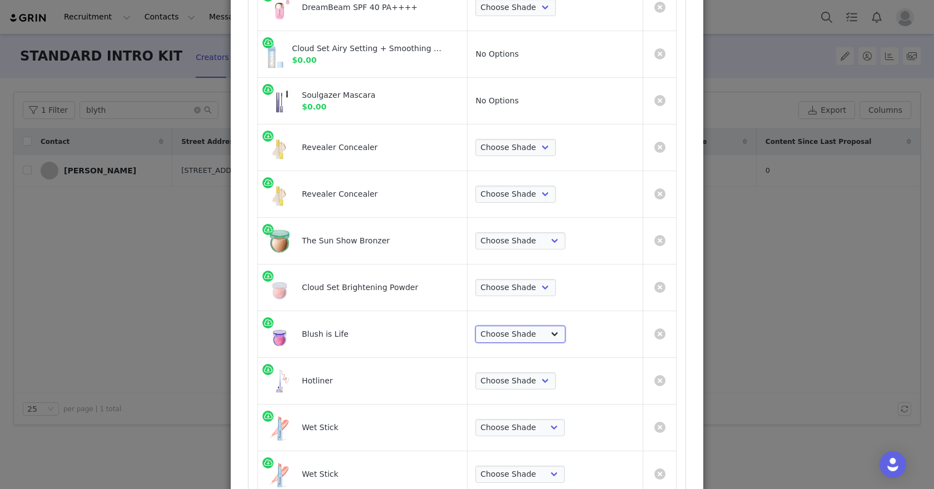
click at [510, 330] on select "Choose Shade Wavelength Chills Heartbeat Blissed Hype Butterflies Adrenaline Th…" at bounding box center [520, 335] width 90 height 18
select select "28414998"
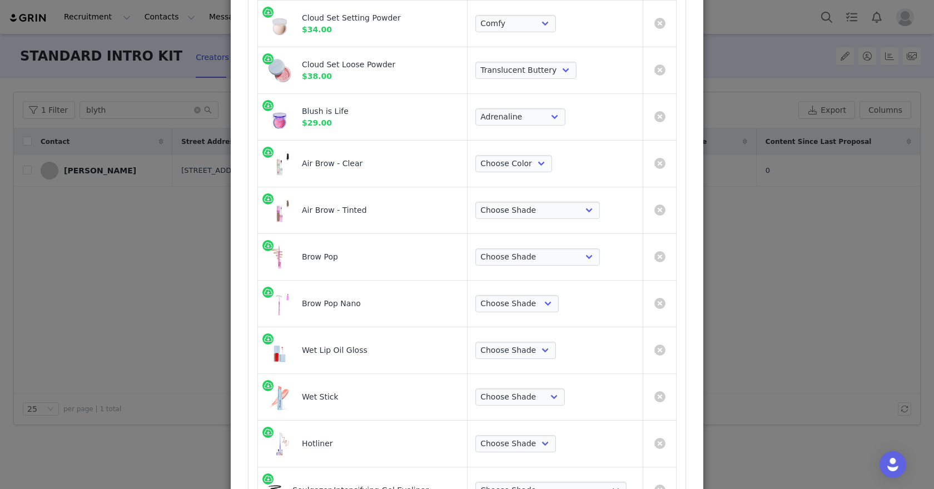
scroll to position [366, 0]
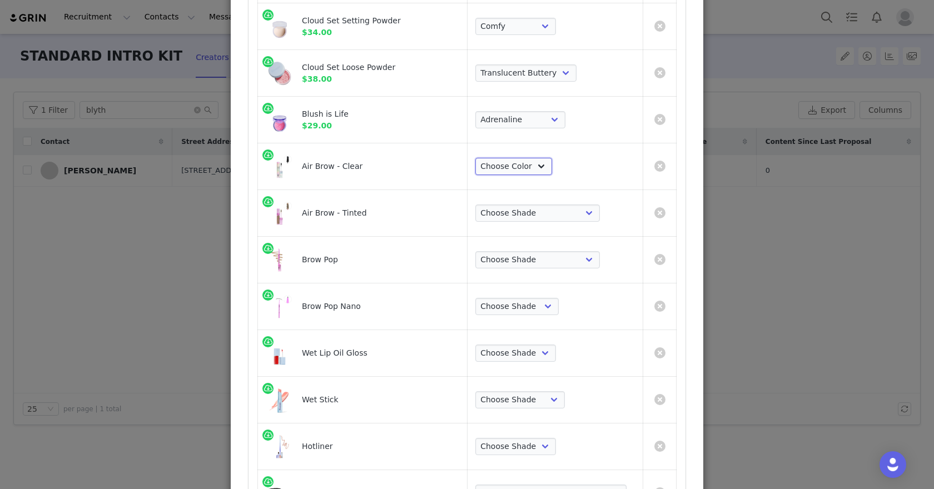
click at [508, 167] on select "Choose Color Clear" at bounding box center [513, 167] width 77 height 18
select select "28417421"
click at [511, 208] on select "Choose Shade Taupe Honey Blonde Soft Brown Auburn Medium Chocolate Brown Medium…" at bounding box center [537, 214] width 125 height 18
click at [514, 217] on select "Choose Shade Taupe Honey Blonde Soft Brown Auburn Medium Chocolate Brown Medium…" at bounding box center [537, 214] width 125 height 18
select select "7588816"
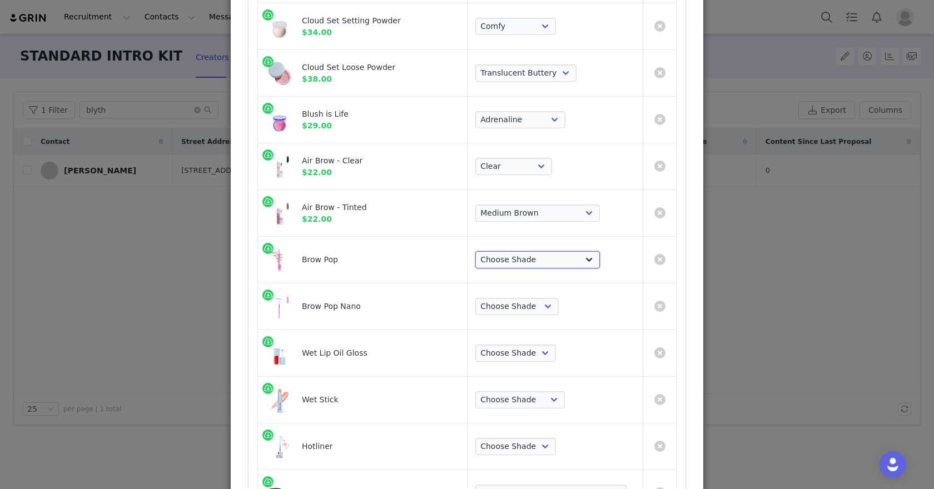
click at [502, 262] on select "Choose Shade Taupe Honey Blonde Soft Brown Auburn Medium Chocolate Brown Medium…" at bounding box center [537, 260] width 125 height 18
select select "7588841"
click at [506, 309] on select "Choose Shade Taupe Soft Brown Medium Brown Dark Brown Brown Black Black" at bounding box center [516, 307] width 83 height 18
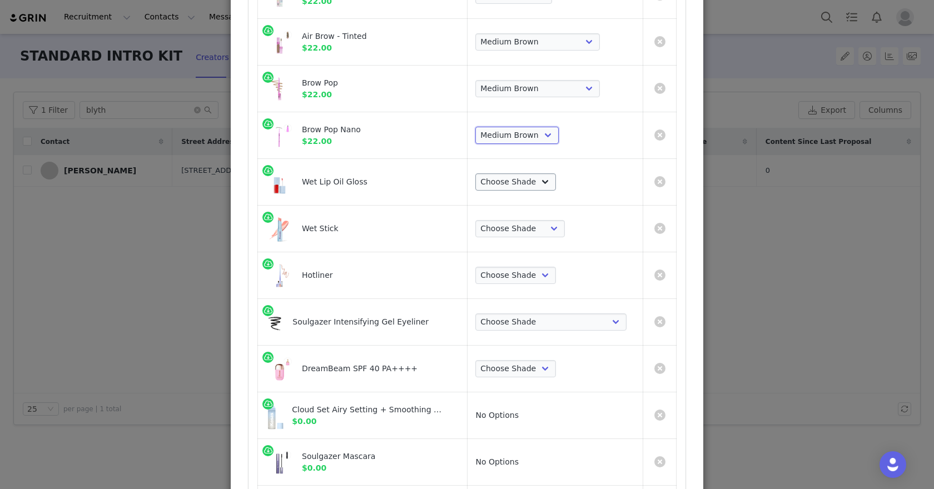
scroll to position [550, 0]
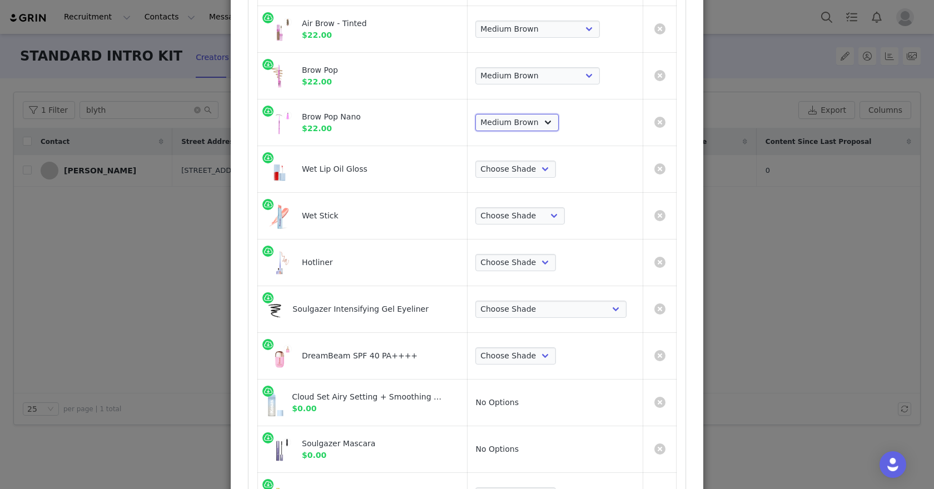
click at [517, 126] on select "Choose Shade Taupe Soft Brown Medium Brown Dark Brown Brown Black Black" at bounding box center [516, 123] width 83 height 18
select select "19659353"
click at [515, 165] on select "Choose Shade Unzipped Unhooked Unbuttoned Jellyfish Malibu Dip Fruitjuice Jaws …" at bounding box center [515, 170] width 81 height 18
select select "7588672"
click at [515, 207] on select "Choose Shade Skinny Dip Baby Rose Heatwave Malibu Hot Beach Papaya Treat 100 De…" at bounding box center [519, 216] width 89 height 18
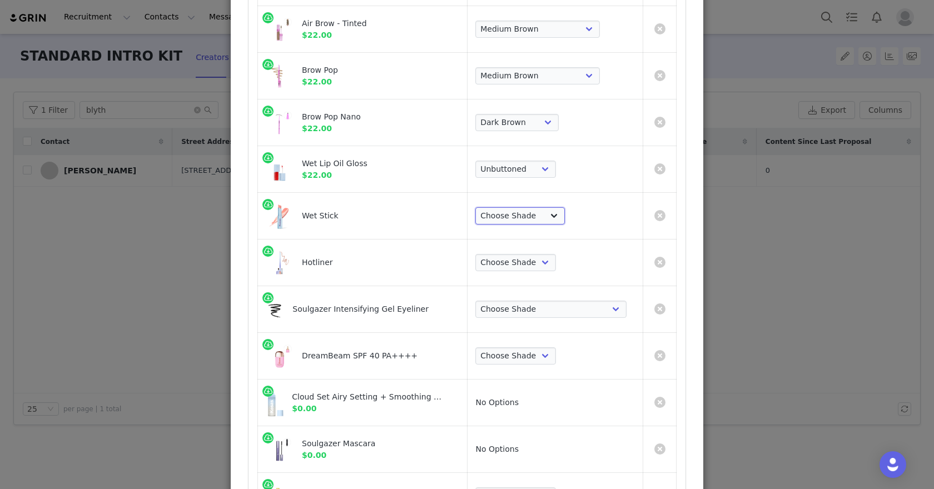
select select "28617705"
click at [508, 254] on select "Choose Shade 100 Max Epic Mega Infinite Beyond Supreme Extra Unbuttoned" at bounding box center [515, 263] width 81 height 18
select select "28617708"
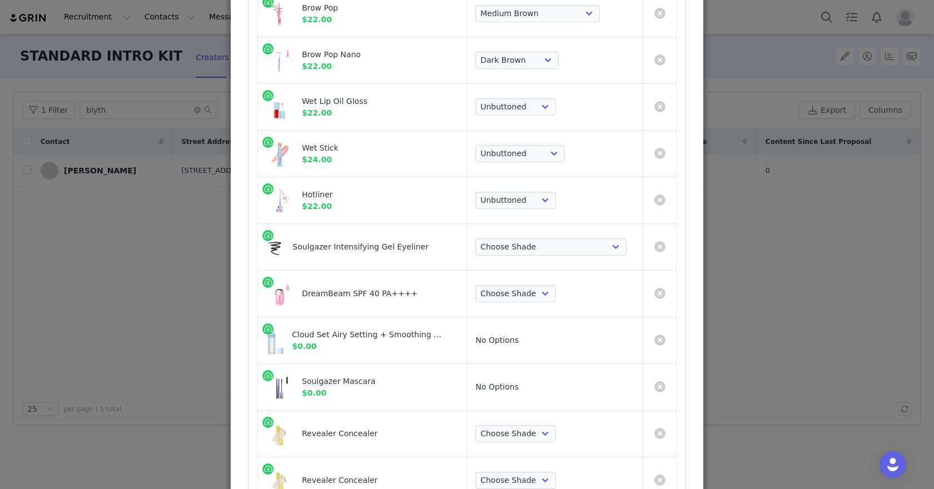
scroll to position [633, 0]
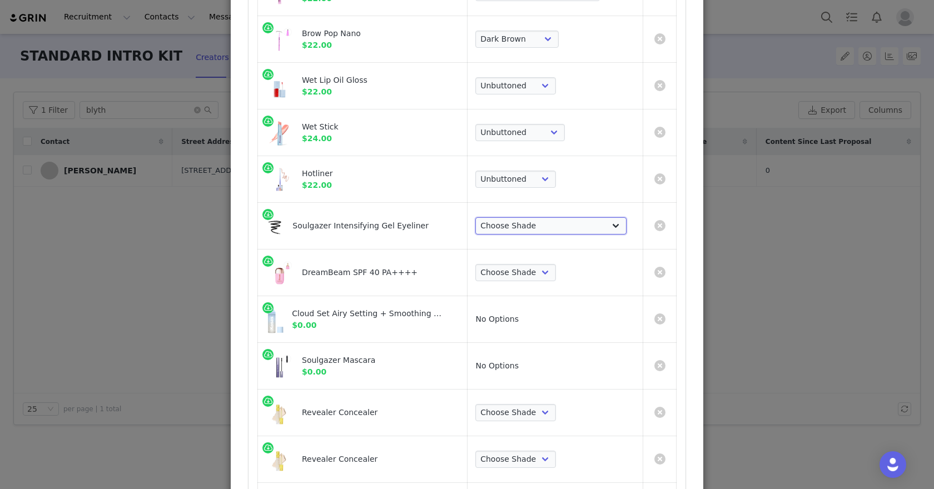
click at [521, 222] on select "Choose Shade Hypnotize - intense black matte Mesmerize - soft lilac matte Bewit…" at bounding box center [550, 226] width 151 height 18
select select "24676908"
click at [509, 272] on select "Choose Shade Sunlit Original" at bounding box center [515, 273] width 81 height 18
select select "28417460"
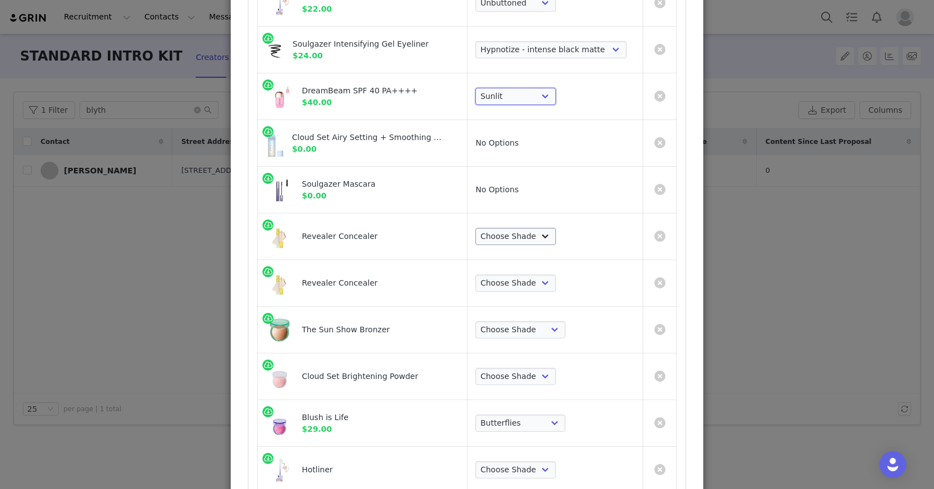
scroll to position [877, 0]
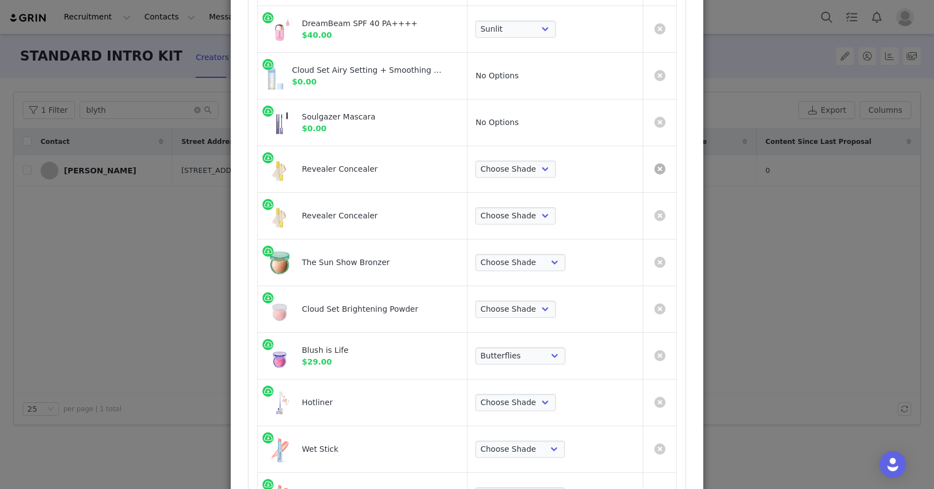
click at [655, 163] on link "Create Proposal for blythe beardsley" at bounding box center [659, 168] width 11 height 11
select select "Create Proposal for blythe beardsley"
select select "28414998"
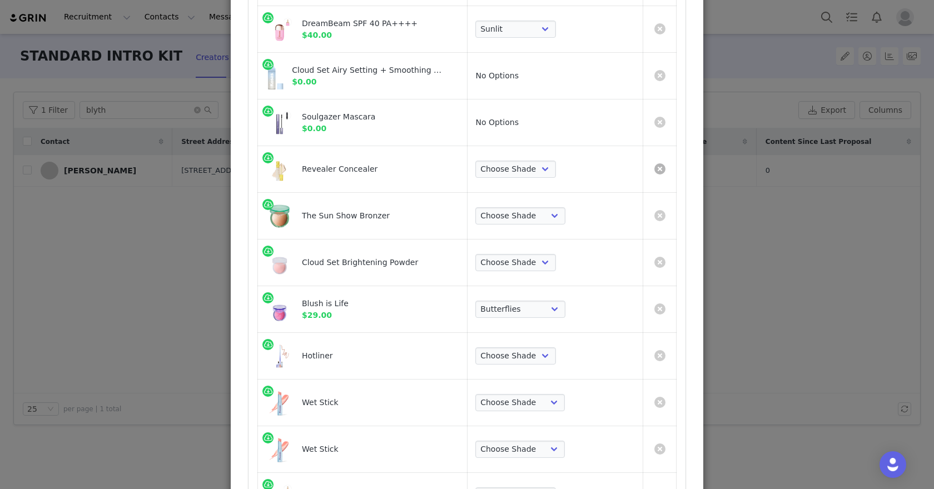
click at [655, 163] on link "Create Proposal for blythe beardsley" at bounding box center [659, 168] width 11 height 11
select select "Create Proposal for blythe beardsley"
select select "28414998"
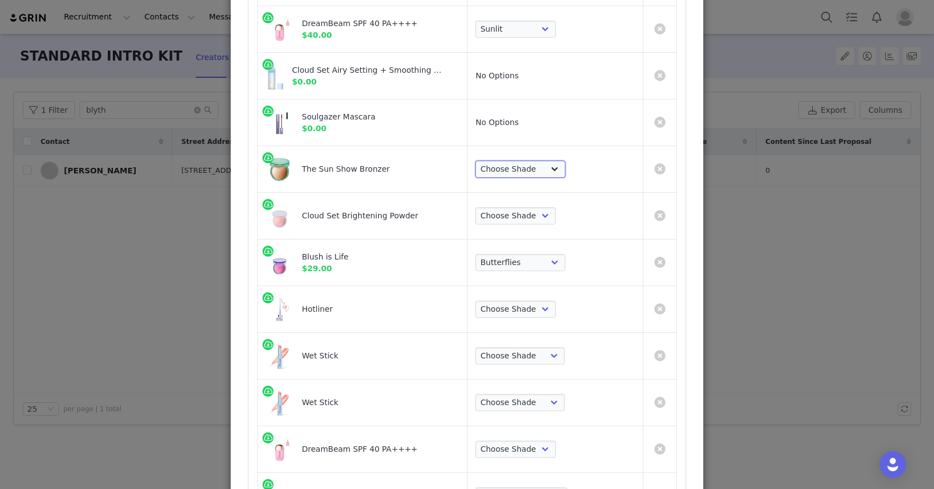
click at [511, 170] on select "Choose Shade Light Medium Deep Waves Beachy Escape Paradise Tropic" at bounding box center [520, 170] width 90 height 18
select select "20288644"
click at [517, 217] on select "Choose Shade Candy Buttery Peachy" at bounding box center [515, 216] width 81 height 18
select select "24691457"
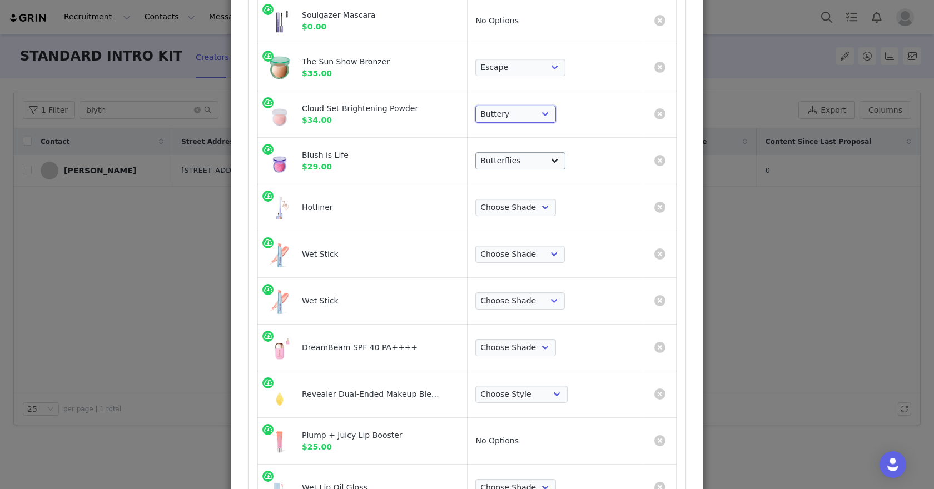
scroll to position [980, 0]
click at [521, 197] on select "Choose Shade 100 Max Epic Mega Infinite Beyond Supreme Extra Unbuttoned" at bounding box center [515, 206] width 81 height 18
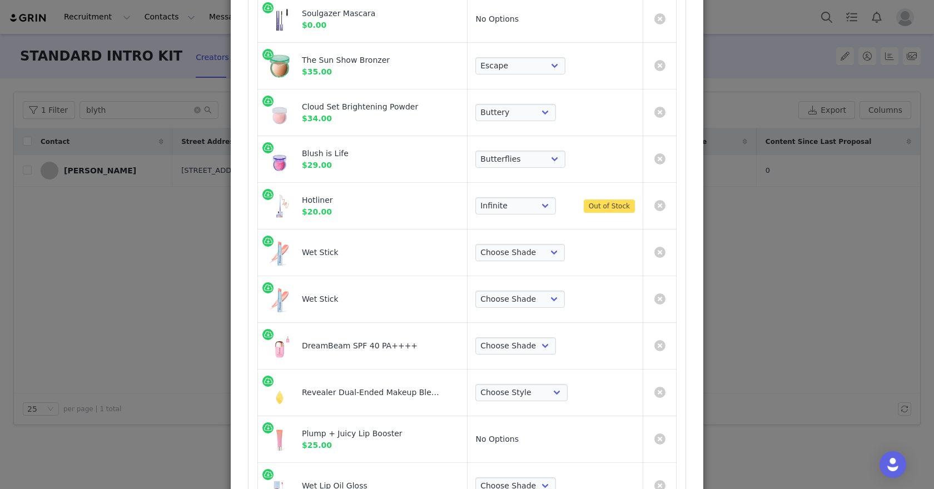
click at [521, 214] on td "Choose Shade 100 Max Epic Mega Infinite Beyond Supreme Extra Unbuttoned Out of …" at bounding box center [556, 206] width 176 height 47
click at [521, 200] on select "Choose Shade 100 Max Epic Mega Infinite Beyond Supreme Extra Unbuttoned" at bounding box center [515, 206] width 81 height 18
click at [521, 197] on select "Choose Shade 100 Max Epic Mega Infinite Beyond Supreme Extra Unbuttoned" at bounding box center [515, 206] width 81 height 18
click at [522, 197] on select "Choose Shade 100 Max Epic Mega Infinite Beyond Supreme Extra Unbuttoned" at bounding box center [515, 206] width 81 height 18
select select "28419944"
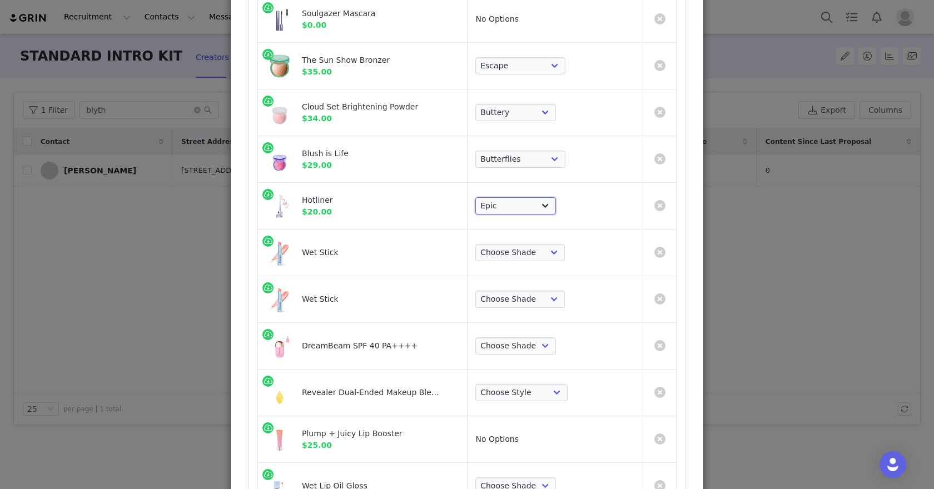
click at [533, 197] on select "Choose Shade 100 Max Epic Mega Infinite Beyond Supreme Extra Unbuttoned" at bounding box center [515, 206] width 81 height 18
click at [541, 244] on select "Choose Shade Skinny Dip Baby Rose Heatwave Malibu Hot Beach Papaya Treat 100 De…" at bounding box center [519, 253] width 89 height 18
select select "28418091"
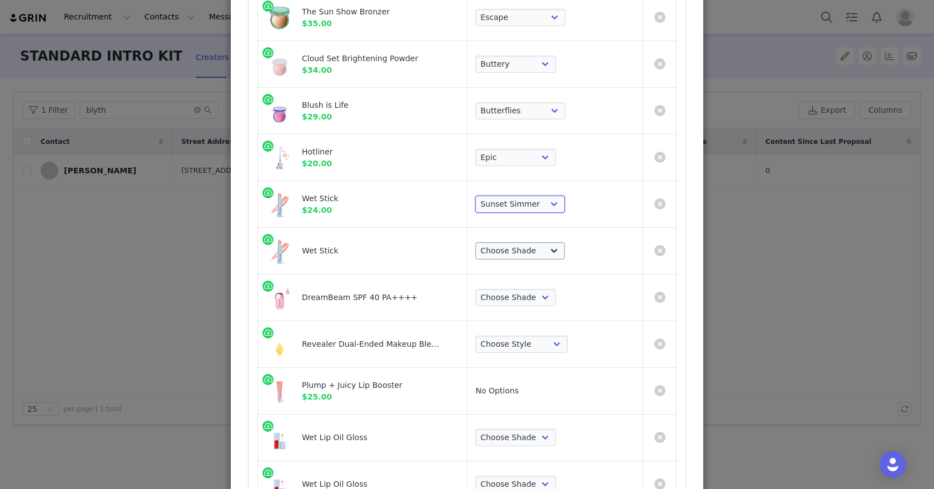
scroll to position [1031, 0]
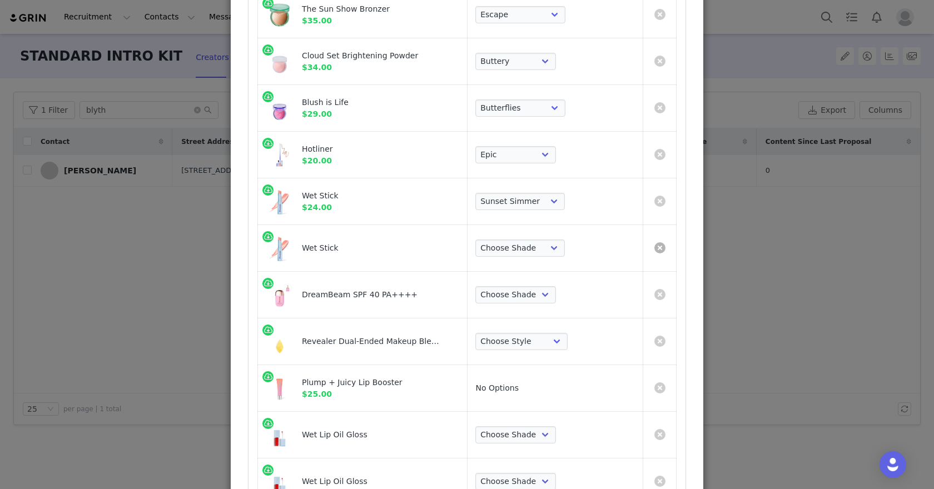
click at [661, 245] on link "Create Proposal for blythe beardsley" at bounding box center [659, 247] width 11 height 11
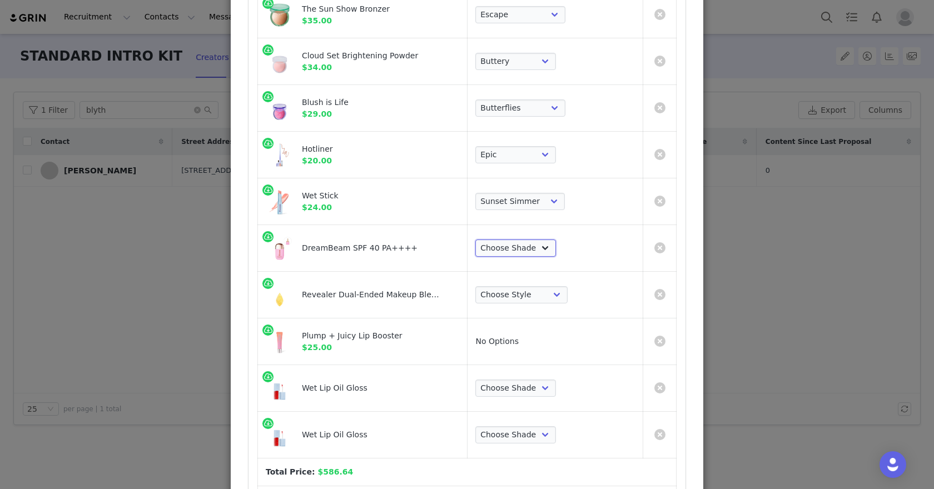
click at [543, 246] on select "Choose Shade Sunlit Original" at bounding box center [515, 249] width 81 height 18
select select "28417461"
click at [551, 286] on select "Choose Style Revealer Blender" at bounding box center [521, 295] width 92 height 18
select select "28418266"
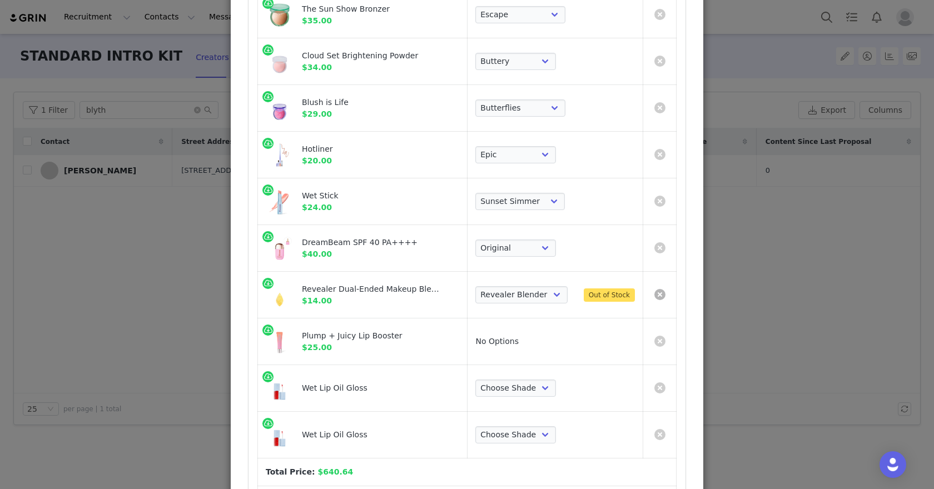
click at [660, 289] on link "Create Proposal for blythe beardsley" at bounding box center [659, 294] width 11 height 11
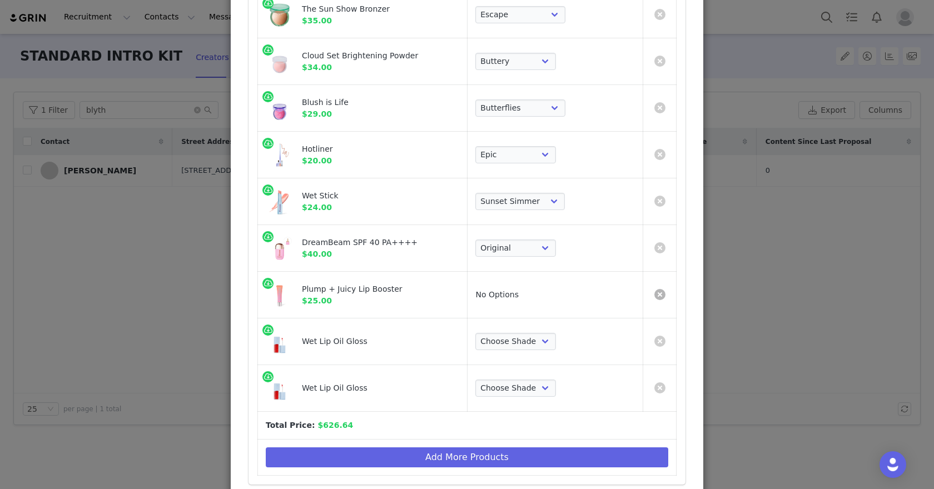
click at [660, 289] on link "Create Proposal for blythe beardsley" at bounding box center [659, 294] width 11 height 11
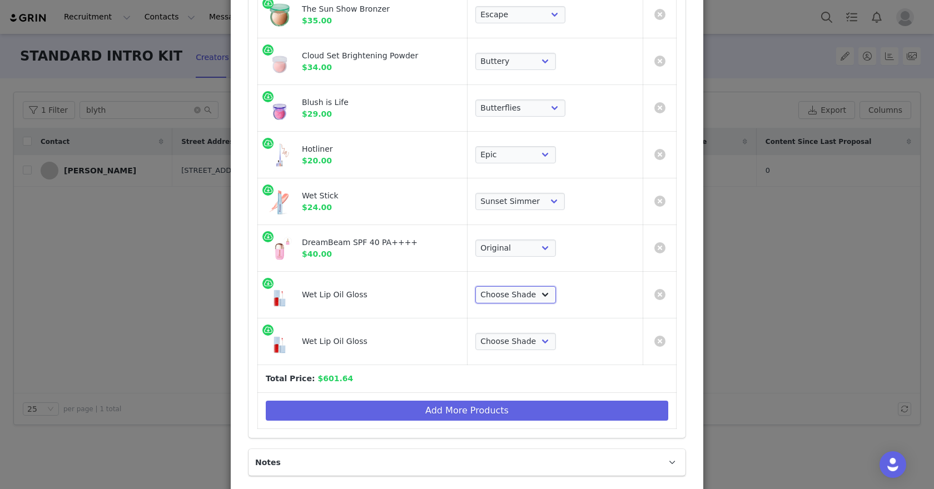
click at [546, 291] on select "Choose Shade Unzipped Unhooked Unbuttoned Jellyfish Malibu Dip Fruitjuice Jaws …" at bounding box center [515, 295] width 81 height 18
select select "28177294"
click at [531, 337] on select "Choose Shade Unzipped Unhooked Unbuttoned Jellyfish Malibu Dip Fruitjuice Jaws …" at bounding box center [515, 342] width 81 height 18
select select "7588673"
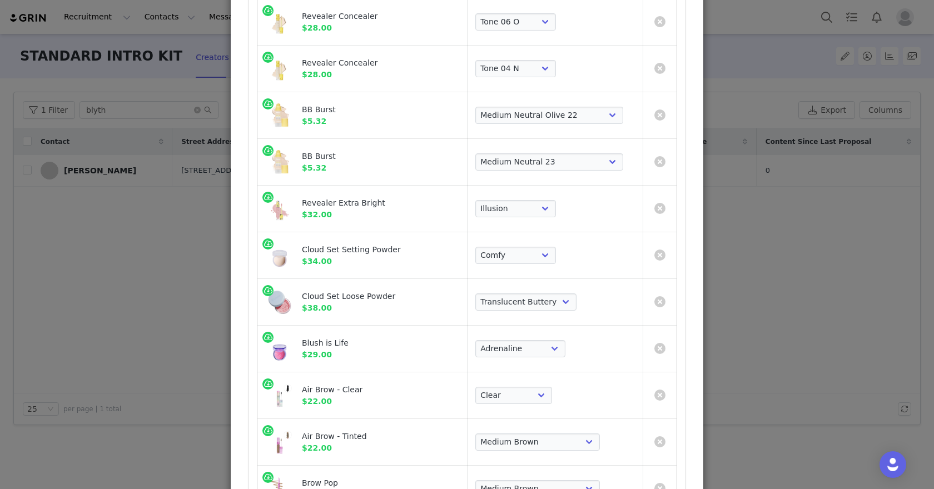
scroll to position [159, 0]
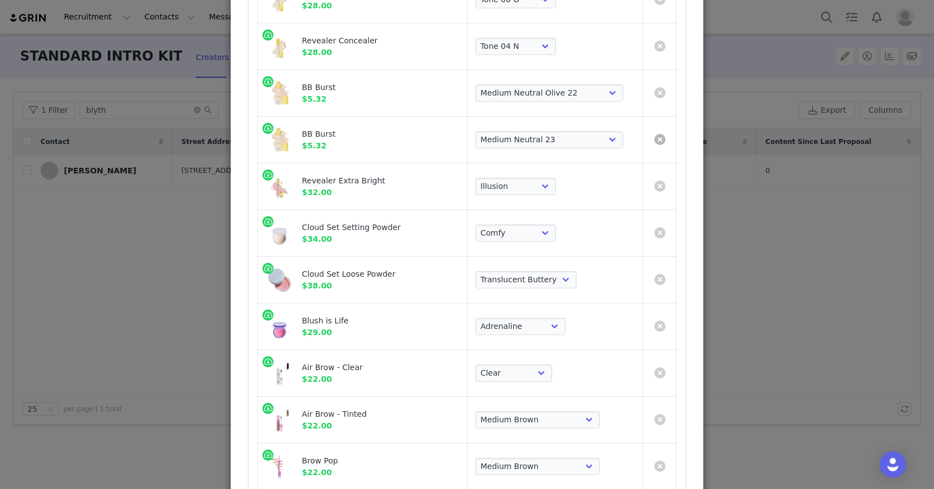
click at [659, 136] on link "Create Proposal for blythe beardsley" at bounding box center [659, 139] width 11 height 11
select select "28417509"
select select "28418132"
select select "28417421"
select select "19659353"
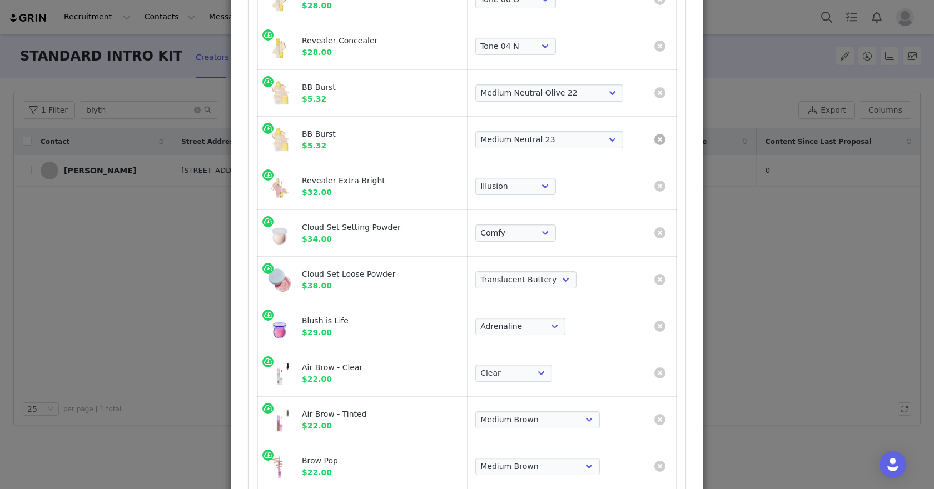
select select "28617705"
select select "28617708"
select select "24691457"
select select "28419944"
select select "28417461"
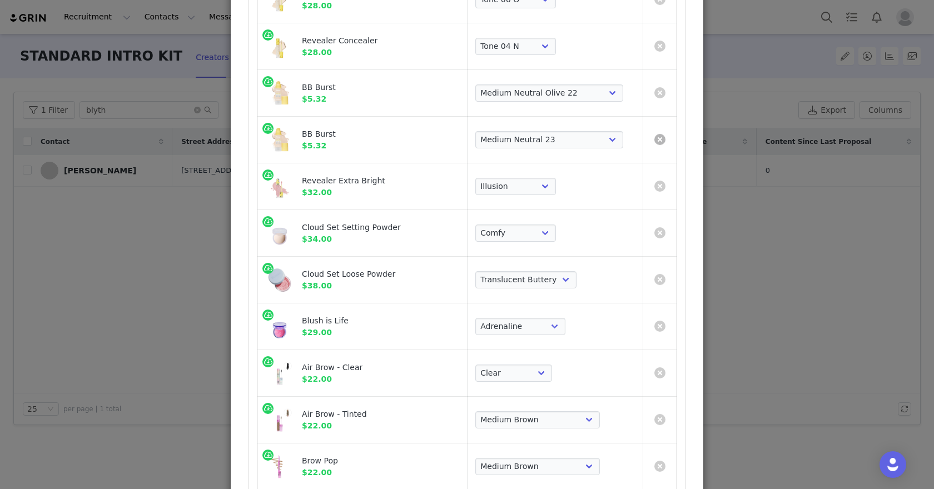
select select "7588673"
select select "7588771"
select select "28414999"
select select "7588816"
select select "7588672"
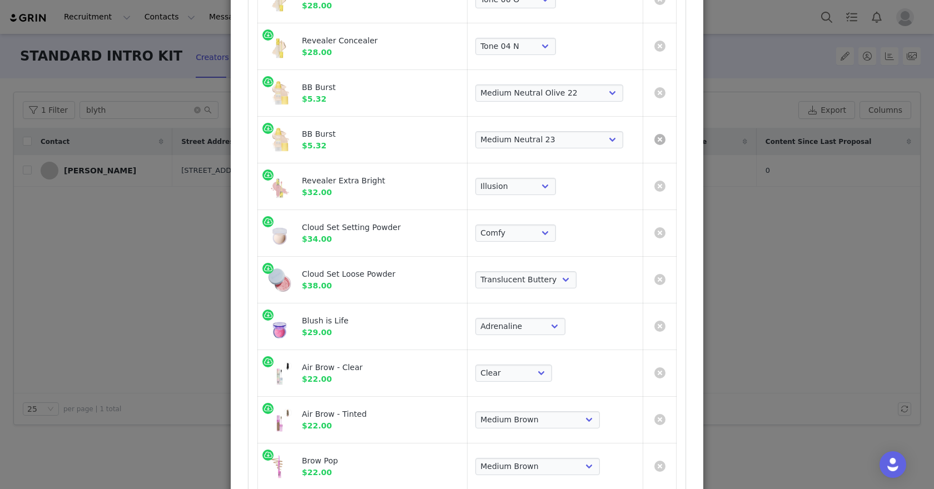
select select "24676908"
select select "28414998"
select select "28418091"
select select "28177294"
select select "20288644"
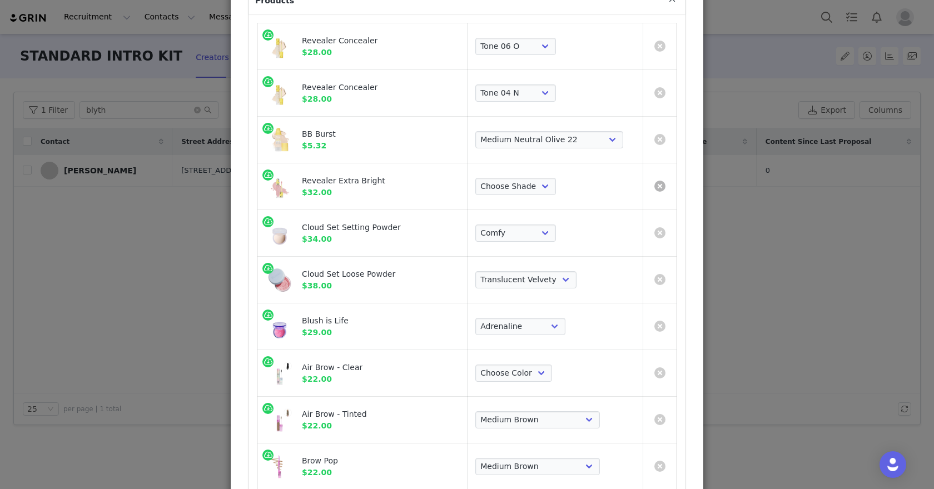
scroll to position [110, 0]
click at [657, 98] on link "Create Proposal for blythe beardsley" at bounding box center [659, 94] width 11 height 11
select select "28417727"
select select "28417509"
select select "28418132"
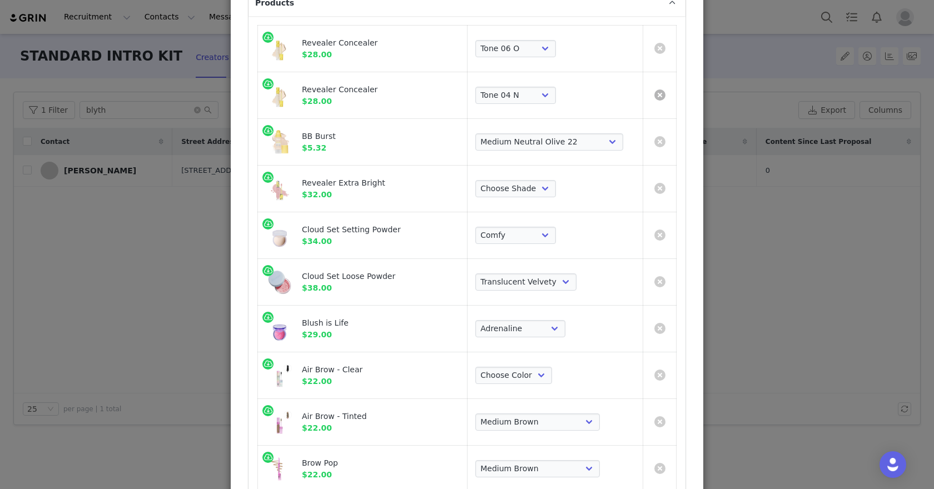
select select "28417421"
select select "19659353"
select select "28617705"
select select "28617708"
select select "28419944"
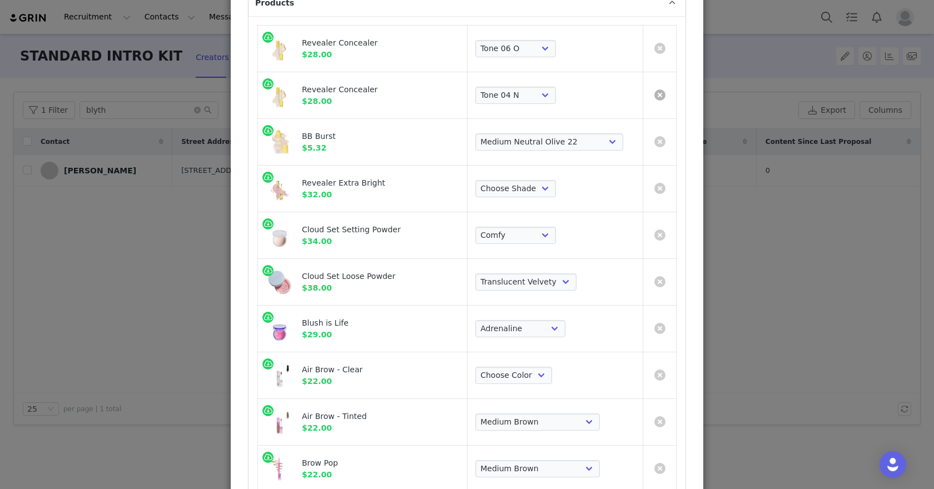
select select "28417461"
select select "7588673"
select select "24691457"
select select "7588771"
select select "28414999"
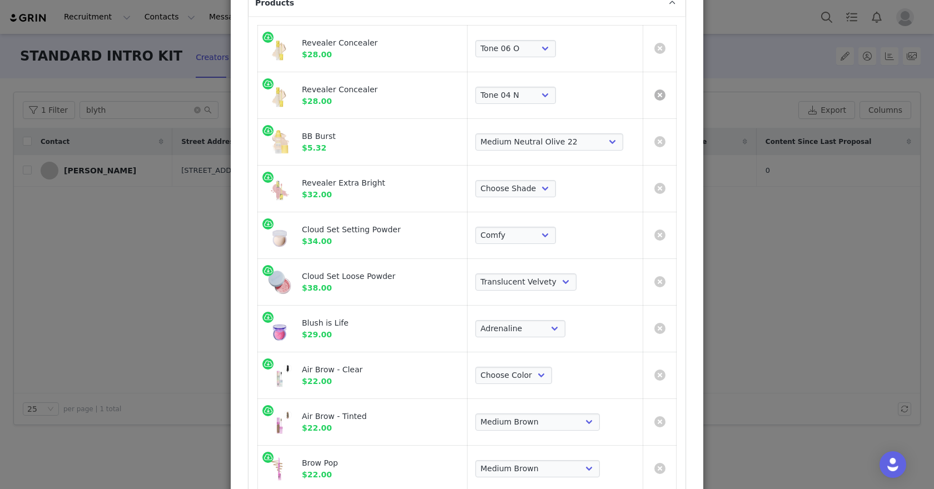
select select "7588816"
select select "7588672"
select select "24676908"
select select "28414998"
select select "28418091"
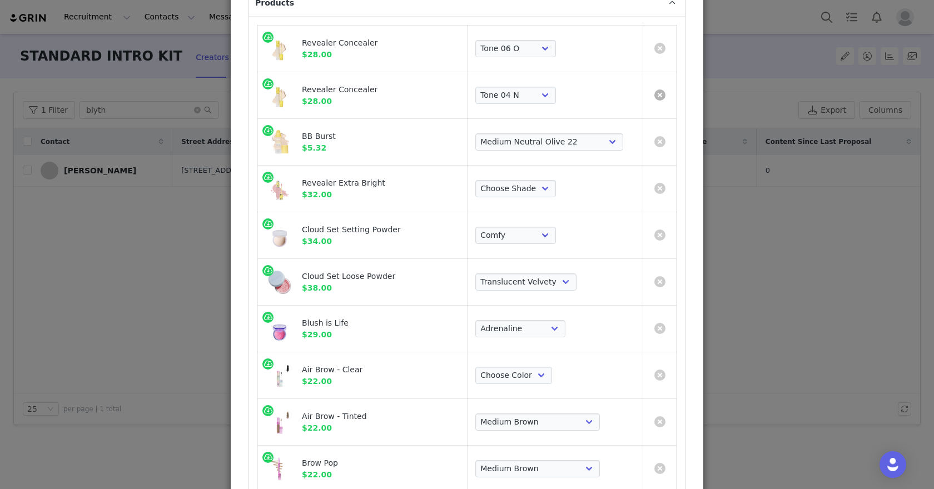
select select "28177294"
select select "20288644"
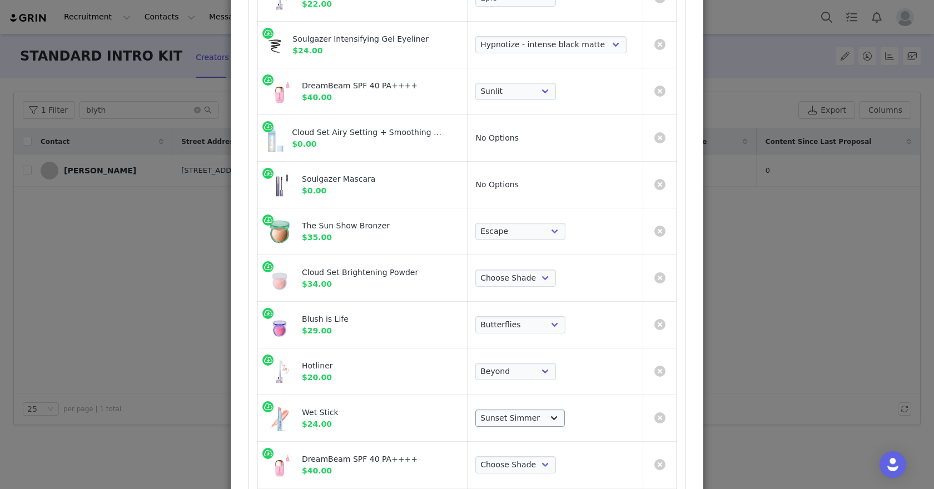
scroll to position [722, 0]
click at [660, 365] on link "Create Proposal for blythe beardsley" at bounding box center [659, 370] width 11 height 11
select select "28417461"
select select "7588673"
select select "28418091"
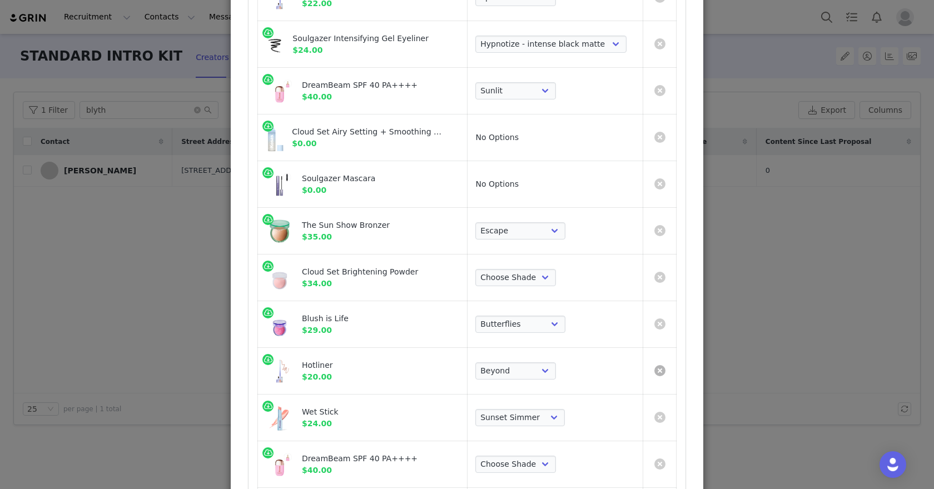
select select "28177294"
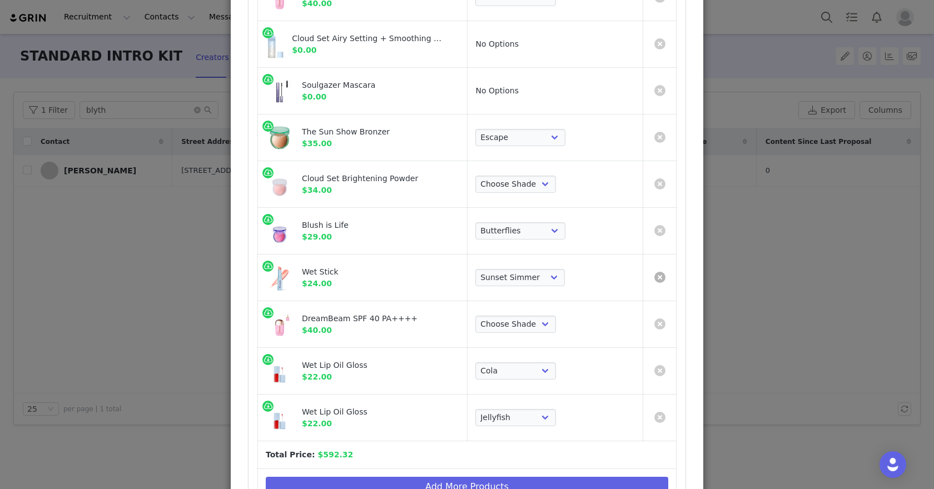
scroll to position [856, 0]
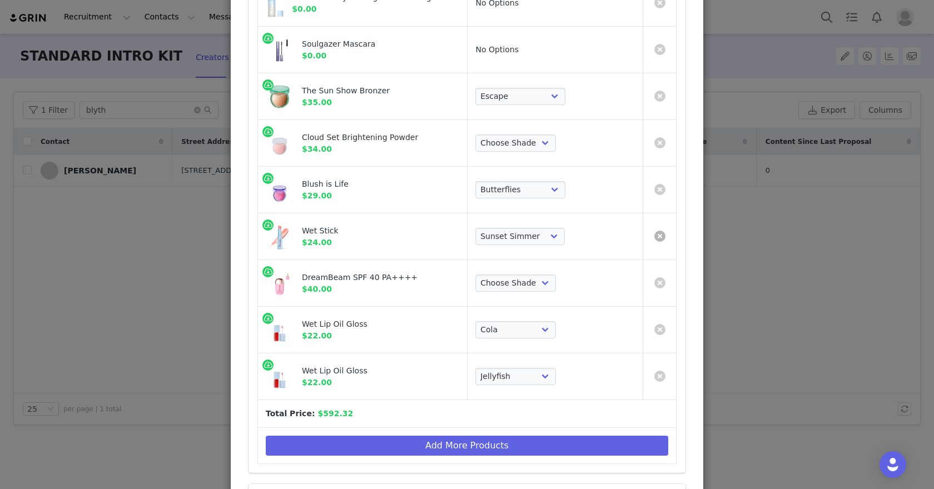
click at [664, 231] on link "Create Proposal for blythe beardsley" at bounding box center [659, 236] width 11 height 11
select select "28417461"
select select "7588673"
select select "28177294"
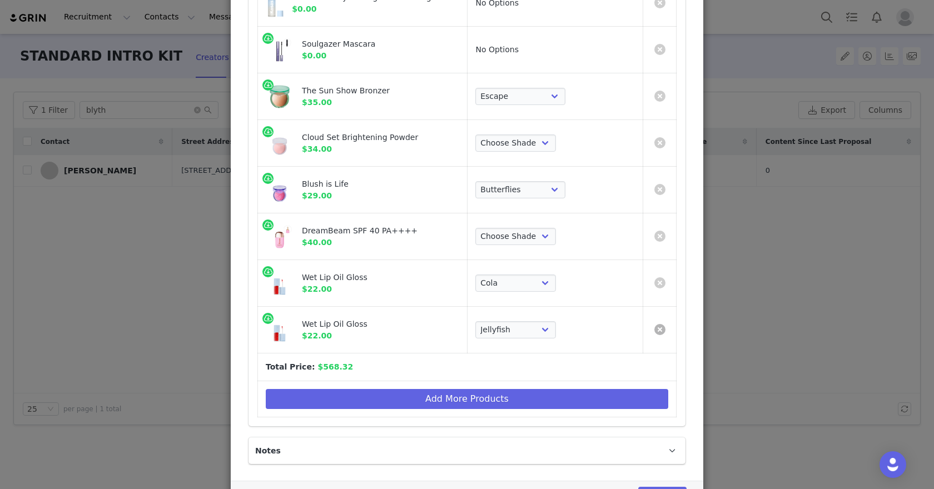
click at [658, 325] on link "Create Proposal for blythe beardsley" at bounding box center [659, 329] width 11 height 11
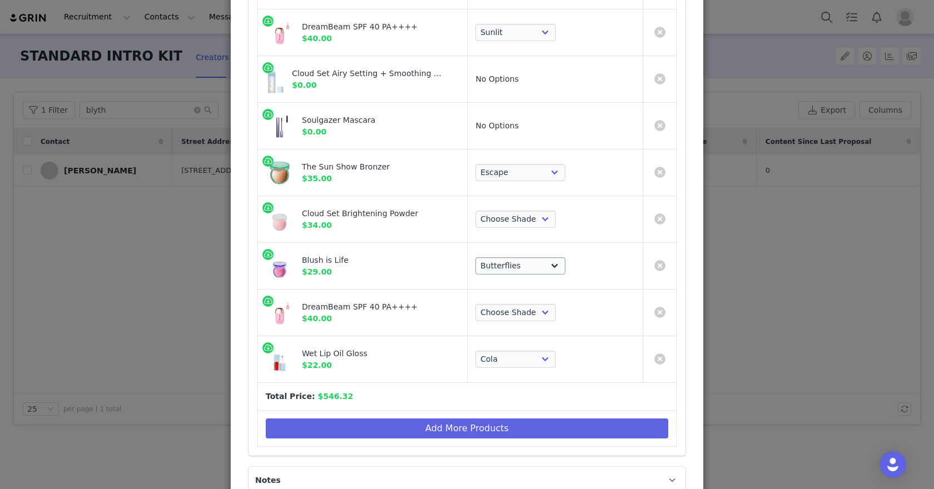
scroll to position [782, 0]
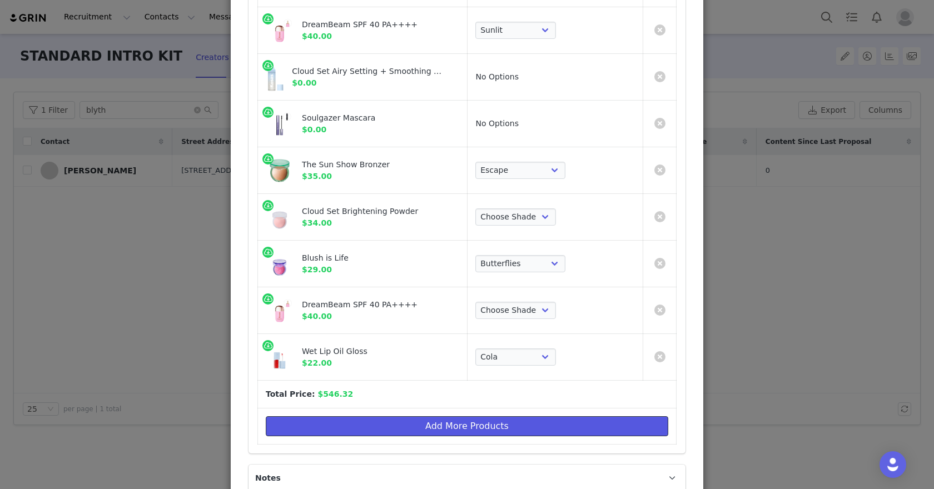
click at [490, 416] on button "Add More Products" at bounding box center [467, 426] width 402 height 20
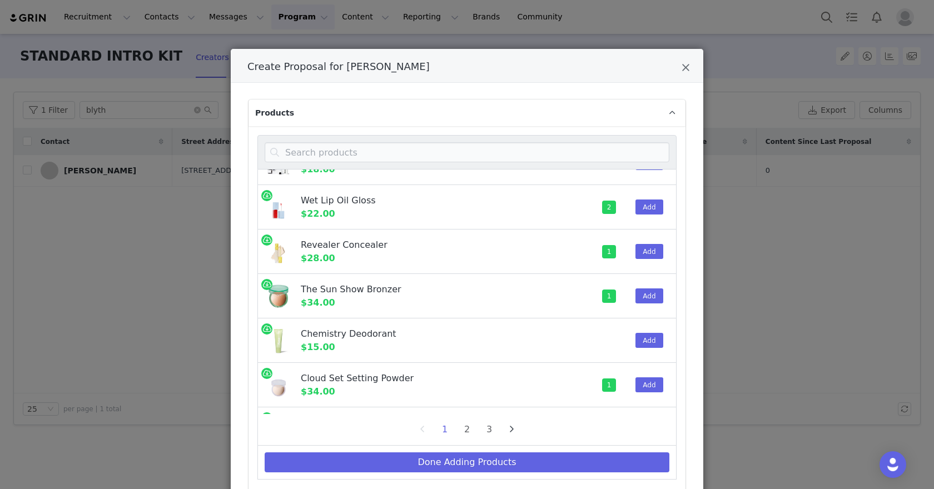
scroll to position [47, 0]
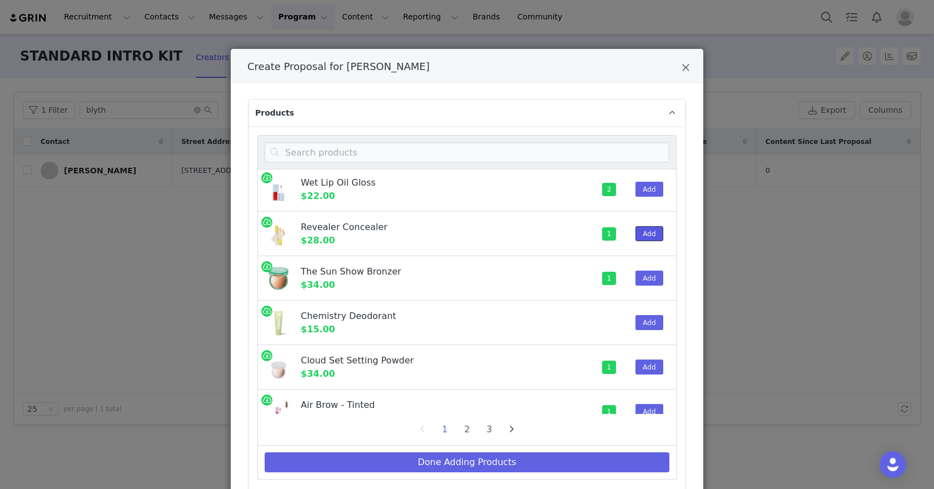
click at [649, 227] on button "Add" at bounding box center [648, 233] width 27 height 15
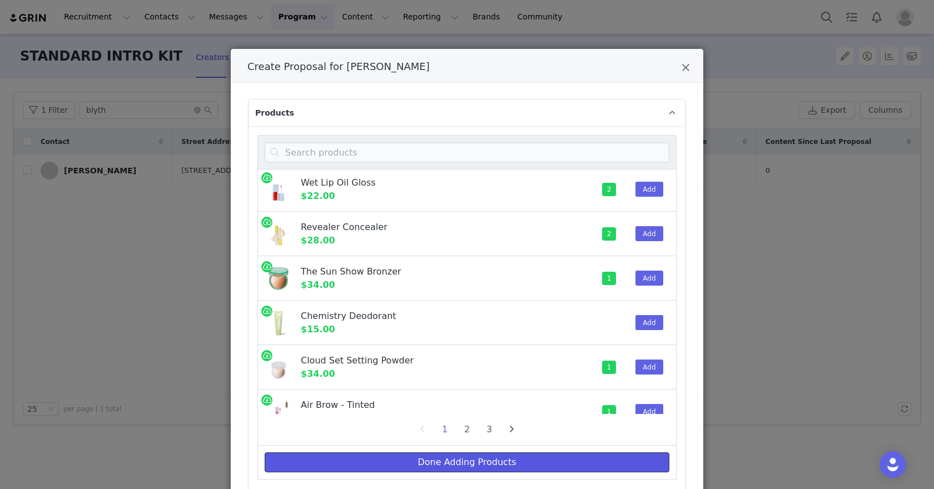
click at [500, 457] on button "Done Adding Products" at bounding box center [467, 462] width 405 height 20
select select "28418369"
select select "28417727"
select select "28417509"
select select "7588771"
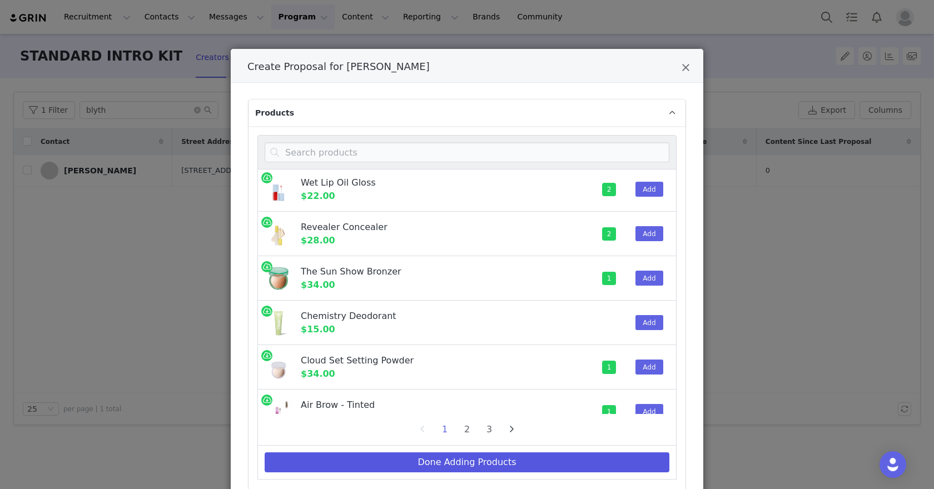
select select "28418132"
select select "28414999"
select select "28417421"
select select "7588816"
select select "7588841"
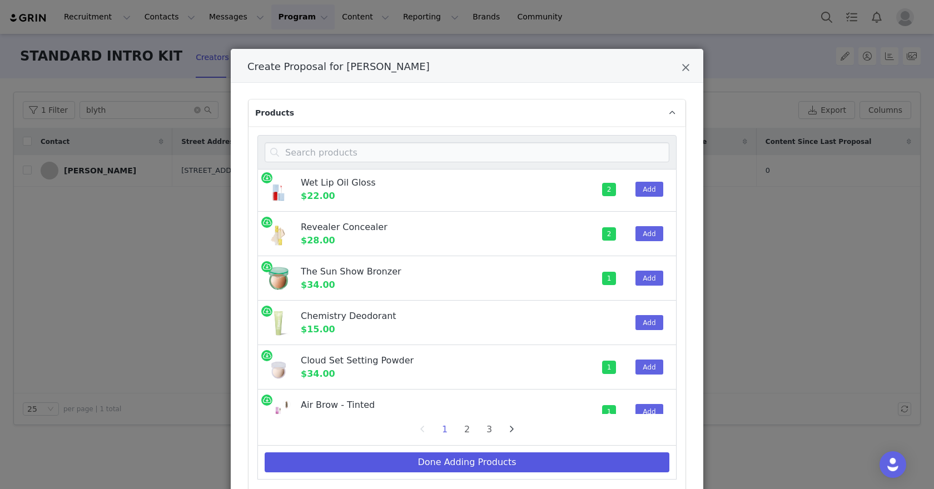
select select "19659353"
select select "7588672"
select select "28617705"
select select "28617708"
select select "24676908"
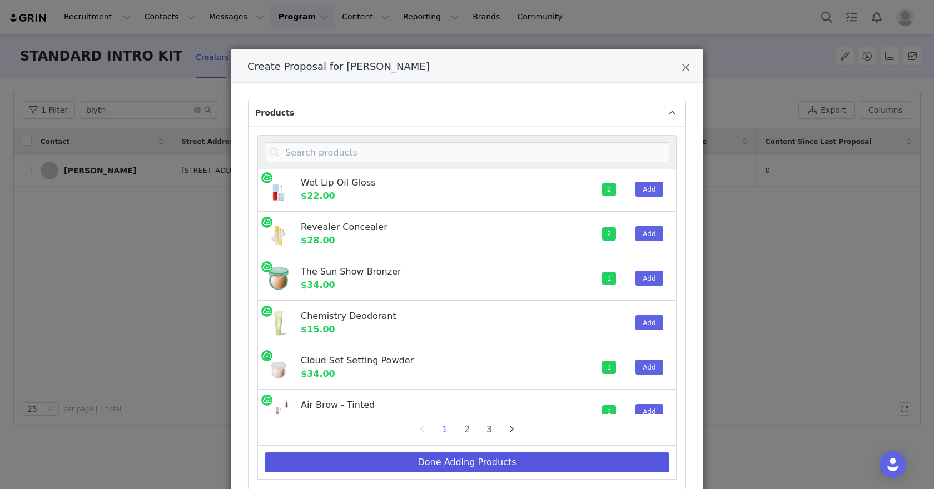
select select "28417460"
select select "20288644"
select select "24691457"
select select "28414998"
select select "28417461"
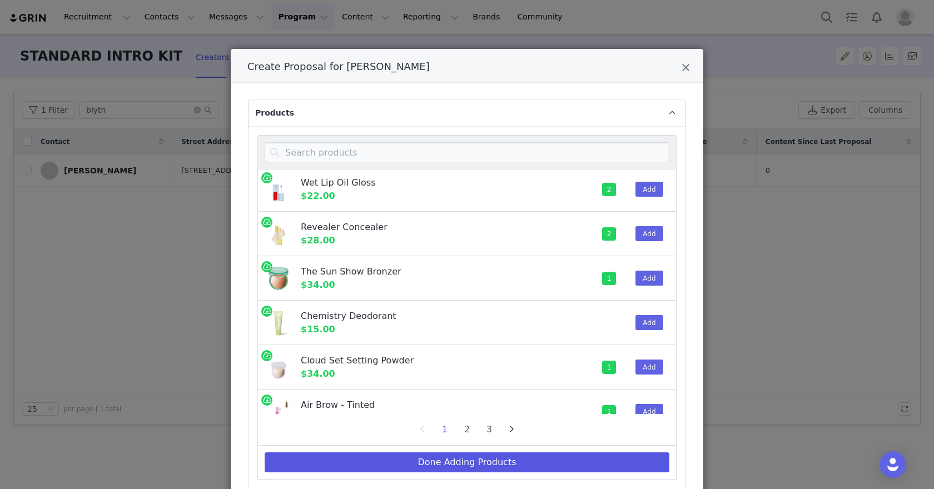
select select "28177294"
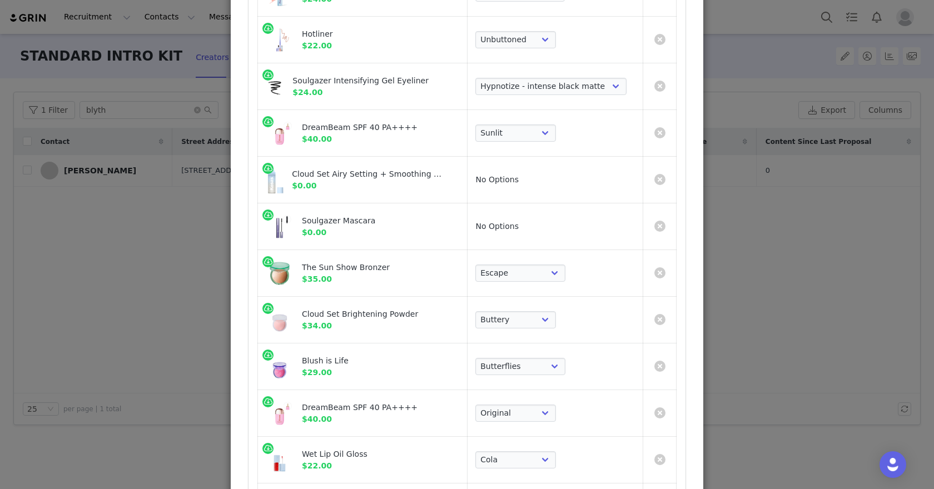
scroll to position [903, 0]
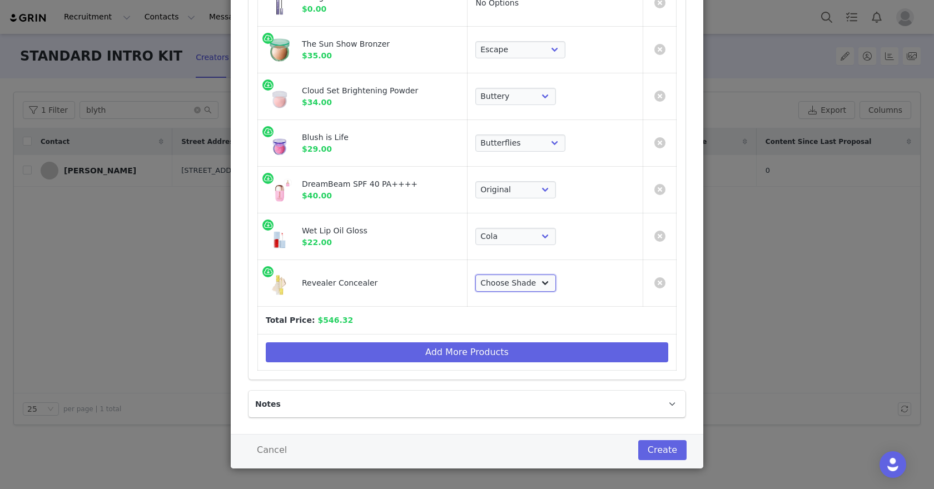
click at [529, 279] on select "Choose Shade Tone 0.5 N Tone 0.7 C Tone 01 N Tone 1.5 C Tone 02 W Tone 2.3 N To…" at bounding box center [515, 284] width 81 height 18
select select "28418363"
click at [660, 440] on button "Create" at bounding box center [662, 450] width 48 height 20
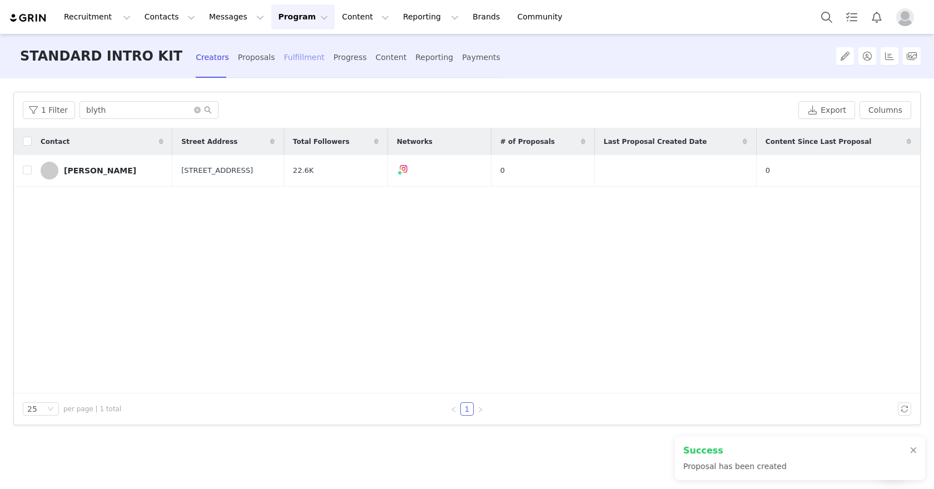
click at [284, 58] on div "Fulfillment" at bounding box center [304, 57] width 41 height 29
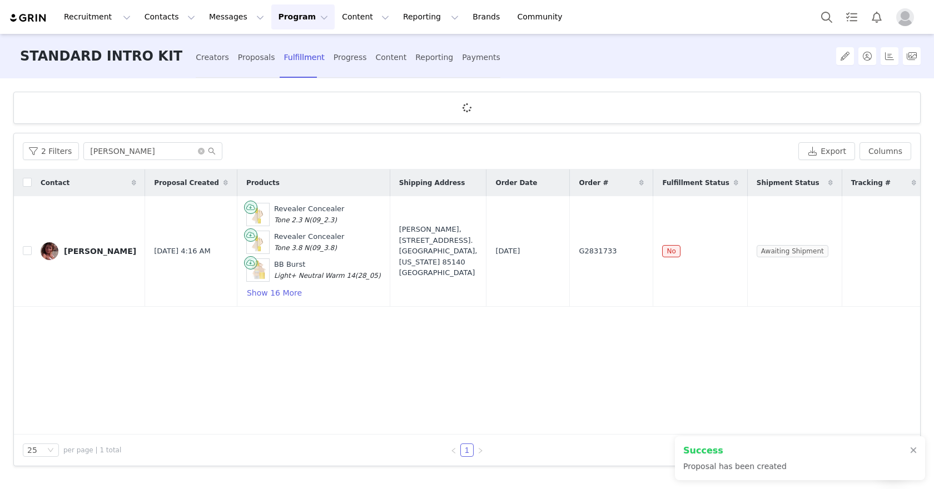
click at [126, 161] on div "2 Filters lydia Export Columns" at bounding box center [467, 151] width 906 height 36
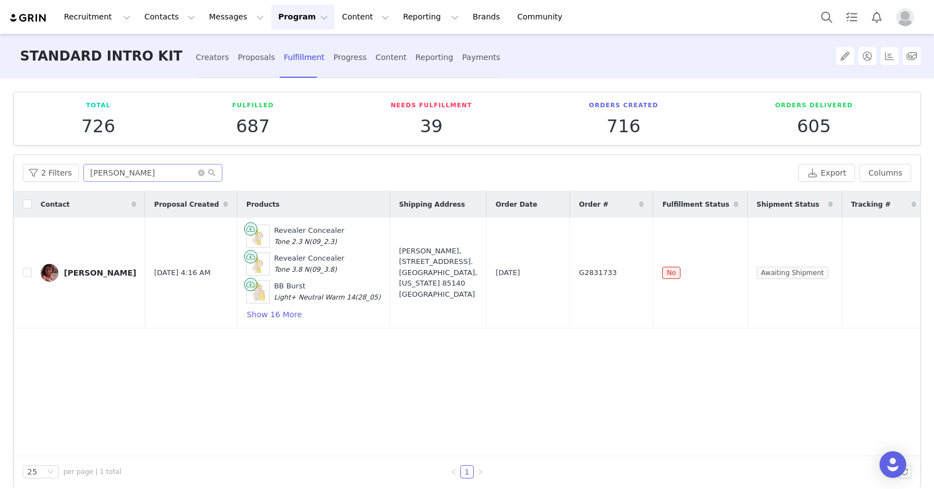
click at [126, 155] on div "2 Filters lydia Export Columns" at bounding box center [467, 173] width 906 height 36
click at [117, 169] on input "lydia" at bounding box center [152, 173] width 139 height 18
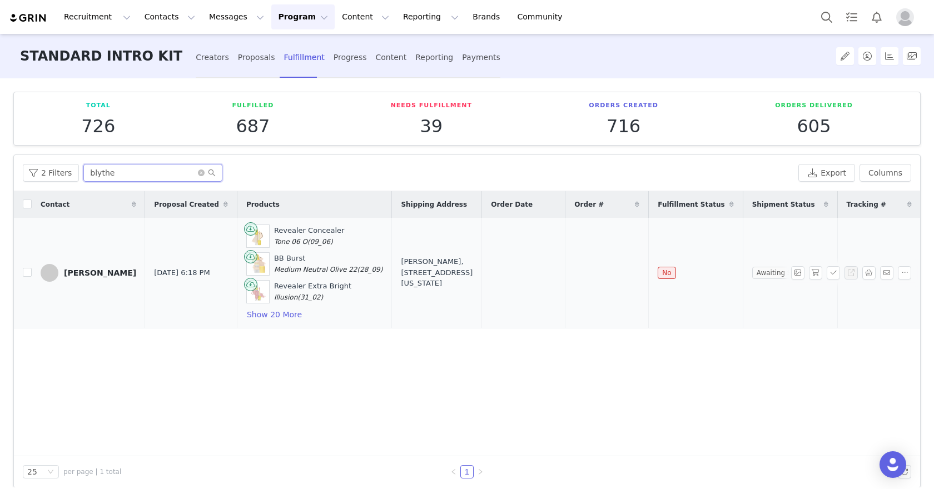
type input "blythe"
drag, startPoint x: 380, startPoint y: 257, endPoint x: 454, endPoint y: 286, distance: 79.2
click at [454, 286] on td "blythe beardsley, 1435 E 2nd St. Tucson, Arizona 85719 United States" at bounding box center [437, 273] width 90 height 111
copy div "blythe beardsley, 1435 E 2nd St. Tucson, Arizona 85719 United States"
click at [818, 270] on button "button" at bounding box center [815, 272] width 13 height 13
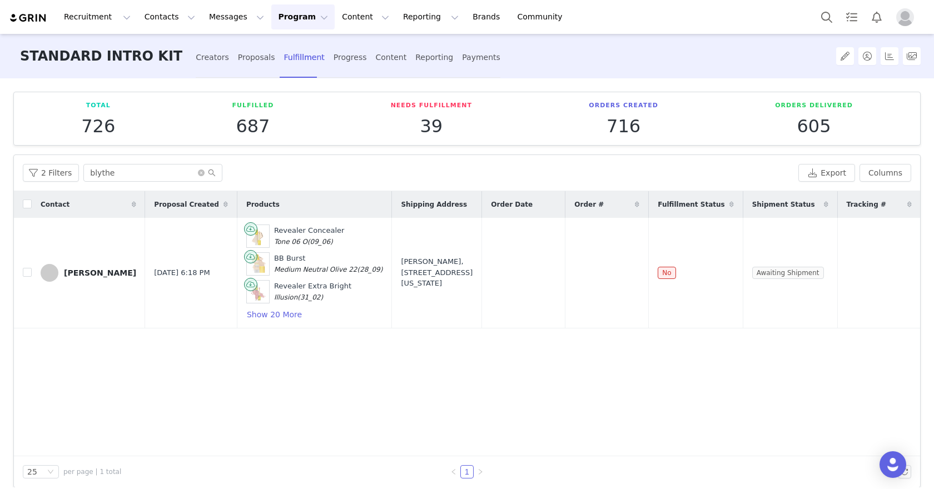
click at [581, 367] on div "Contact Proposal Created Products Shipping Address Order Date Order # Fulfillme…" at bounding box center [467, 323] width 906 height 265
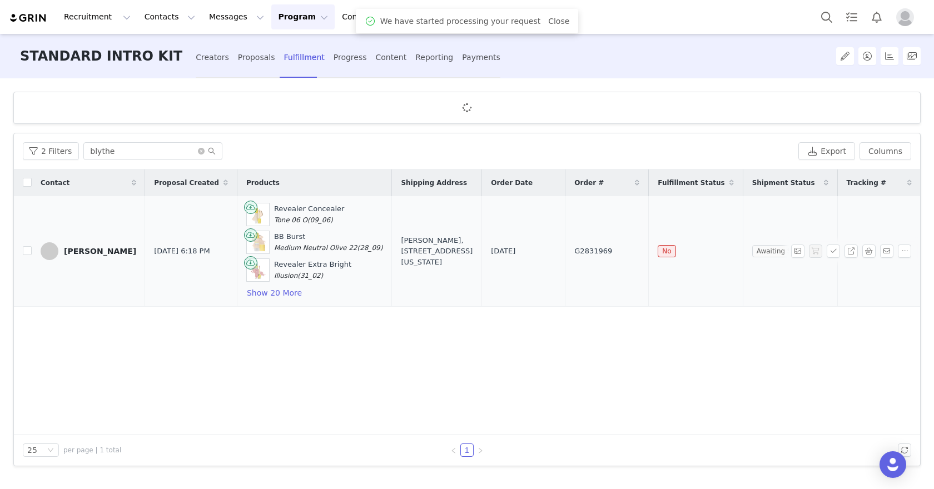
click at [608, 257] on td "G2831969" at bounding box center [606, 251] width 83 height 111
click at [608, 253] on td "G2831969" at bounding box center [606, 251] width 83 height 111
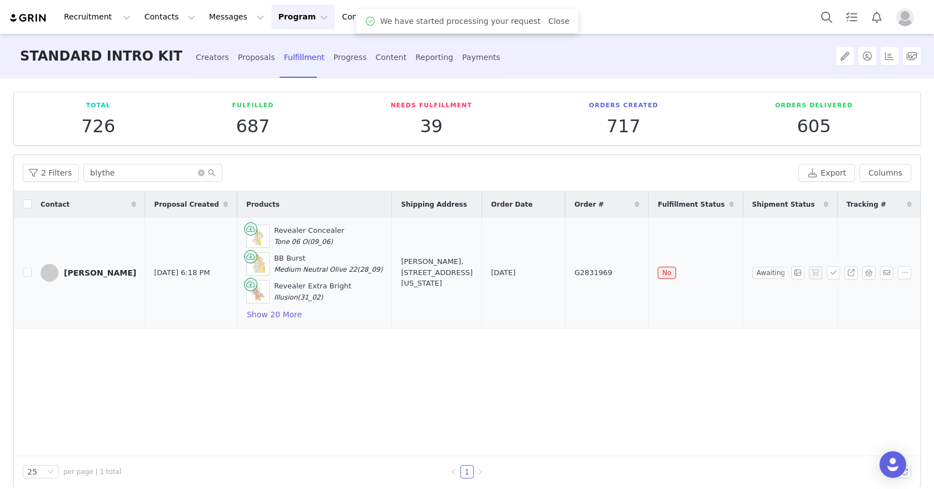
click at [606, 267] on span "G2831969" at bounding box center [593, 272] width 38 height 11
copy span "G2831969"
click at [284, 309] on div "Revealer Concealer Tone 06 O (09_06) BB Burst Medium Neutral Olive 22 (28_09) R…" at bounding box center [314, 273] width 137 height 97
click at [275, 311] on button "Show 20 More" at bounding box center [274, 314] width 56 height 13
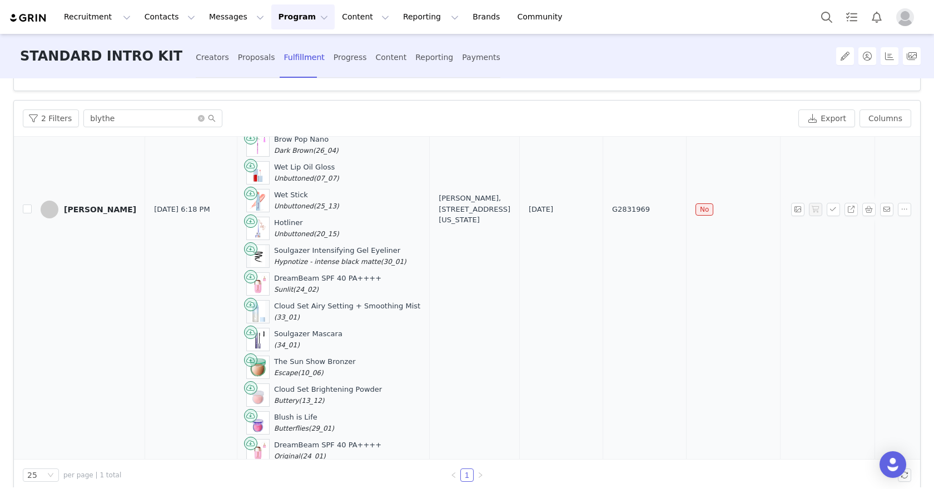
scroll to position [281, 0]
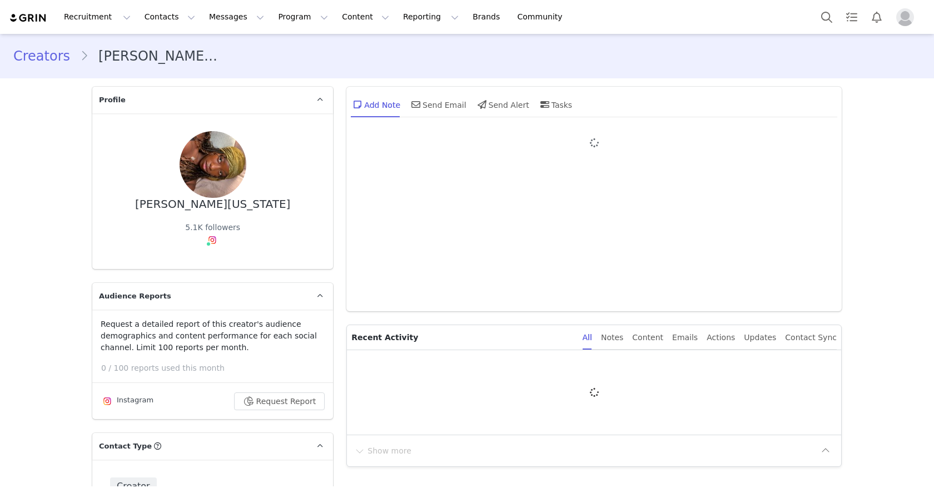
type input "+1 ([GEOGRAPHIC_DATA])"
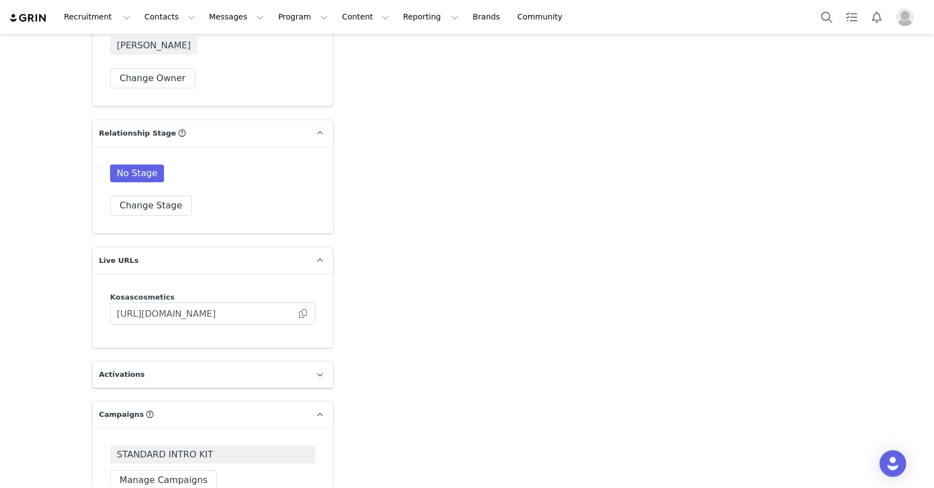
scroll to position [1920, 0]
click at [301, 311] on span at bounding box center [302, 311] width 11 height 0
click at [303, 311] on span at bounding box center [302, 311] width 11 height 0
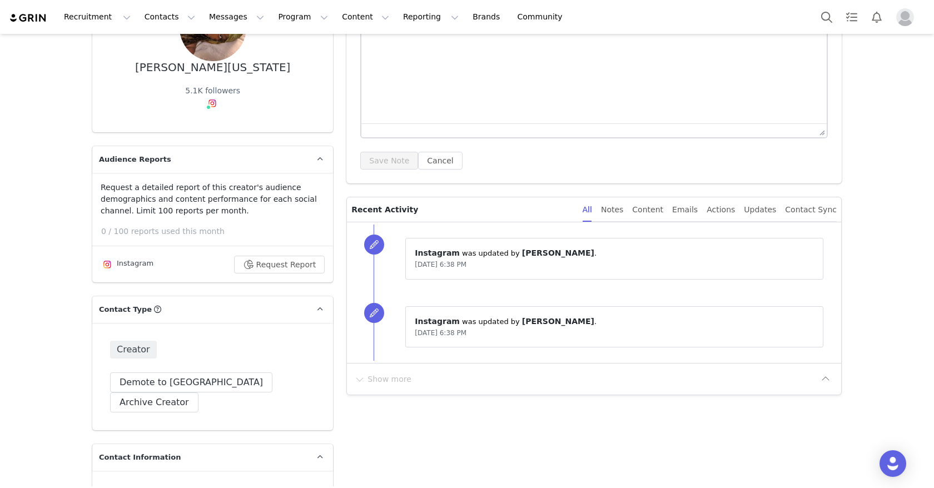
scroll to position [0, 0]
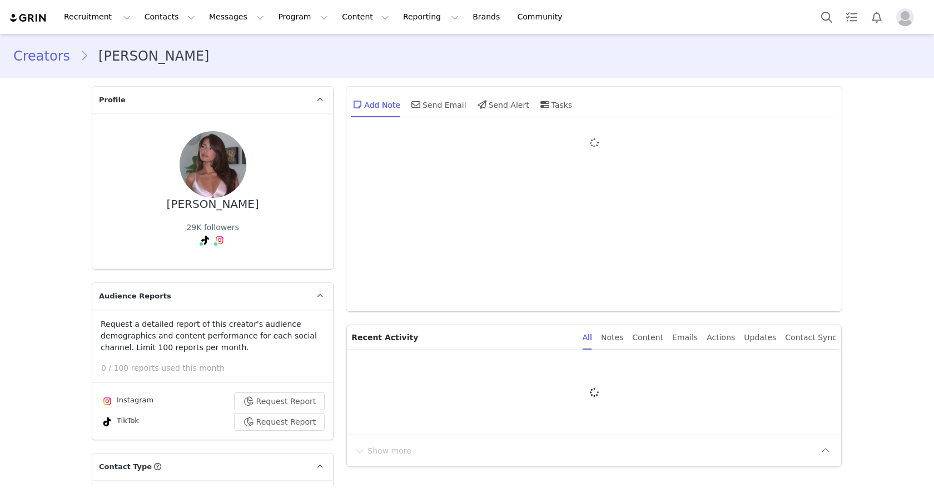
type input "+1 ([GEOGRAPHIC_DATA])"
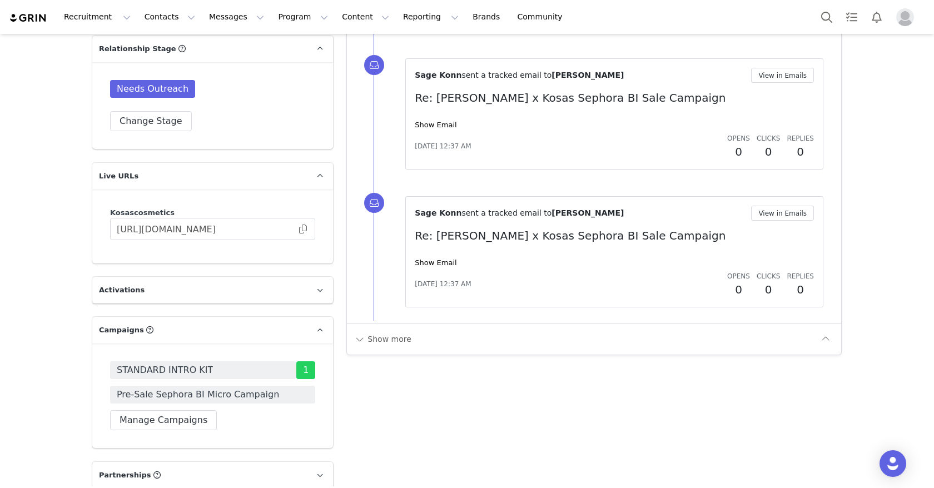
scroll to position [2110, 0]
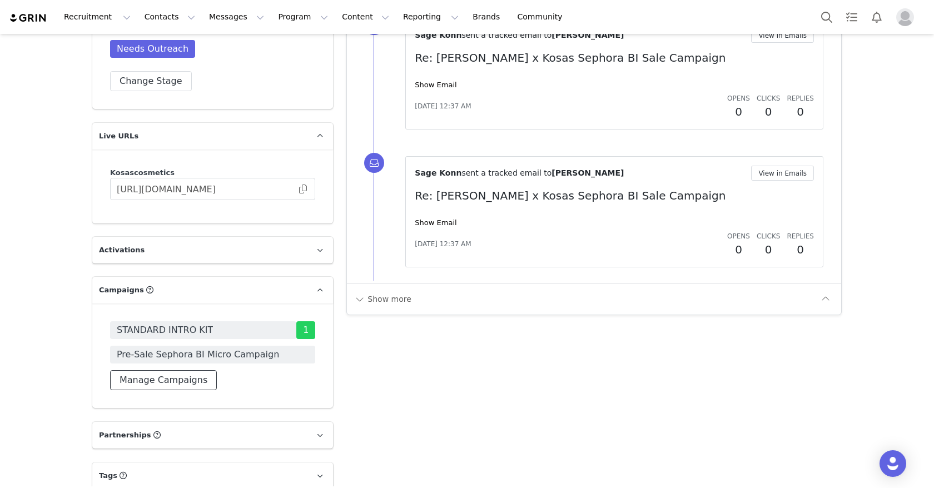
click at [180, 370] on button "Manage Campaigns" at bounding box center [163, 380] width 107 height 20
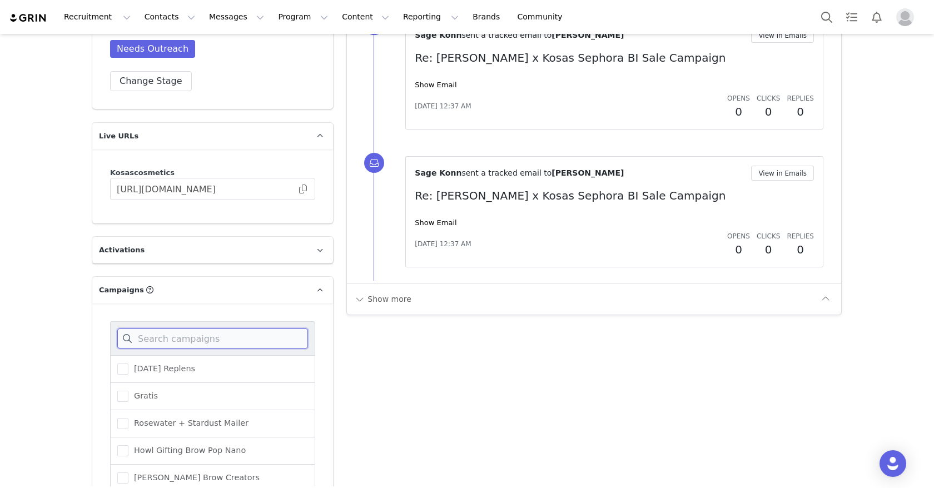
click at [182, 329] on input at bounding box center [212, 339] width 191 height 20
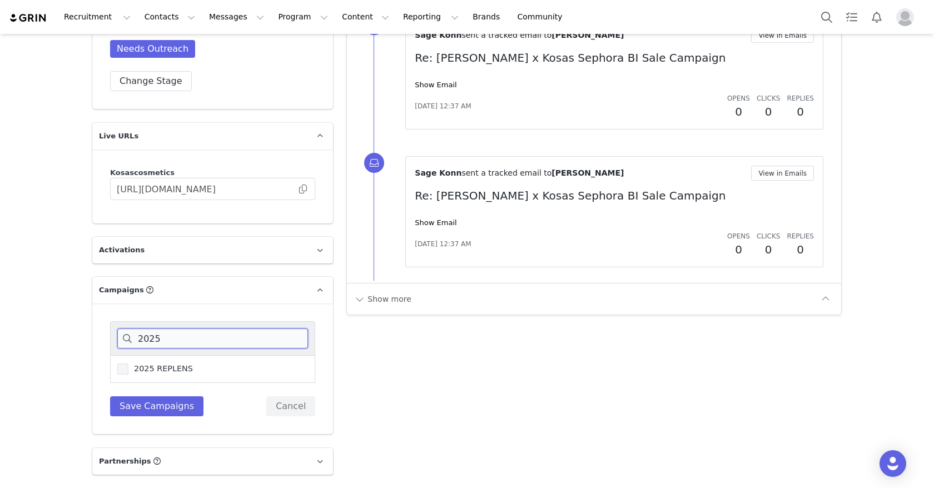
type input "2025"
click at [177, 364] on span "2025 REPLENS" at bounding box center [160, 369] width 64 height 11
click at [128, 364] on input "2025 REPLENS" at bounding box center [128, 364] width 0 height 0
click at [170, 396] on button "Save Campaigns" at bounding box center [156, 406] width 93 height 20
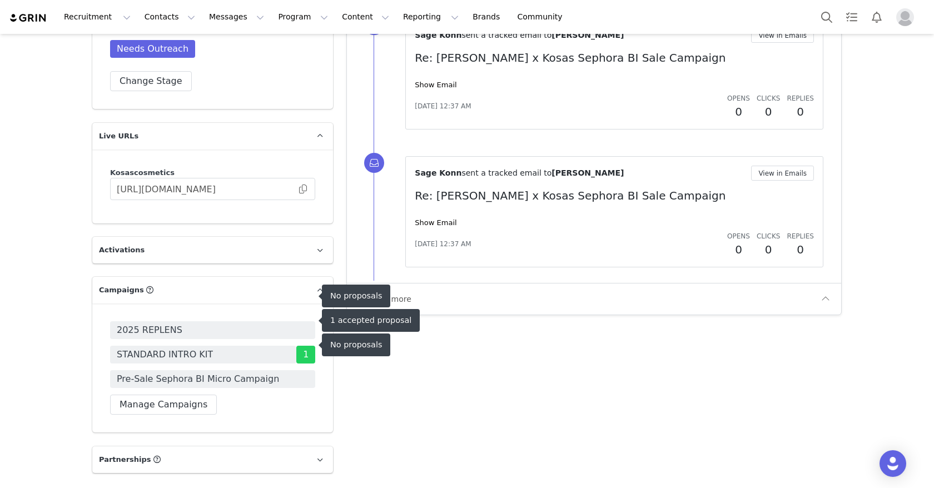
click at [185, 321] on span "2025 REPLENS" at bounding box center [212, 330] width 205 height 18
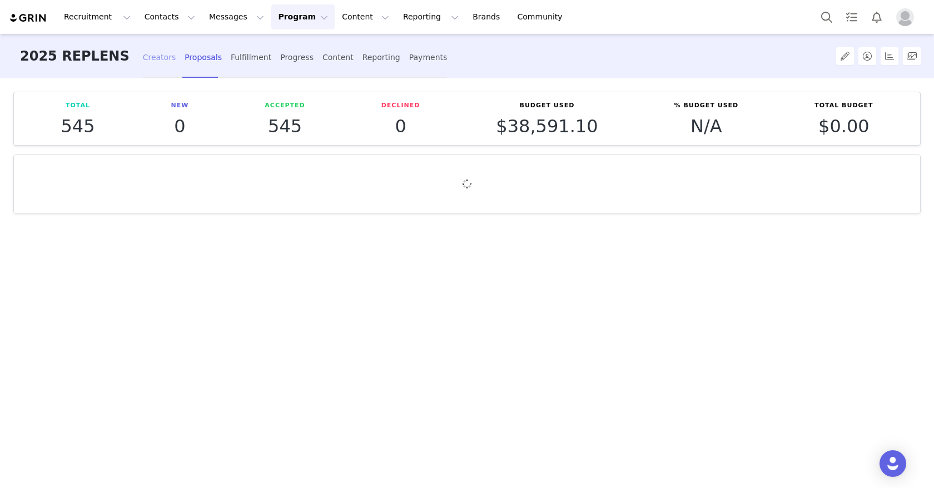
click at [148, 59] on div "Creators" at bounding box center [159, 57] width 33 height 29
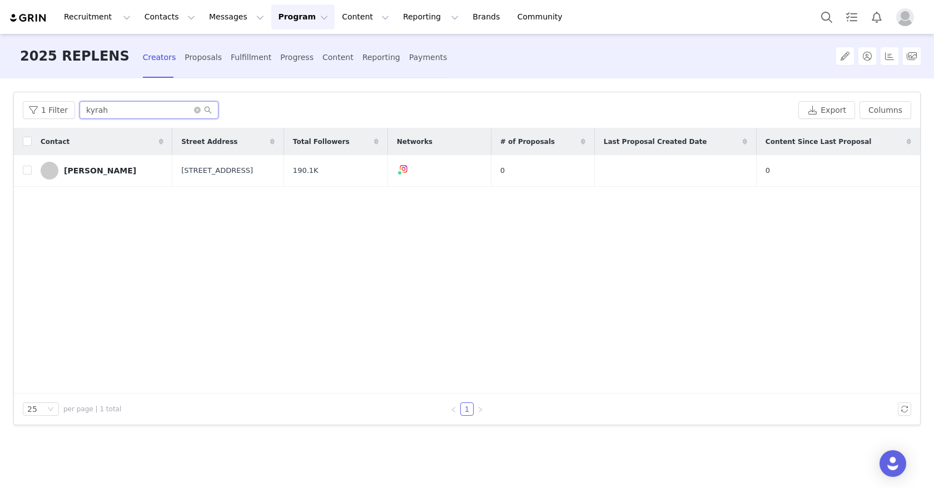
click at [131, 112] on input "kyrah" at bounding box center [148, 110] width 139 height 18
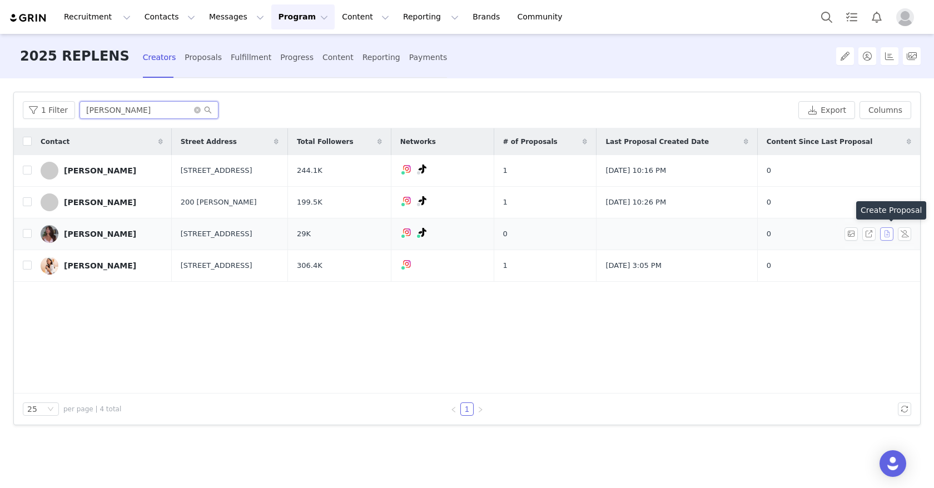
type input "maria"
click at [888, 230] on button "button" at bounding box center [886, 233] width 13 height 13
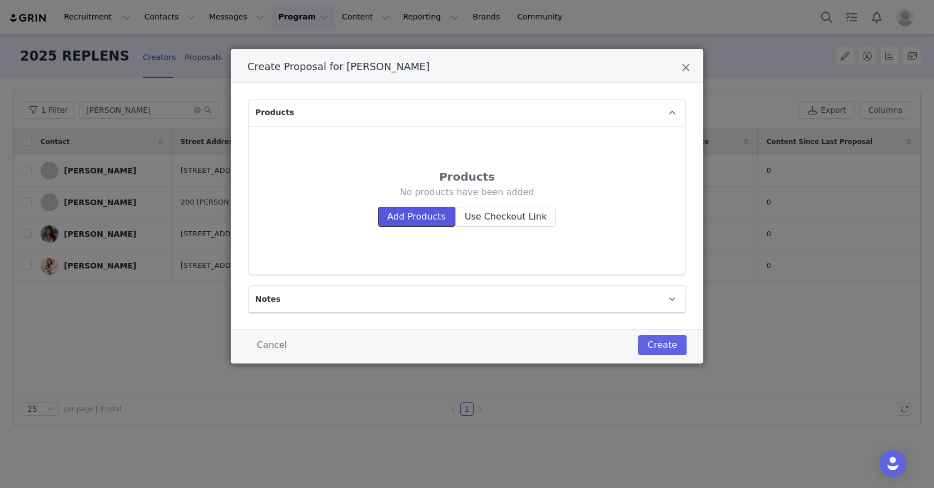
click at [421, 218] on button "Add Products" at bounding box center [416, 217] width 77 height 20
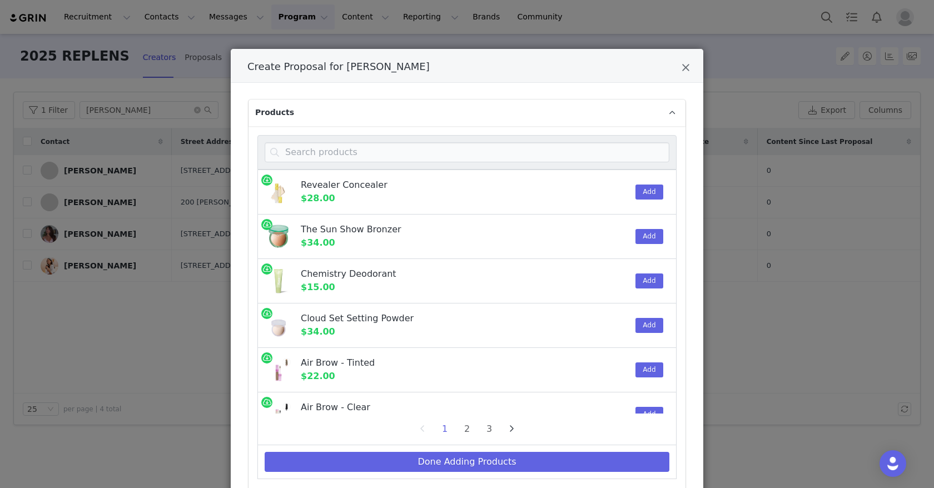
scroll to position [93, 0]
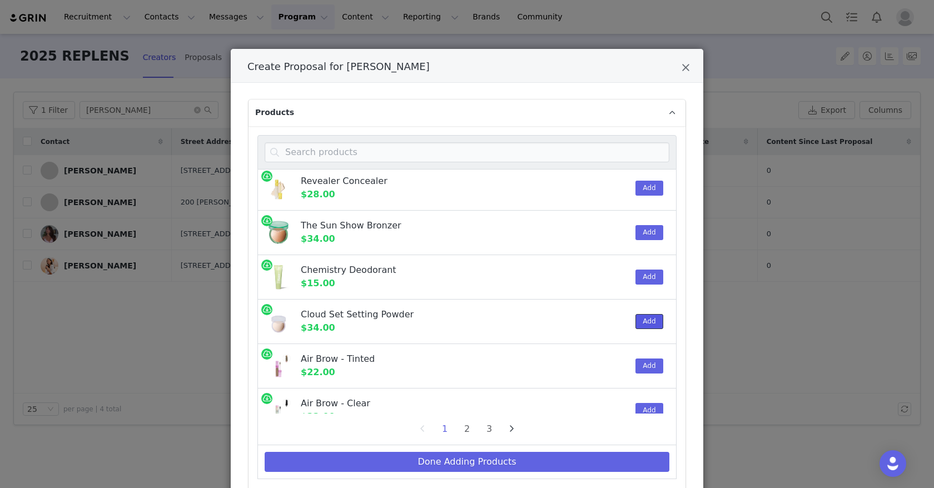
click at [650, 318] on button "Add" at bounding box center [648, 321] width 27 height 15
click at [576, 157] on input "Create Proposal for Maria Alvarez" at bounding box center [467, 152] width 405 height 20
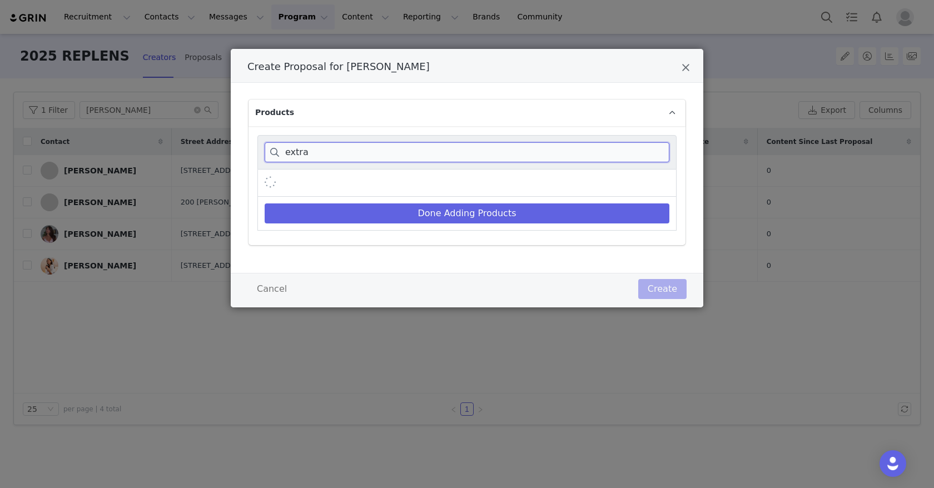
scroll to position [0, 0]
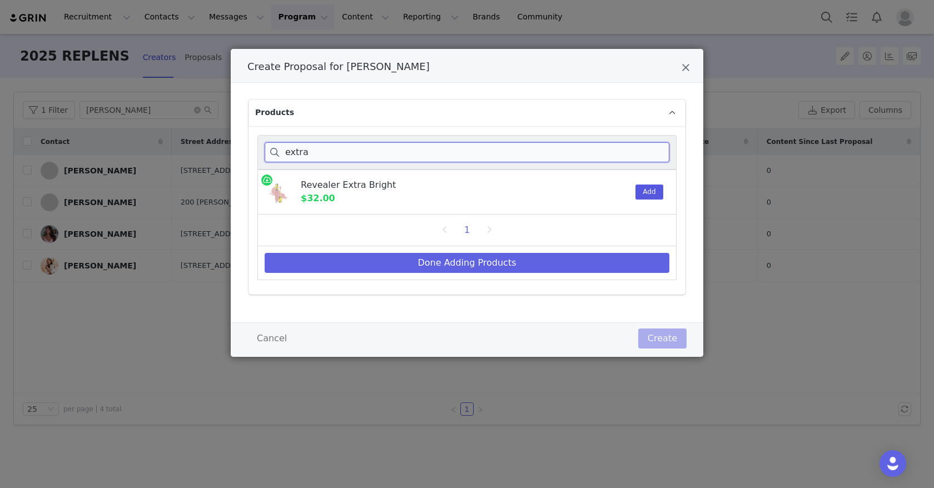
type input "extra"
click at [653, 187] on button "Add" at bounding box center [648, 192] width 27 height 15
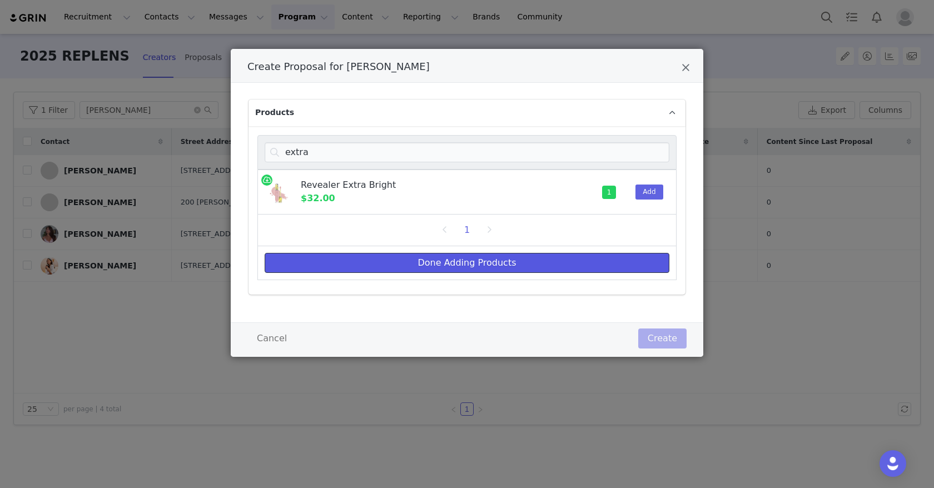
click at [610, 253] on button "Done Adding Products" at bounding box center [467, 263] width 405 height 20
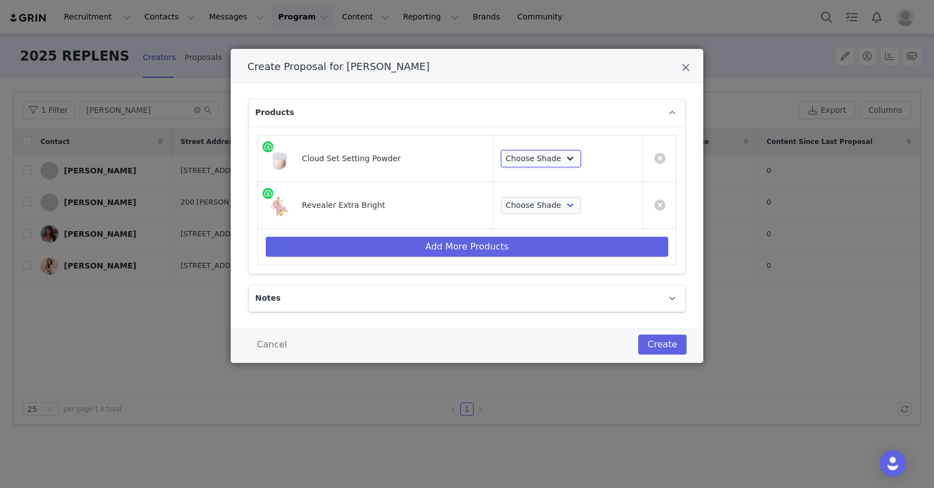
click at [555, 165] on select "Choose Shade Airy Breezy Feathery Comfy Cushiony Pillowy Softly Silky Velvety D…" at bounding box center [541, 159] width 81 height 18
select select "7588769"
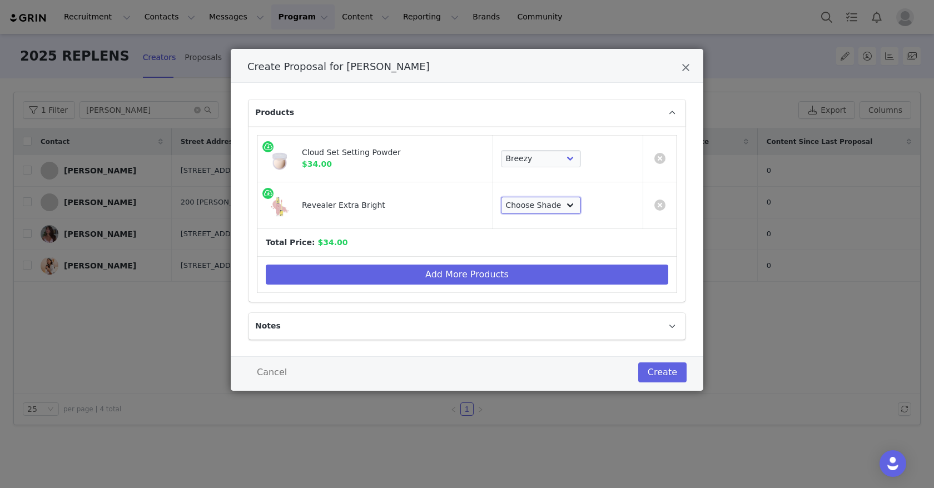
click at [545, 206] on select "Choose Shade Magic Illusion Fantasy Alchemy Supernatural" at bounding box center [541, 206] width 81 height 18
select select "28417509"
click at [653, 363] on button "Create" at bounding box center [662, 372] width 48 height 20
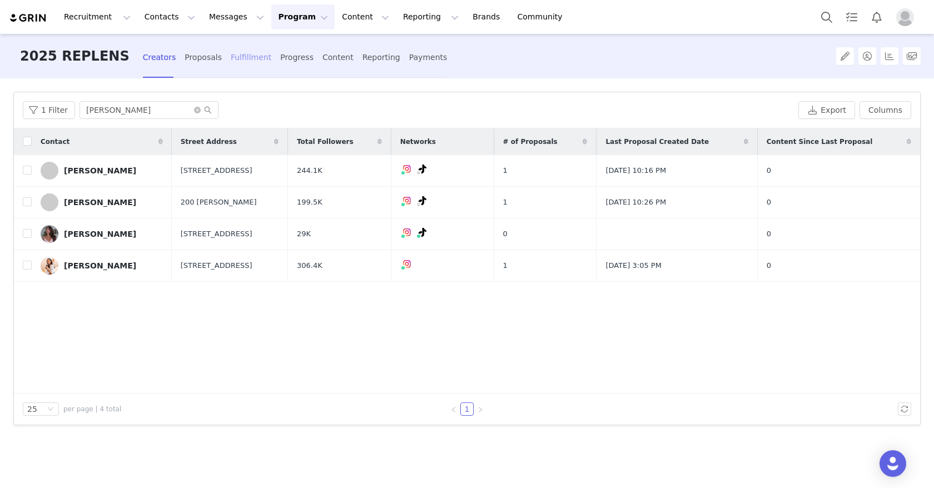
click at [231, 62] on div "Fulfillment" at bounding box center [251, 57] width 41 height 29
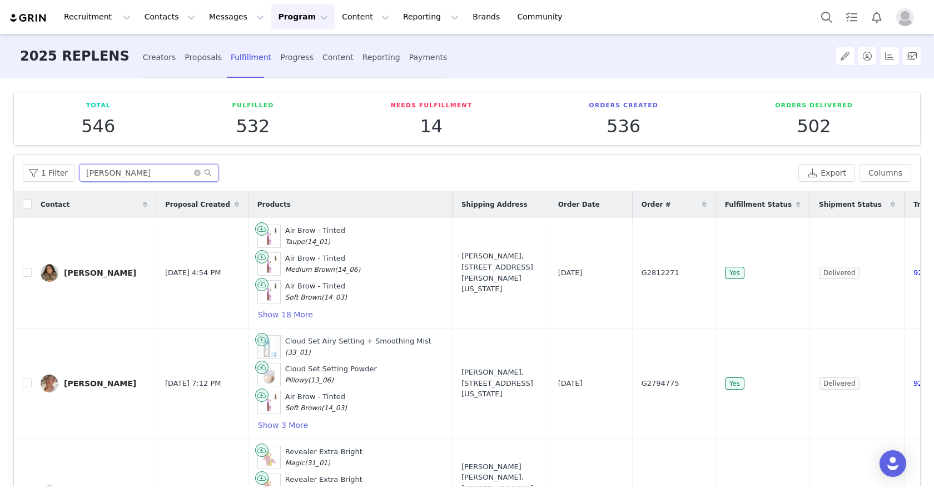
click at [151, 171] on input "katie" at bounding box center [148, 173] width 139 height 18
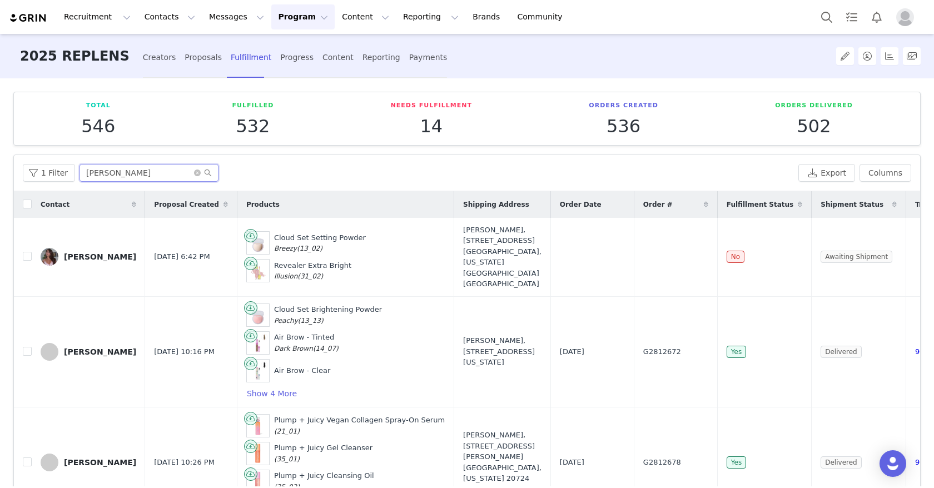
type input "maria"
click at [817, 257] on button "button" at bounding box center [815, 256] width 13 height 13
click at [643, 251] on span "G2831978" at bounding box center [662, 256] width 38 height 11
copy span "G2831978"
